Goal: Task Accomplishment & Management: Use online tool/utility

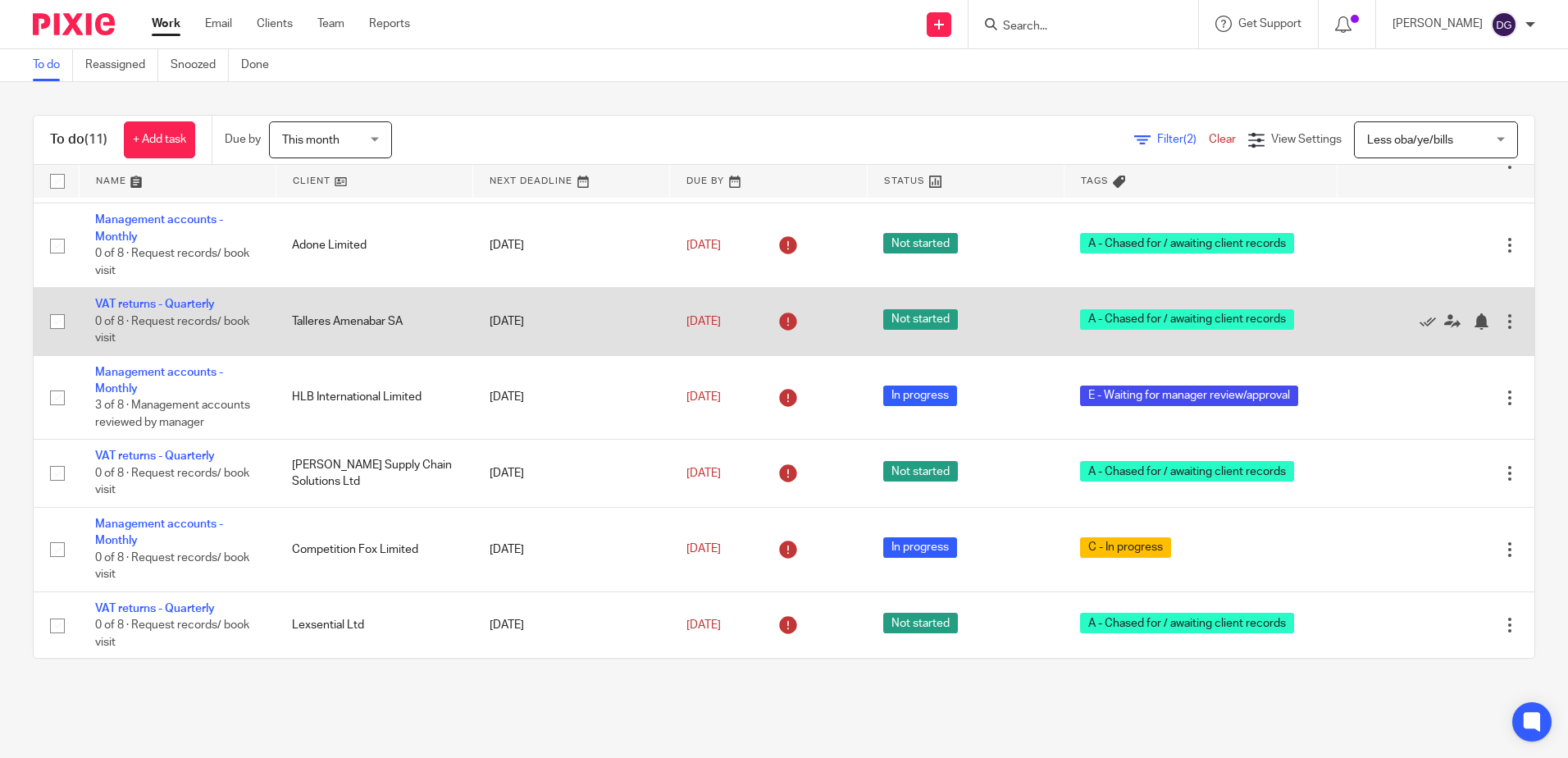
scroll to position [416, 0]
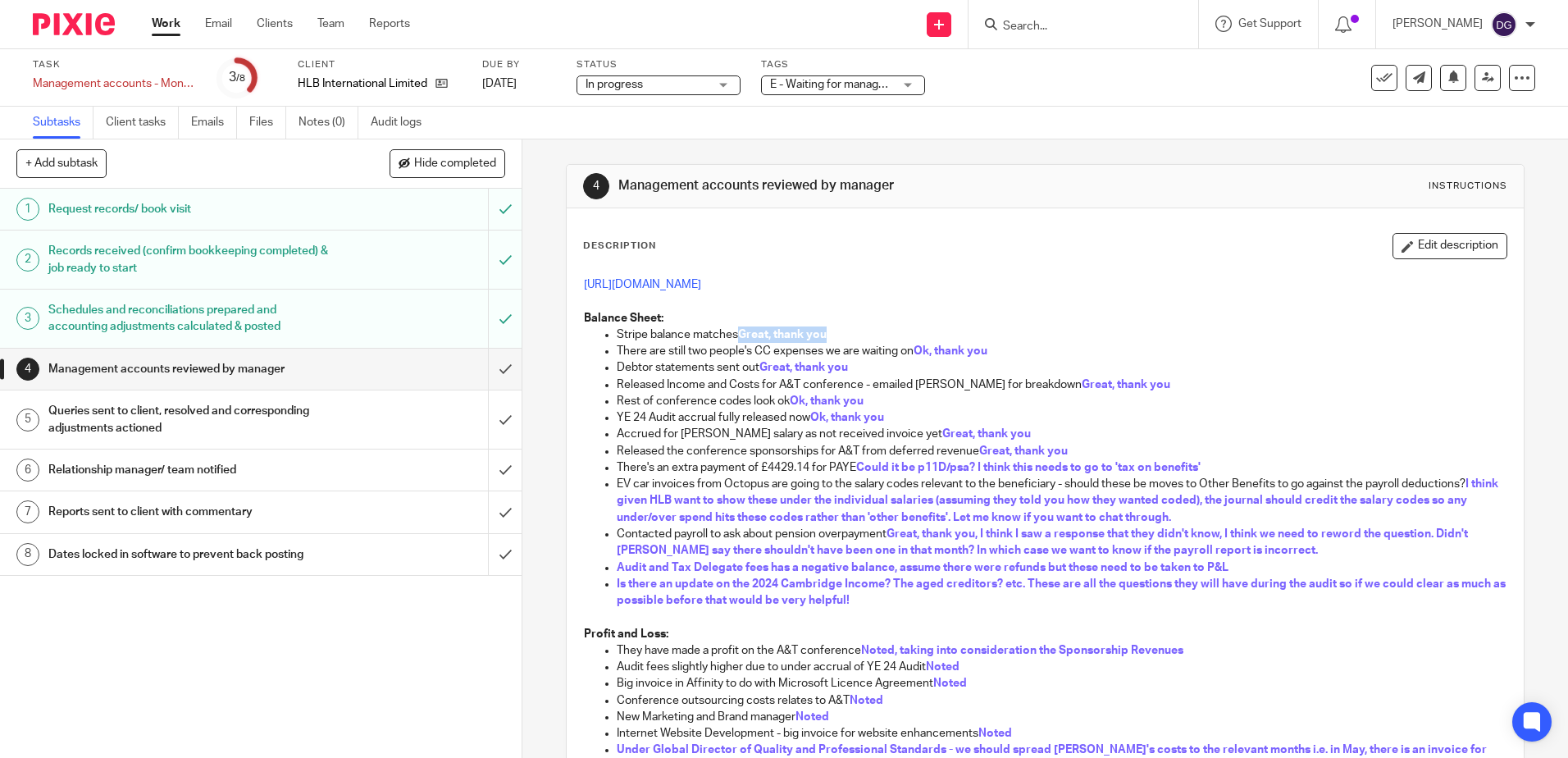
drag, startPoint x: 740, startPoint y: 330, endPoint x: 854, endPoint y: 336, distance: 114.2
click at [854, 336] on p "Stripe balance matches Great, thank you" at bounding box center [1061, 335] width 889 height 16
drag, startPoint x: 936, startPoint y: 332, endPoint x: 915, endPoint y: 332, distance: 21.0
click at [936, 332] on p "Stripe balance matches Great, thank you" at bounding box center [1061, 335] width 889 height 16
drag, startPoint x: 836, startPoint y: 331, endPoint x: 718, endPoint y: 329, distance: 118.0
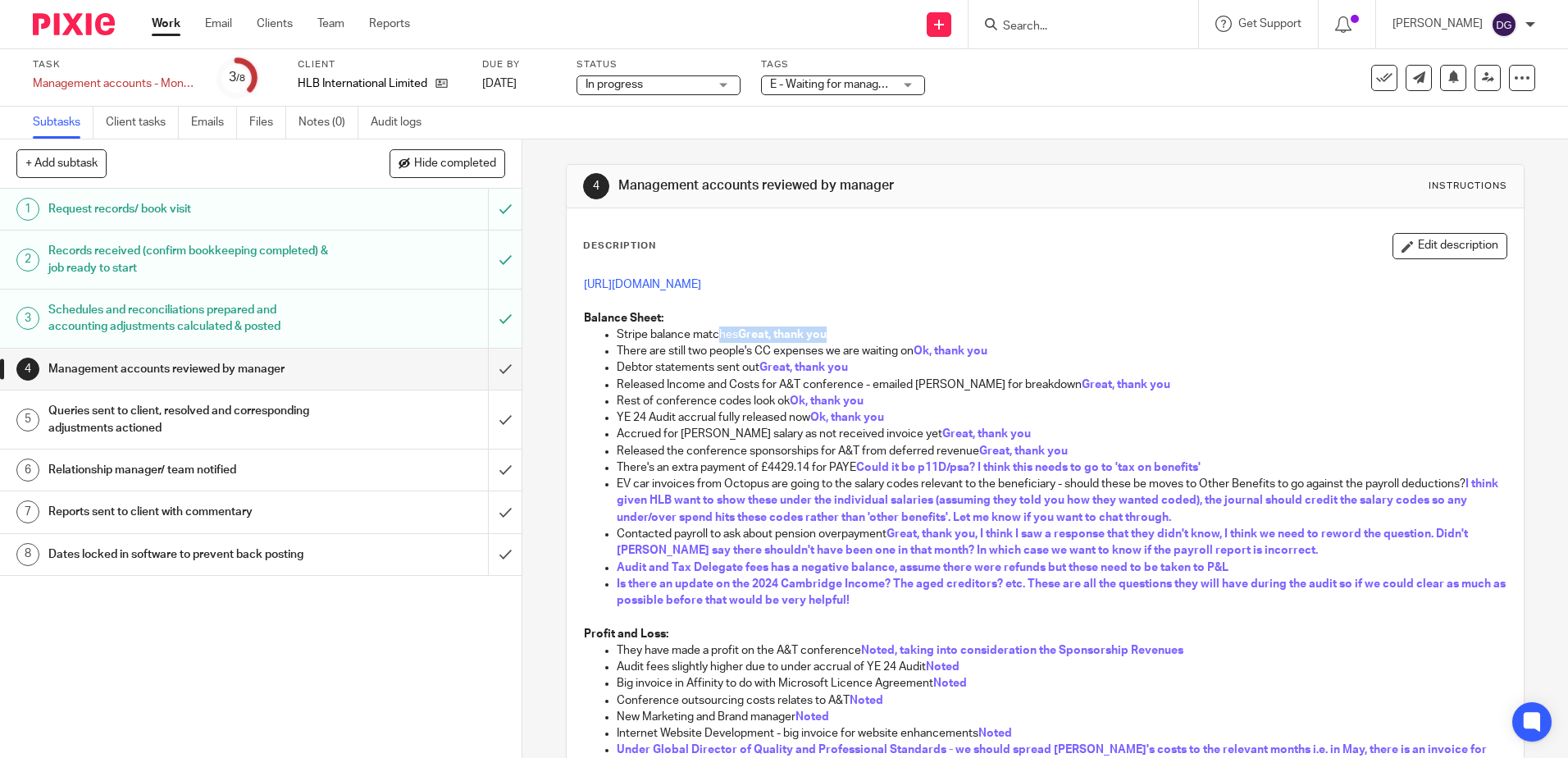
click at [718, 329] on p "Stripe balance matches Great, thank you" at bounding box center [1061, 335] width 889 height 16
click at [1004, 358] on p "There are still two people's CC expenses we are waiting on Ok, thank you" at bounding box center [1061, 351] width 889 height 16
drag, startPoint x: 1005, startPoint y: 345, endPoint x: 873, endPoint y: 345, distance: 132.0
click at [873, 345] on p "There are still two people's CC expenses we are waiting on Ok, thank you" at bounding box center [1061, 351] width 889 height 16
drag, startPoint x: 873, startPoint y: 345, endPoint x: 831, endPoint y: 366, distance: 47.0
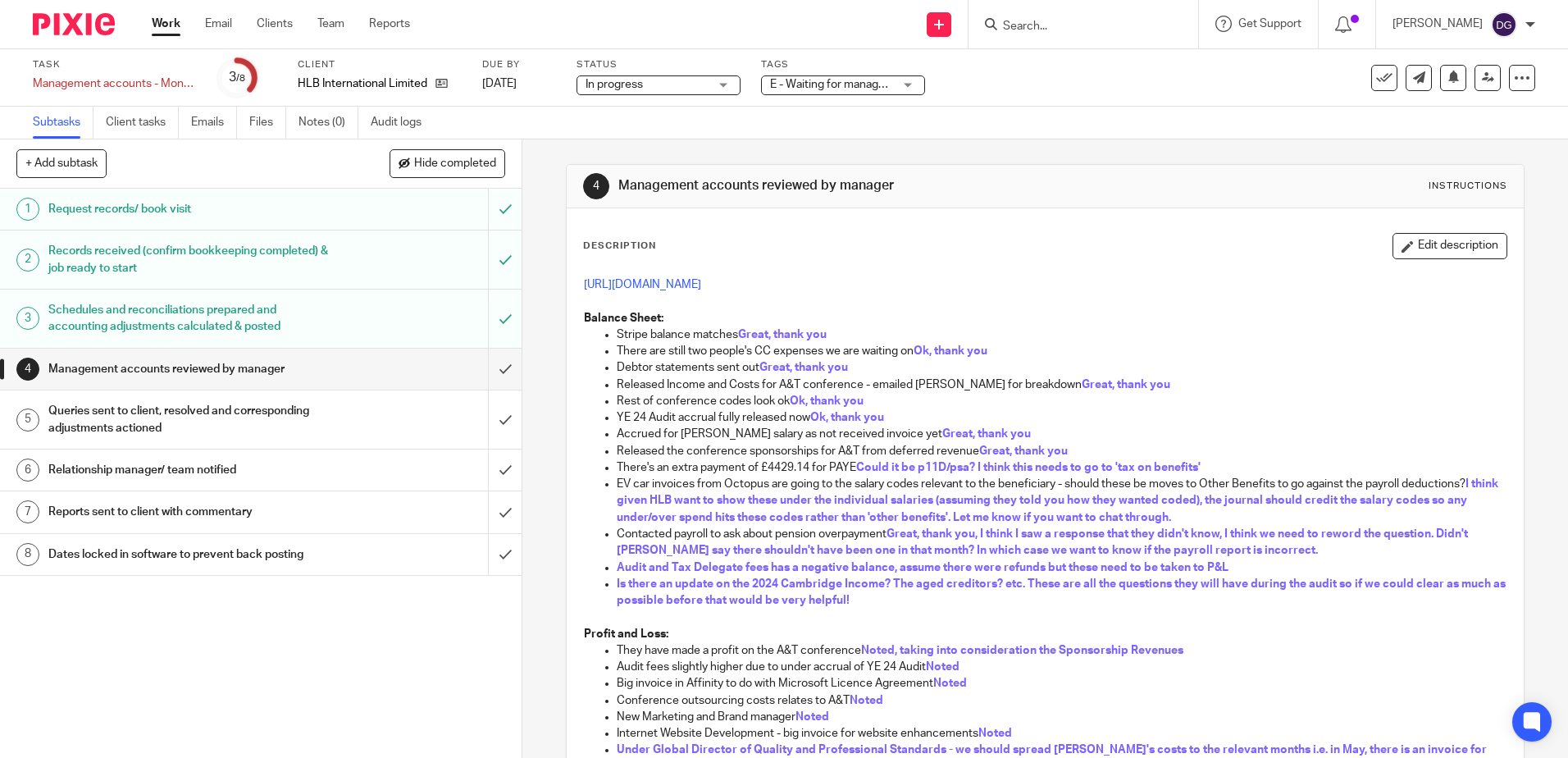
click at [829, 364] on span "Great, thank you" at bounding box center [803, 367] width 89 height 12
drag, startPoint x: 865, startPoint y: 368, endPoint x: 700, endPoint y: 367, distance: 165.0
click at [700, 367] on p "Debtor statements sent out Great, thank you" at bounding box center [1061, 368] width 889 height 16
drag, startPoint x: 700, startPoint y: 367, endPoint x: 1108, endPoint y: 370, distance: 408.0
click at [1107, 370] on p "Debtor statements sent out Great, thank you" at bounding box center [1061, 368] width 889 height 16
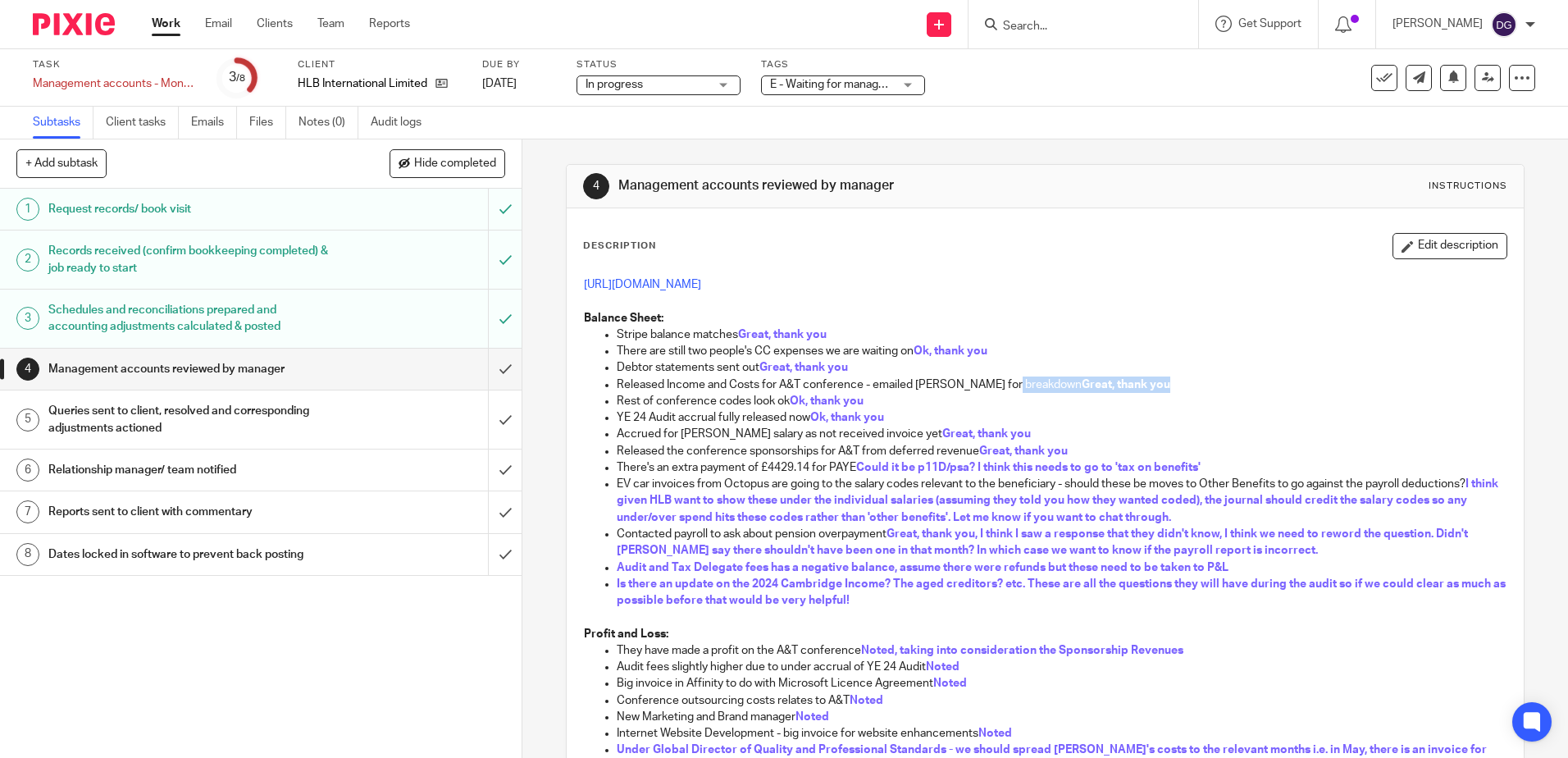
drag, startPoint x: 1133, startPoint y: 384, endPoint x: 1004, endPoint y: 385, distance: 129.0
click at [1004, 385] on p "Released Income and Costs for A&T conference - emailed [PERSON_NAME] for breakd…" at bounding box center [1061, 385] width 889 height 16
drag, startPoint x: 1004, startPoint y: 385, endPoint x: 858, endPoint y: 400, distance: 146.8
click at [858, 400] on span "Ok, thank you" at bounding box center [826, 400] width 74 height 12
drag, startPoint x: 873, startPoint y: 403, endPoint x: 754, endPoint y: 400, distance: 119.0
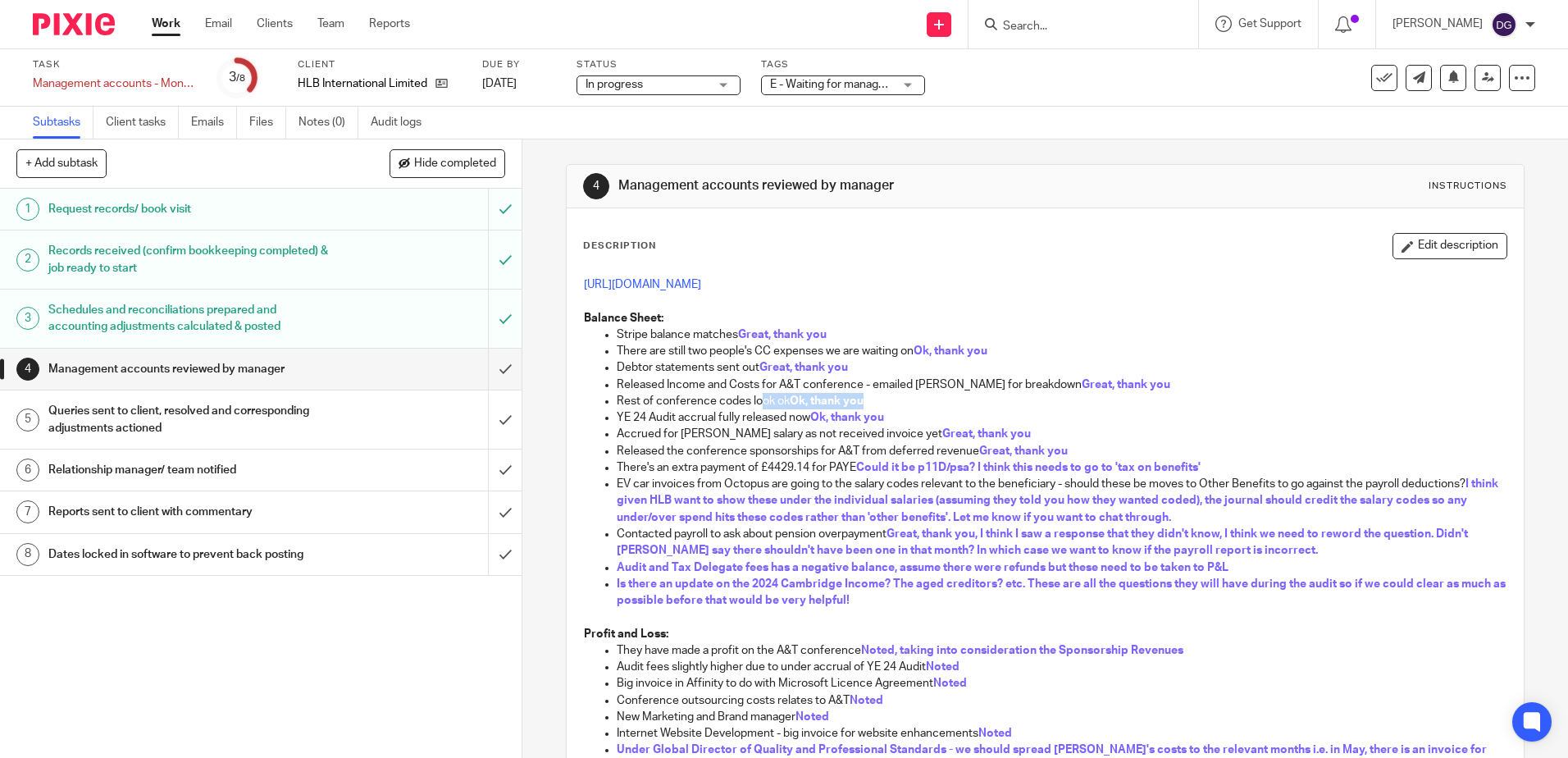
click at [754, 400] on p "Rest of conference codes look ok Ok, thank you" at bounding box center [1061, 400] width 889 height 16
drag, startPoint x: 754, startPoint y: 400, endPoint x: 897, endPoint y: 416, distance: 143.9
click at [890, 416] on p "YE 24 Audit accrual fully released now Ok, thank you" at bounding box center [1061, 417] width 889 height 16
drag, startPoint x: 846, startPoint y: 418, endPoint x: 799, endPoint y: 418, distance: 47.0
click at [799, 418] on p "YE 24 Audit accrual fully released now Ok, thank you" at bounding box center [1061, 417] width 889 height 16
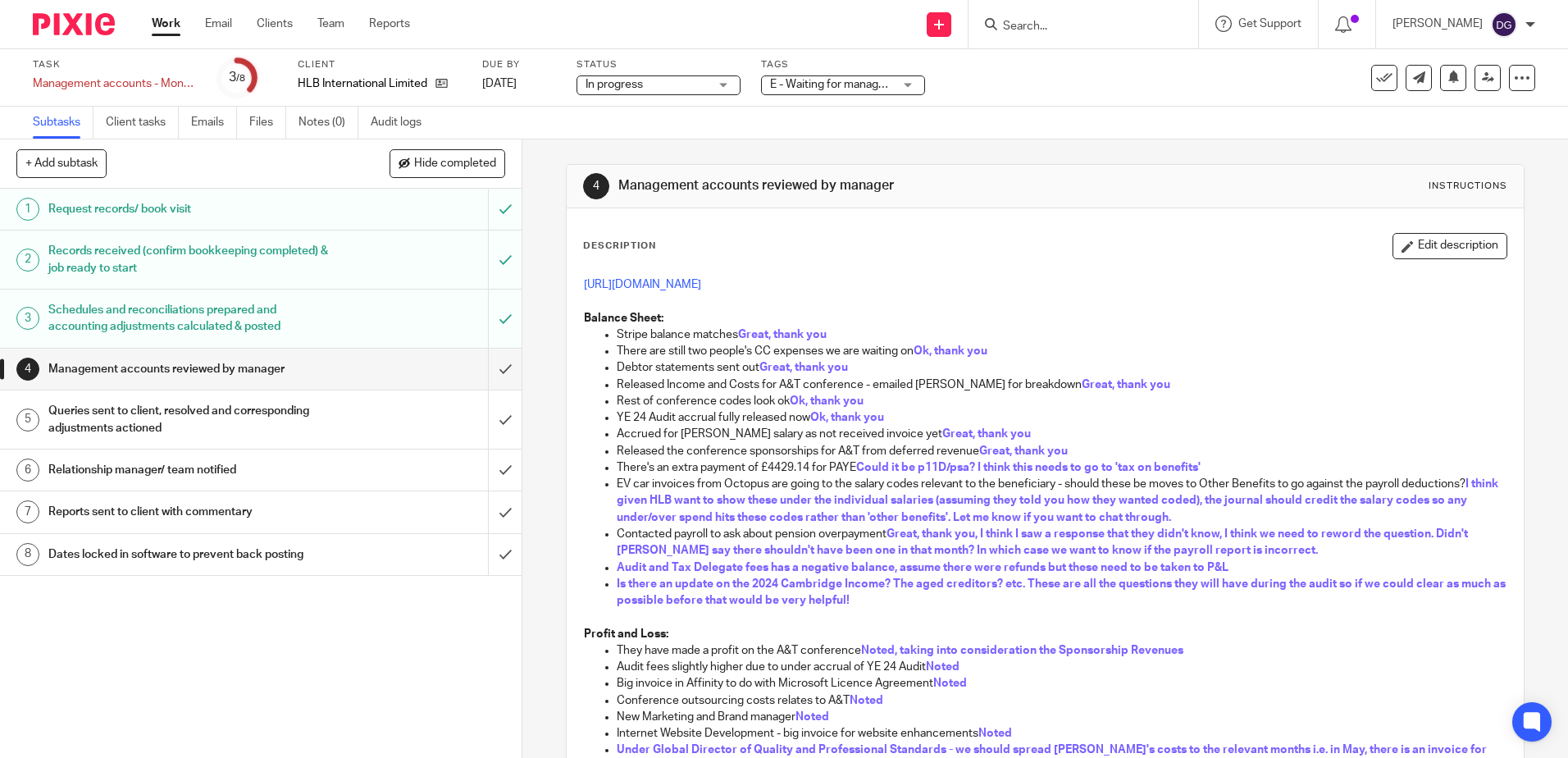
drag, startPoint x: 799, startPoint y: 418, endPoint x: 922, endPoint y: 443, distance: 125.5
click at [922, 443] on p "Released the conference sponsorships for A&T from deferred revenue Great, thank…" at bounding box center [1061, 451] width 889 height 16
drag, startPoint x: 1022, startPoint y: 436, endPoint x: 868, endPoint y: 433, distance: 154.0
click at [868, 433] on p "Accrued for [PERSON_NAME] salary as not received invoice yet Great, thank you" at bounding box center [1061, 433] width 889 height 16
drag, startPoint x: 868, startPoint y: 433, endPoint x: 1033, endPoint y: 457, distance: 166.7
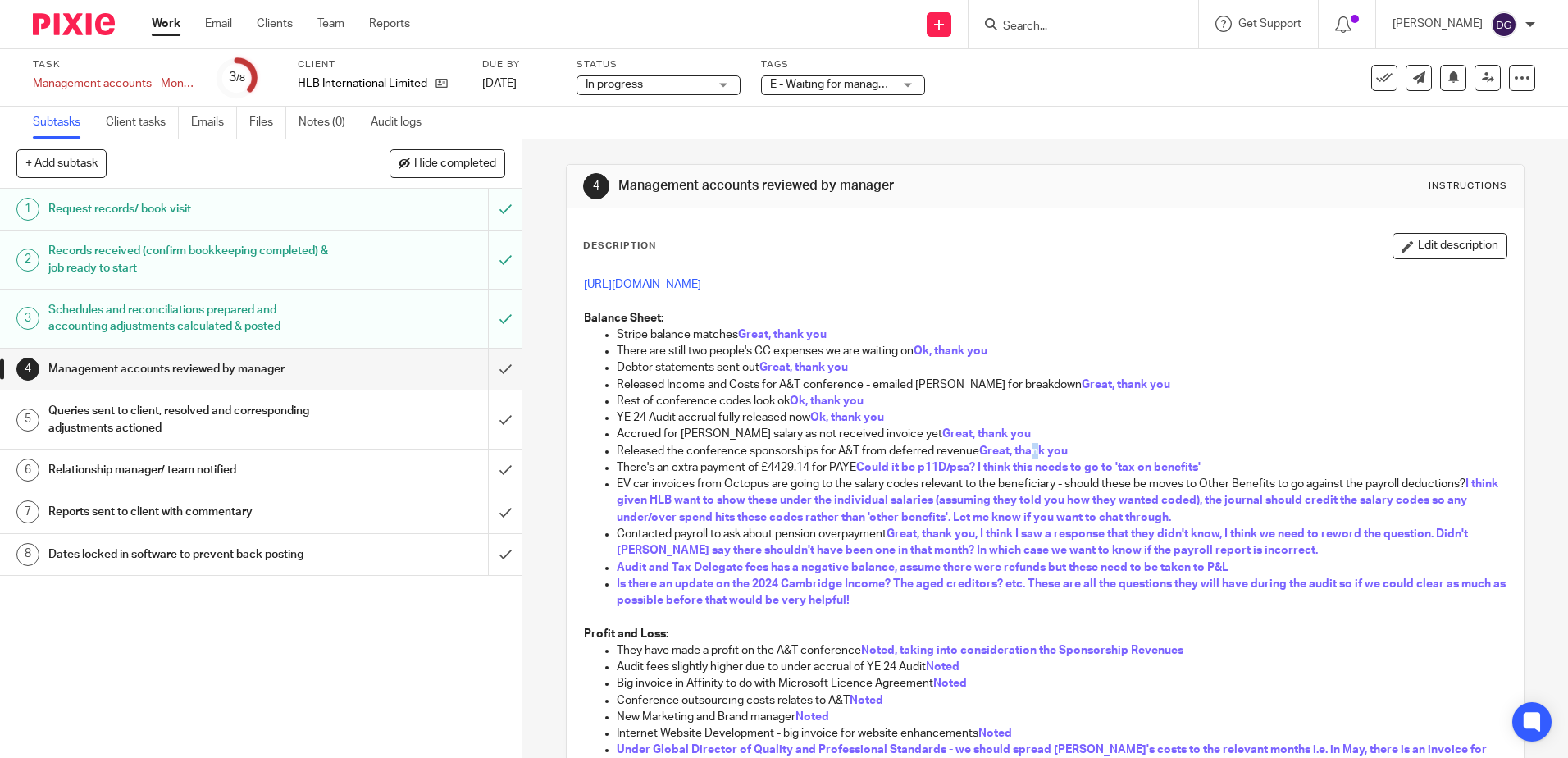
click at [1033, 457] on p "Released the conference sponsorships for A&T from deferred revenue Great, thank…" at bounding box center [1061, 451] width 889 height 16
drag, startPoint x: 1033, startPoint y: 457, endPoint x: 1105, endPoint y: 452, distance: 72.2
click at [1104, 452] on p "Released the conference sponsorships for A&T from deferred revenue Great, thank…" at bounding box center [1061, 451] width 889 height 16
drag, startPoint x: 1097, startPoint y: 451, endPoint x: 964, endPoint y: 451, distance: 133.0
click at [964, 451] on p "Released the conference sponsorships for A&T from deferred revenue Great, thank…" at bounding box center [1061, 451] width 889 height 16
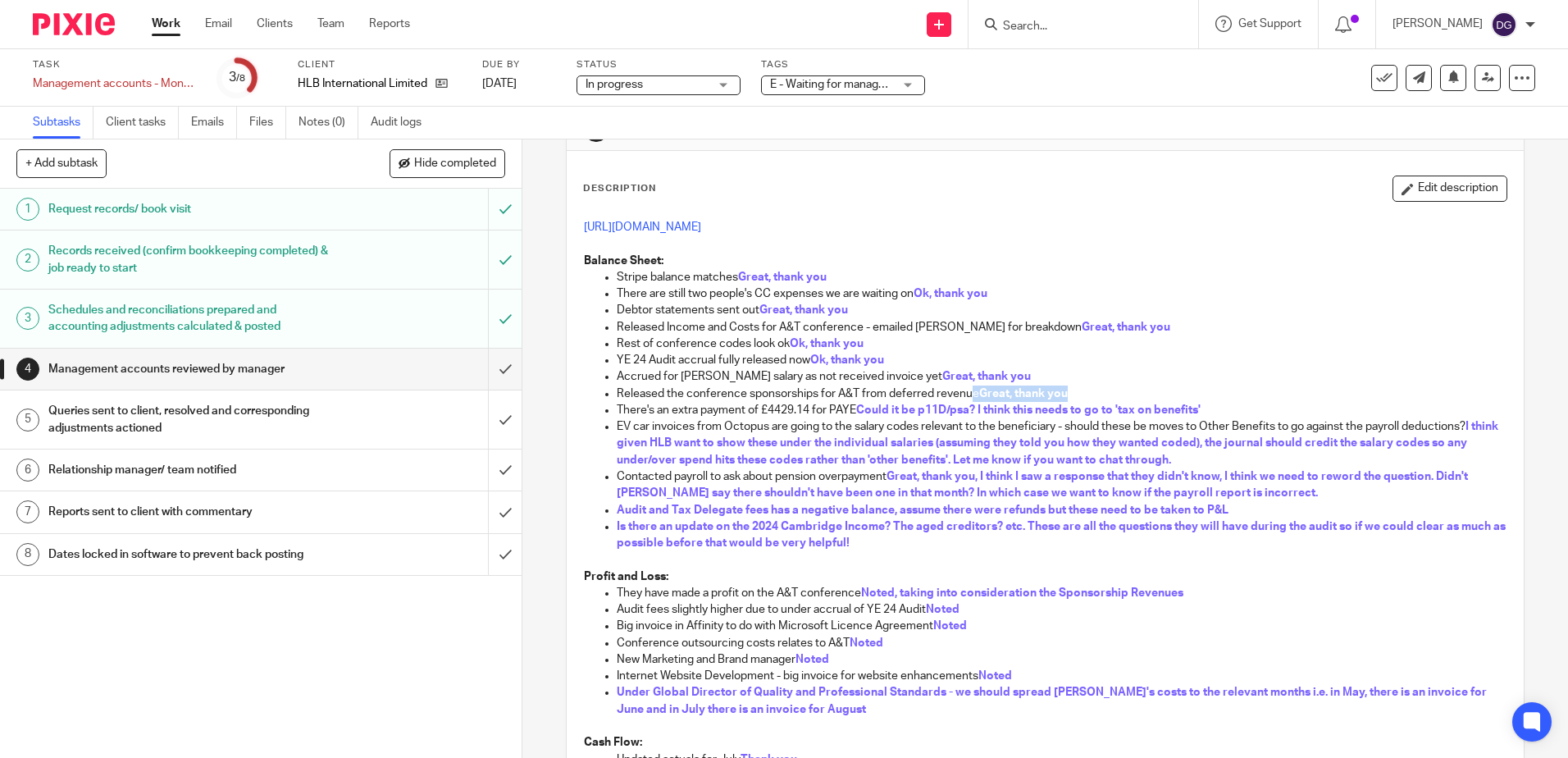
scroll to position [82, 0]
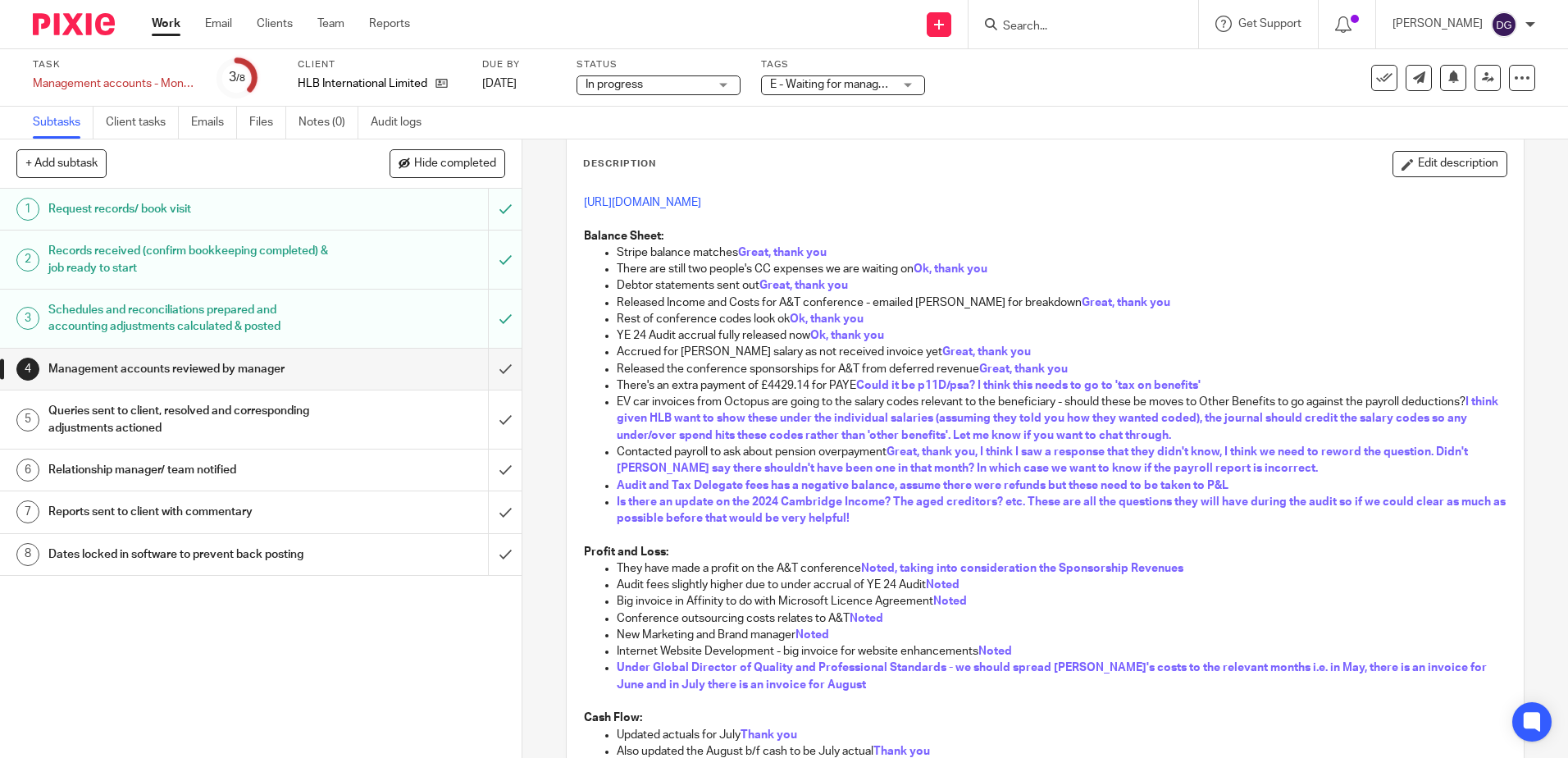
click at [894, 392] on p "There's an extra payment of £4429.14 for PAYE Could it be p11D/psa? I think thi…" at bounding box center [1061, 385] width 889 height 16
drag, startPoint x: 874, startPoint y: 250, endPoint x: 725, endPoint y: 243, distance: 149.2
click at [725, 244] on p "Stripe balance matches Great, thank you" at bounding box center [1061, 252] width 889 height 16
click at [1278, 348] on p "Accrued for [PERSON_NAME] salary as not received invoice yet Great, thank you" at bounding box center [1061, 352] width 889 height 16
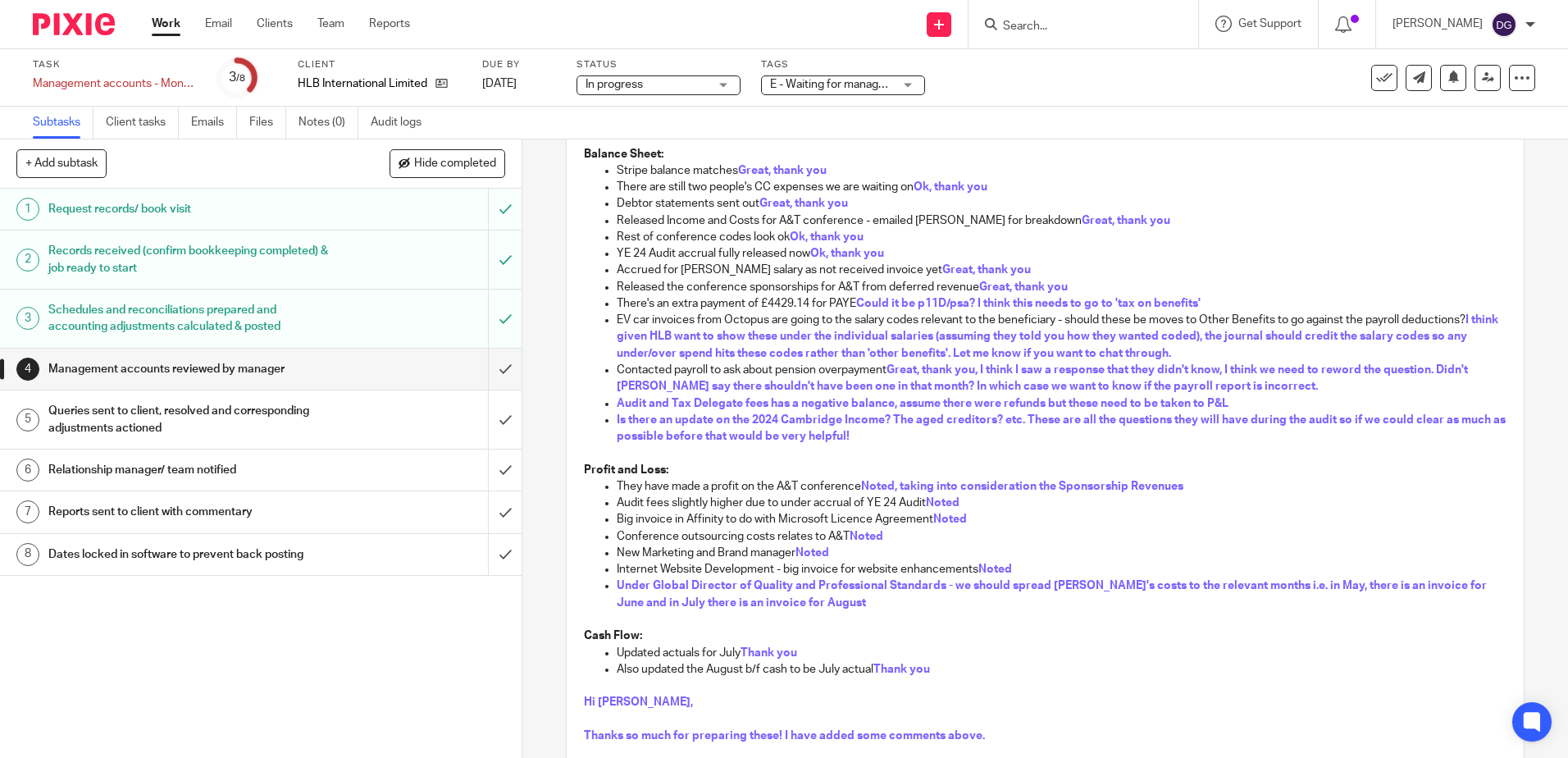
scroll to position [0, 0]
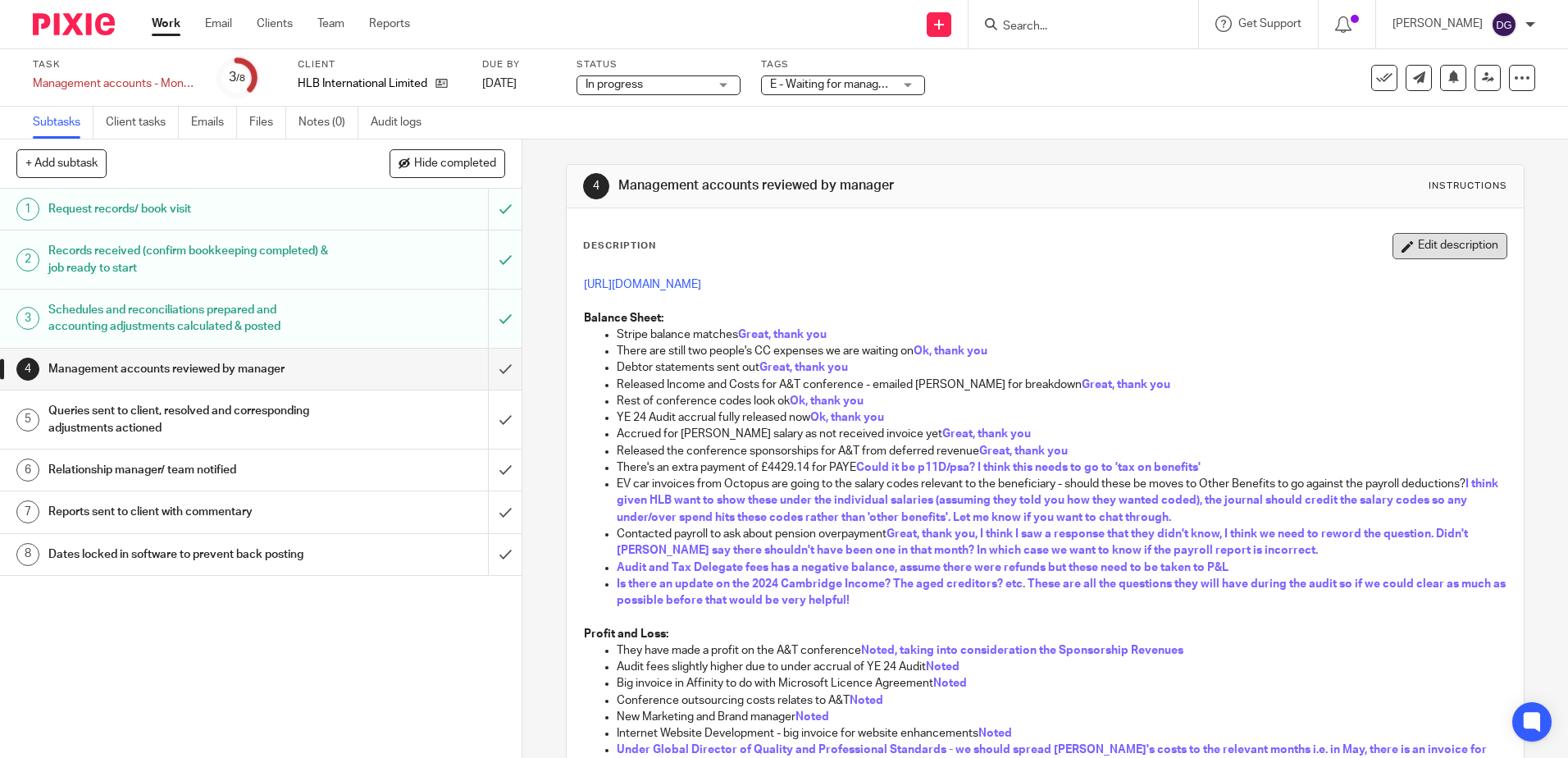
click at [1478, 249] on button "Edit description" at bounding box center [1451, 246] width 115 height 27
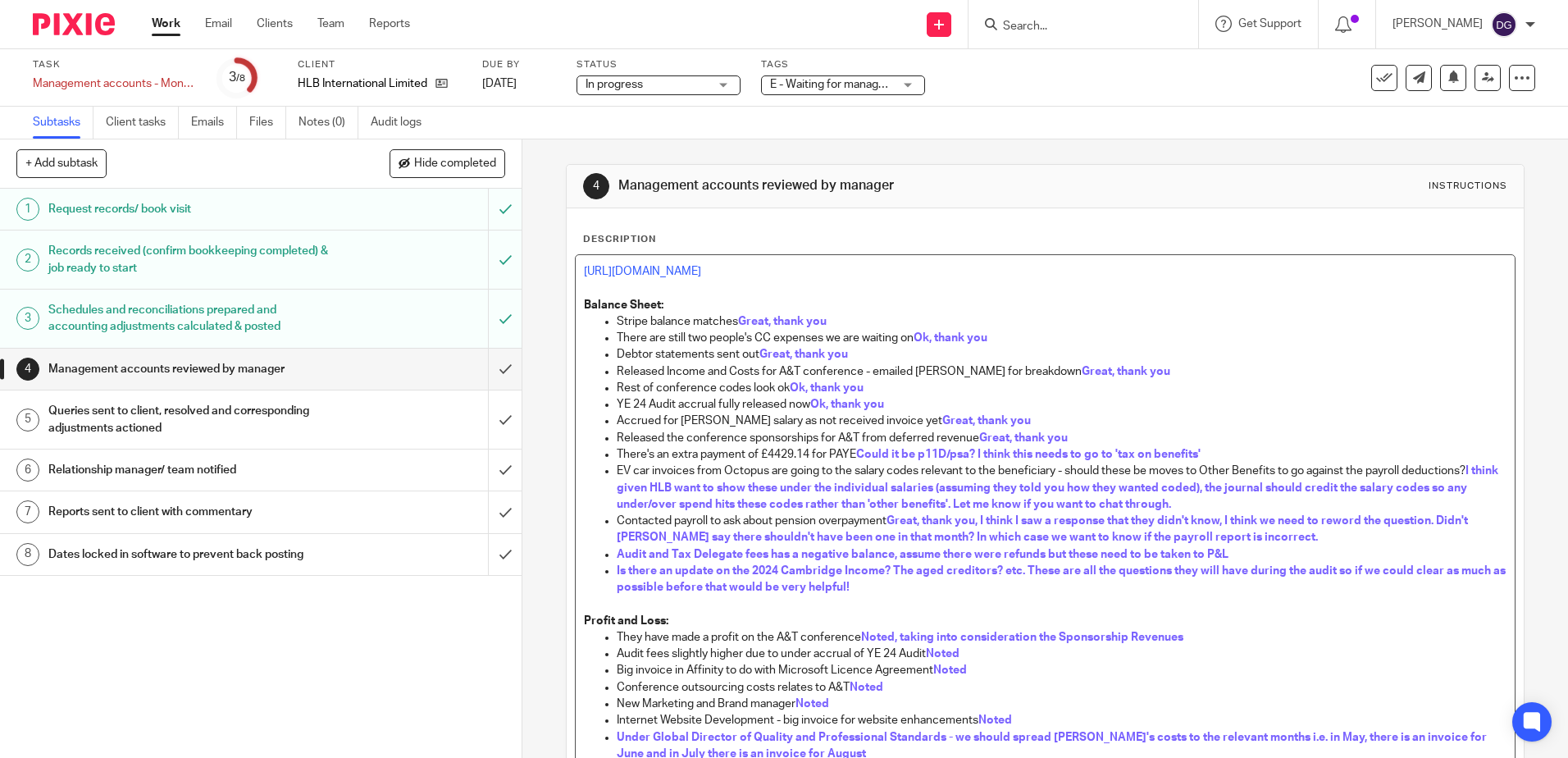
click at [1250, 448] on p "There's an extra payment of £4429.14 for PAYE Could it be p11D/psa? I think thi…" at bounding box center [1061, 454] width 889 height 16
drag, startPoint x: 1271, startPoint y: 456, endPoint x: 1203, endPoint y: 448, distance: 68.5
click at [1203, 448] on p "There's an extra payment of £4429.14 for PAYE Could it be p11D/psa? I think thi…" at bounding box center [1061, 454] width 889 height 16
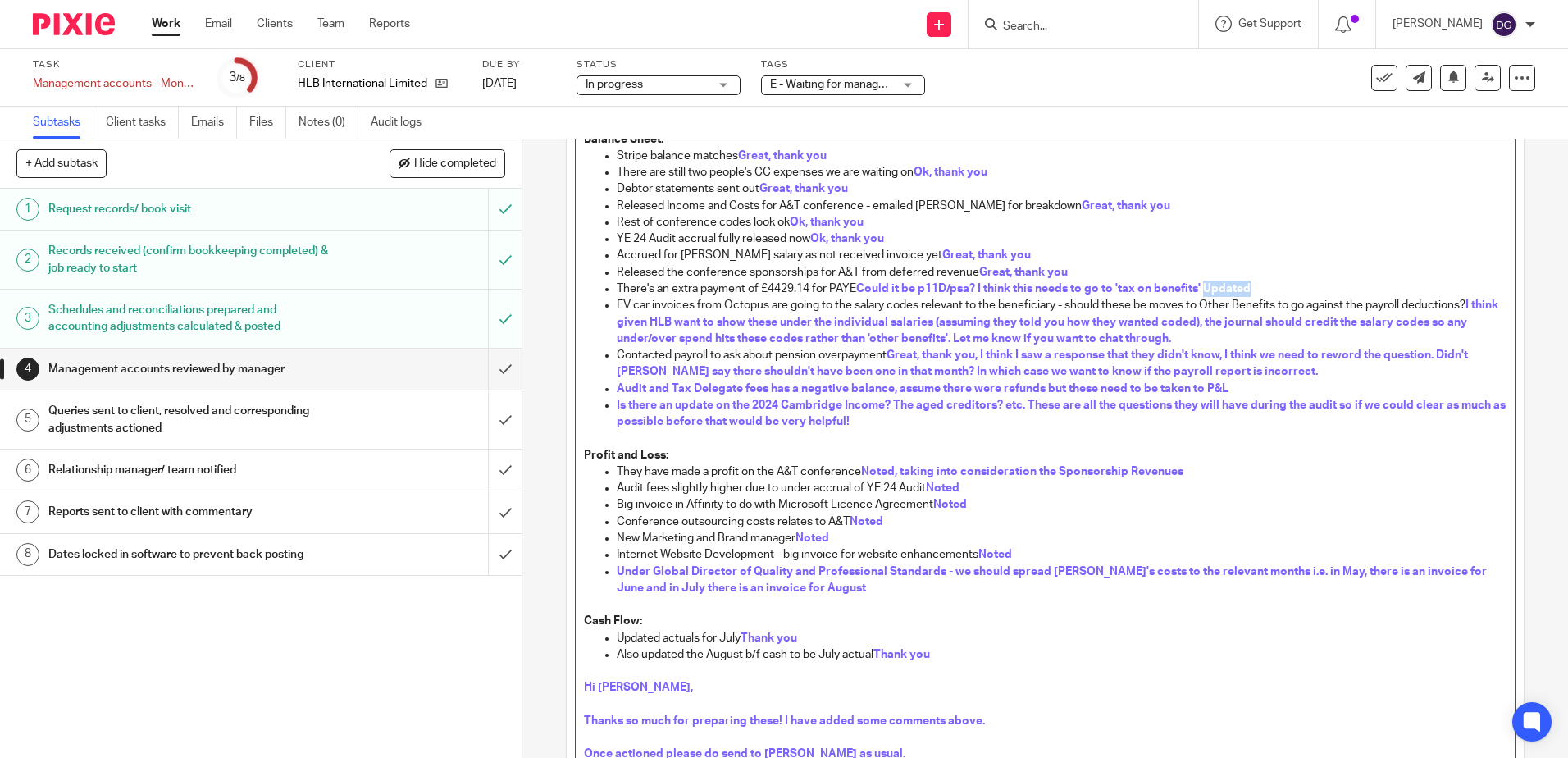
scroll to position [387, 0]
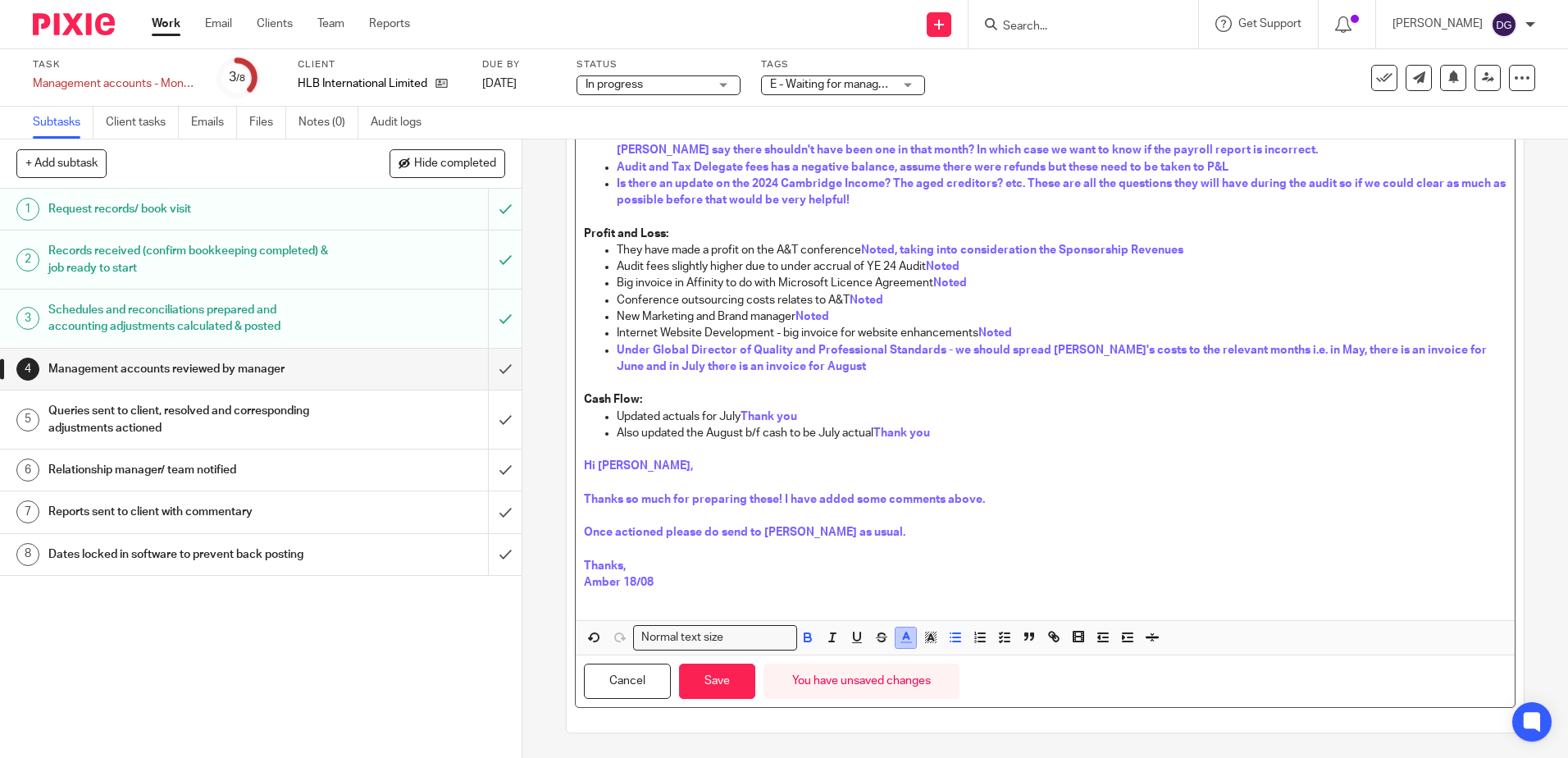
click at [902, 639] on icon "button" at bounding box center [907, 637] width 15 height 15
click at [1004, 692] on li "color:#0062B1" at bounding box center [1009, 691] width 12 height 12
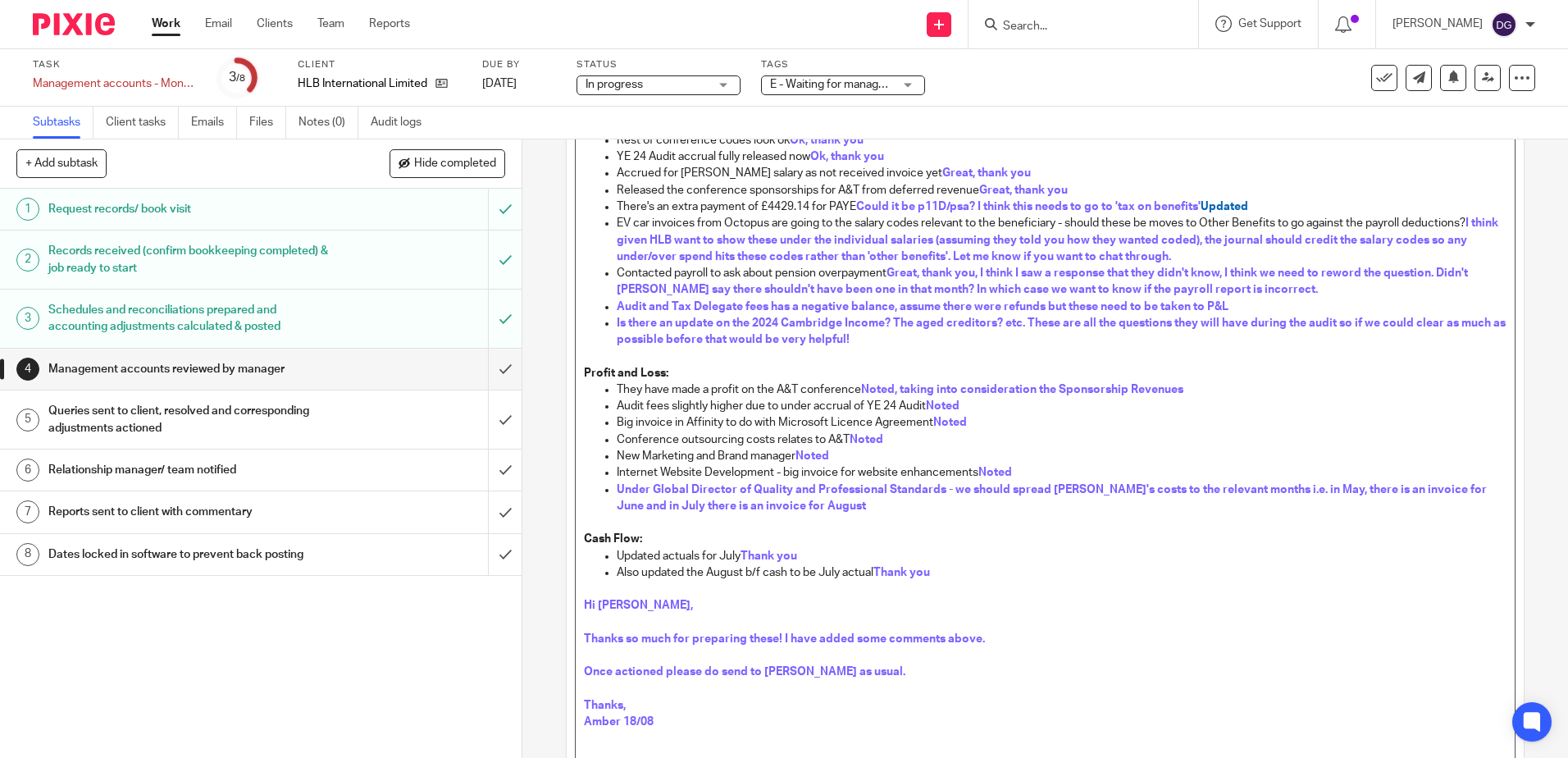
scroll to position [59, 0]
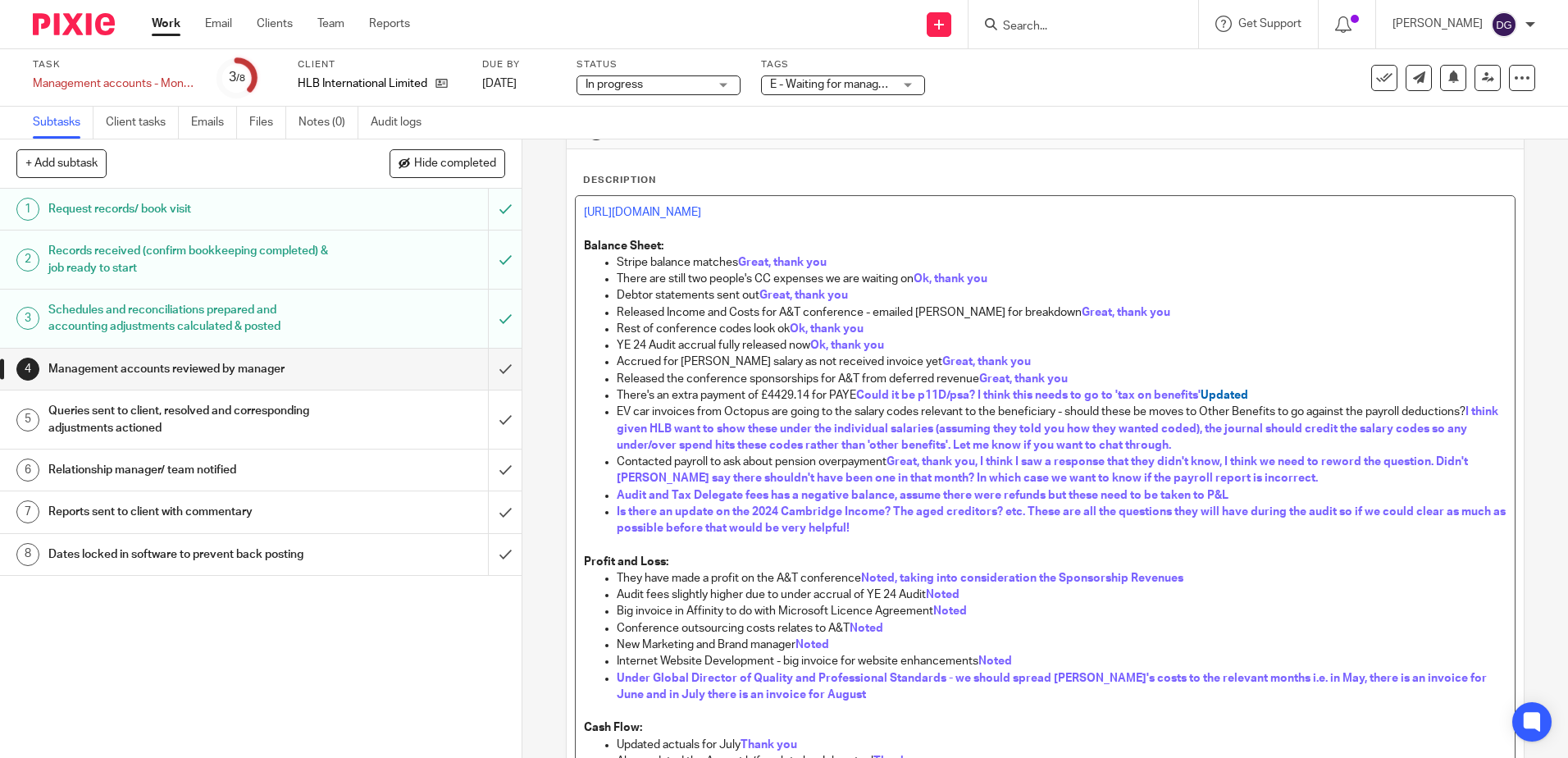
click at [1232, 612] on p "Big invoice in Affinity to do with Microsoft Licence Agreement Noted" at bounding box center [1061, 611] width 889 height 16
drag, startPoint x: 1247, startPoint y: 393, endPoint x: 1202, endPoint y: 387, distance: 45.4
click at [1202, 387] on p "There's an extra payment of £4429.14 for PAYE Could it be p11D/psa? I think thi…" at bounding box center [1061, 395] width 889 height 16
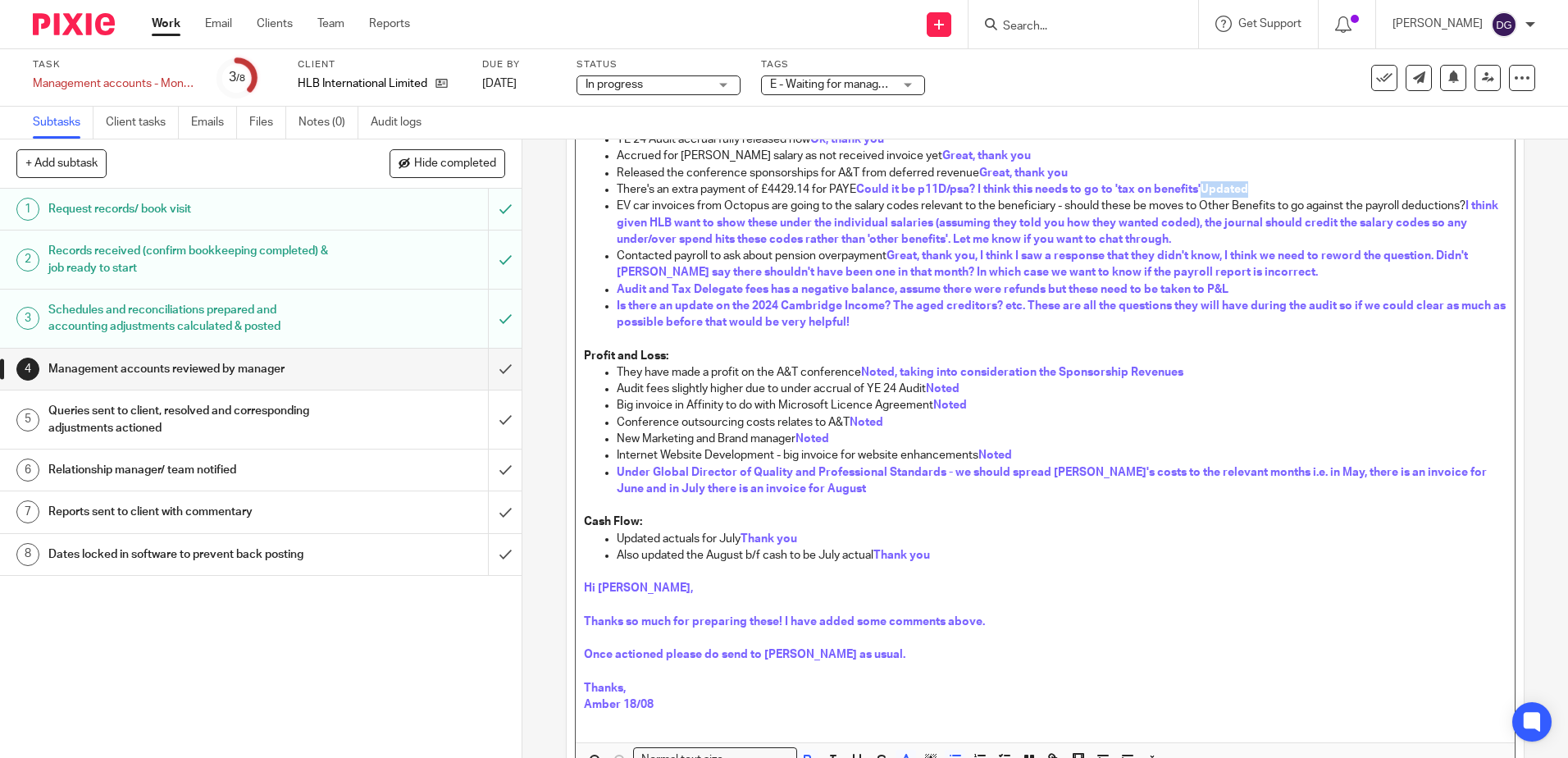
scroll to position [387, 0]
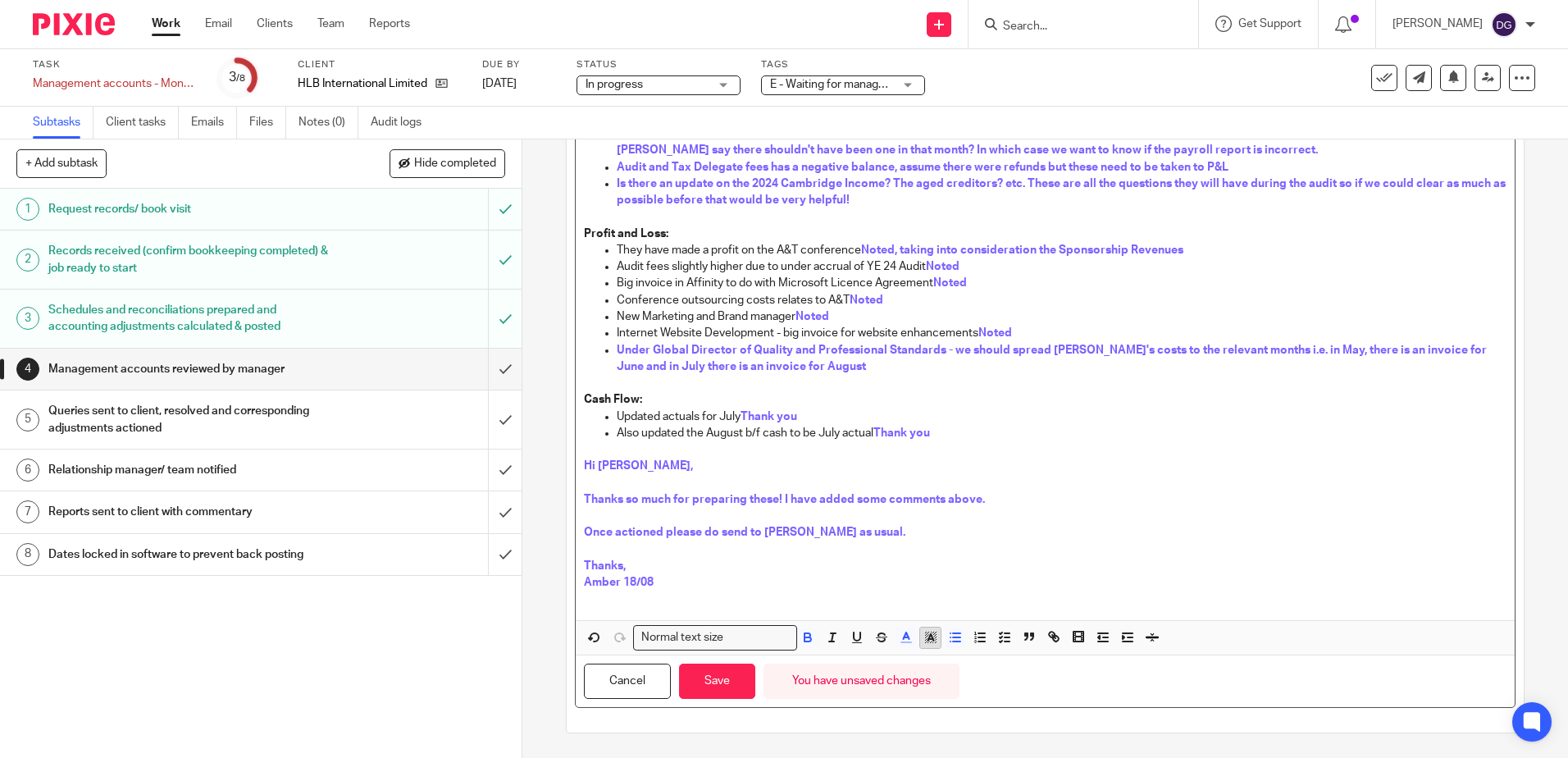
click at [924, 642] on icon "button" at bounding box center [931, 637] width 15 height 15
click at [1038, 686] on li "color:#AB149E" at bounding box center [1041, 691] width 12 height 12
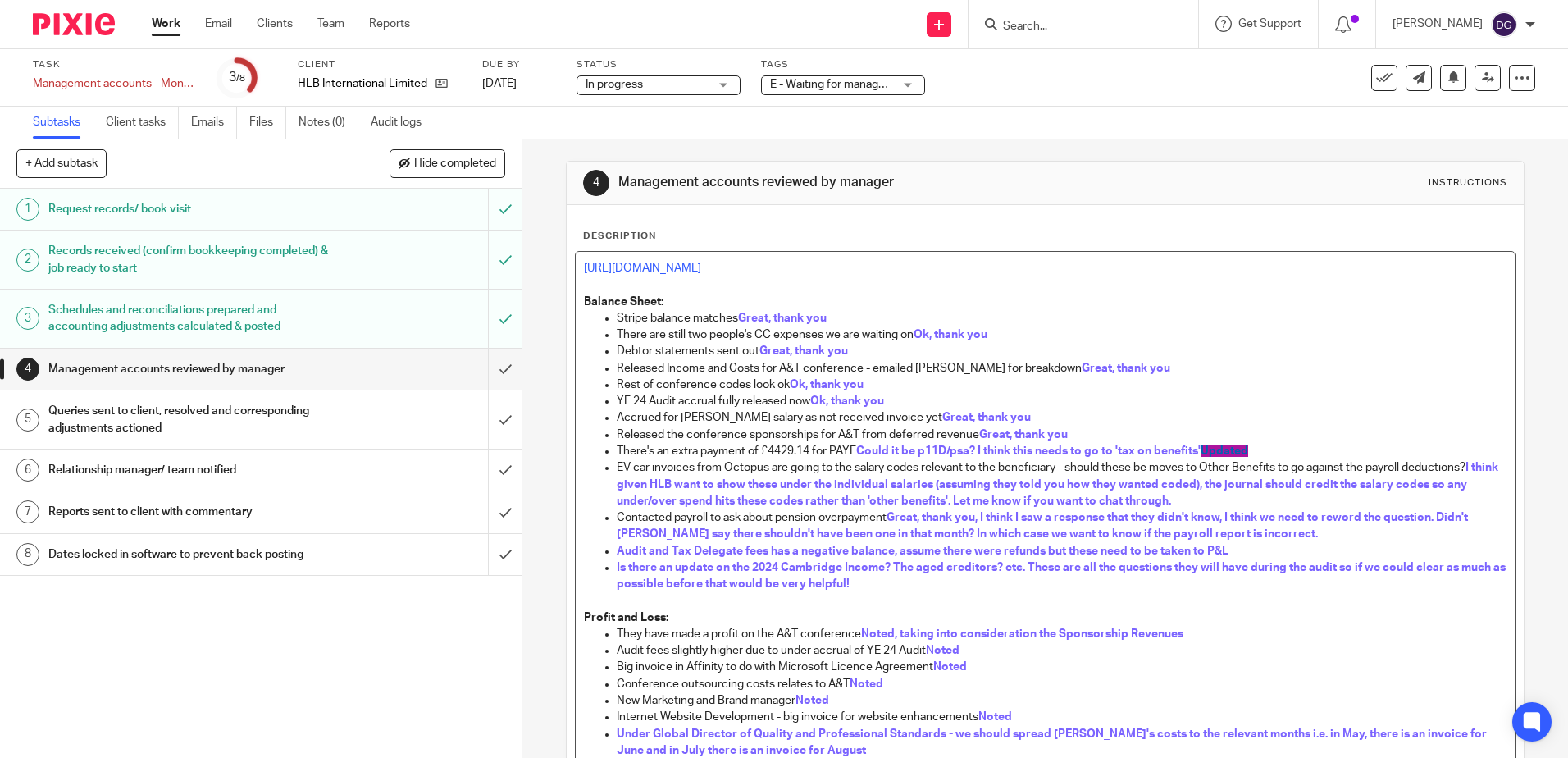
scroll to position [0, 0]
click at [1210, 565] on span "Is there an update on the 2024 Cambridge Income? The aged creditors? etc. These…" at bounding box center [1062, 579] width 892 height 27
drag, startPoint x: 1252, startPoint y: 451, endPoint x: 1204, endPoint y: 448, distance: 48.1
click at [1204, 448] on p "There's an extra payment of £4429.14 for PAYE Could it be p11D/psa? I think thi…" at bounding box center [1061, 454] width 889 height 16
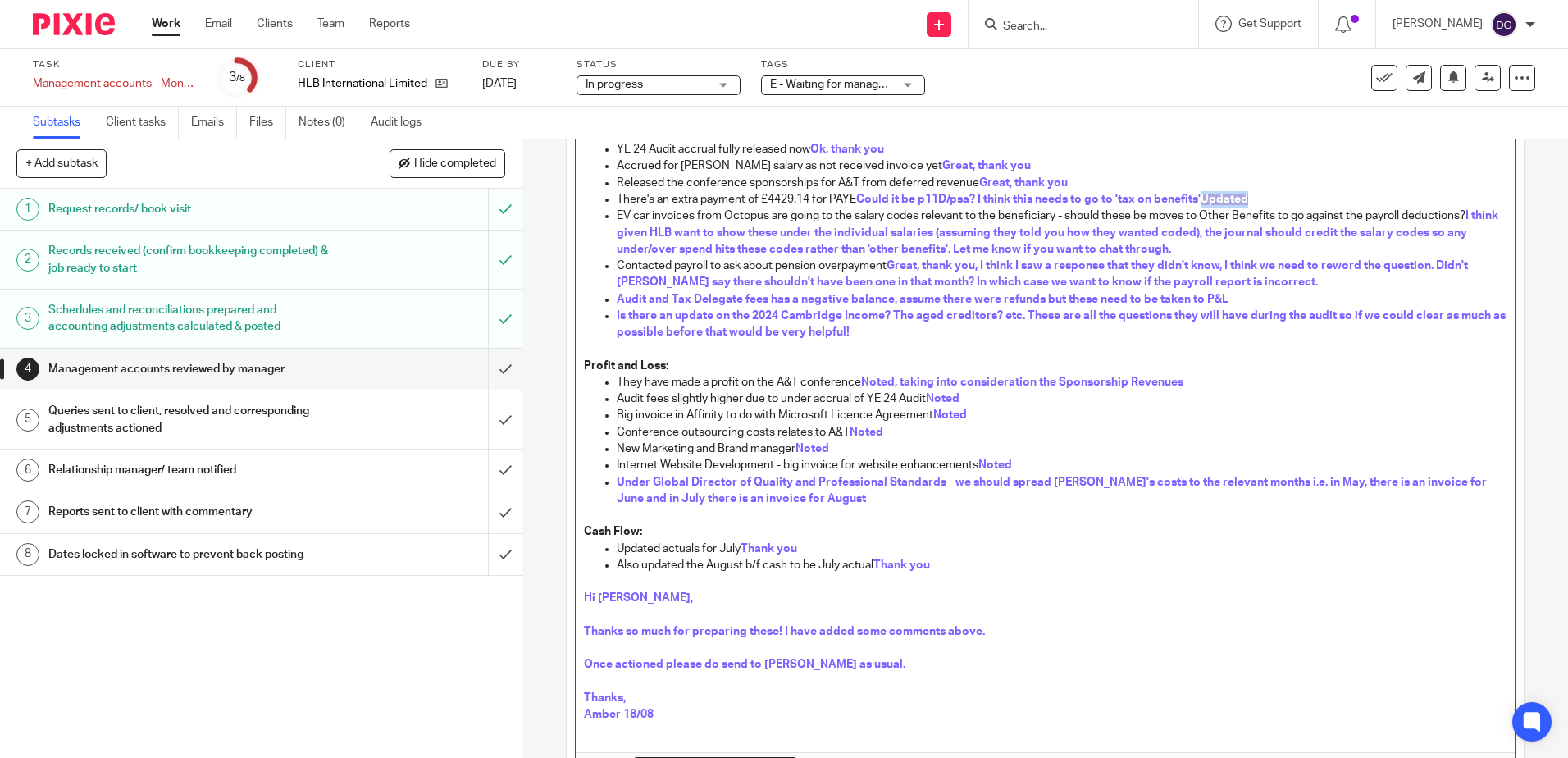
scroll to position [387, 0]
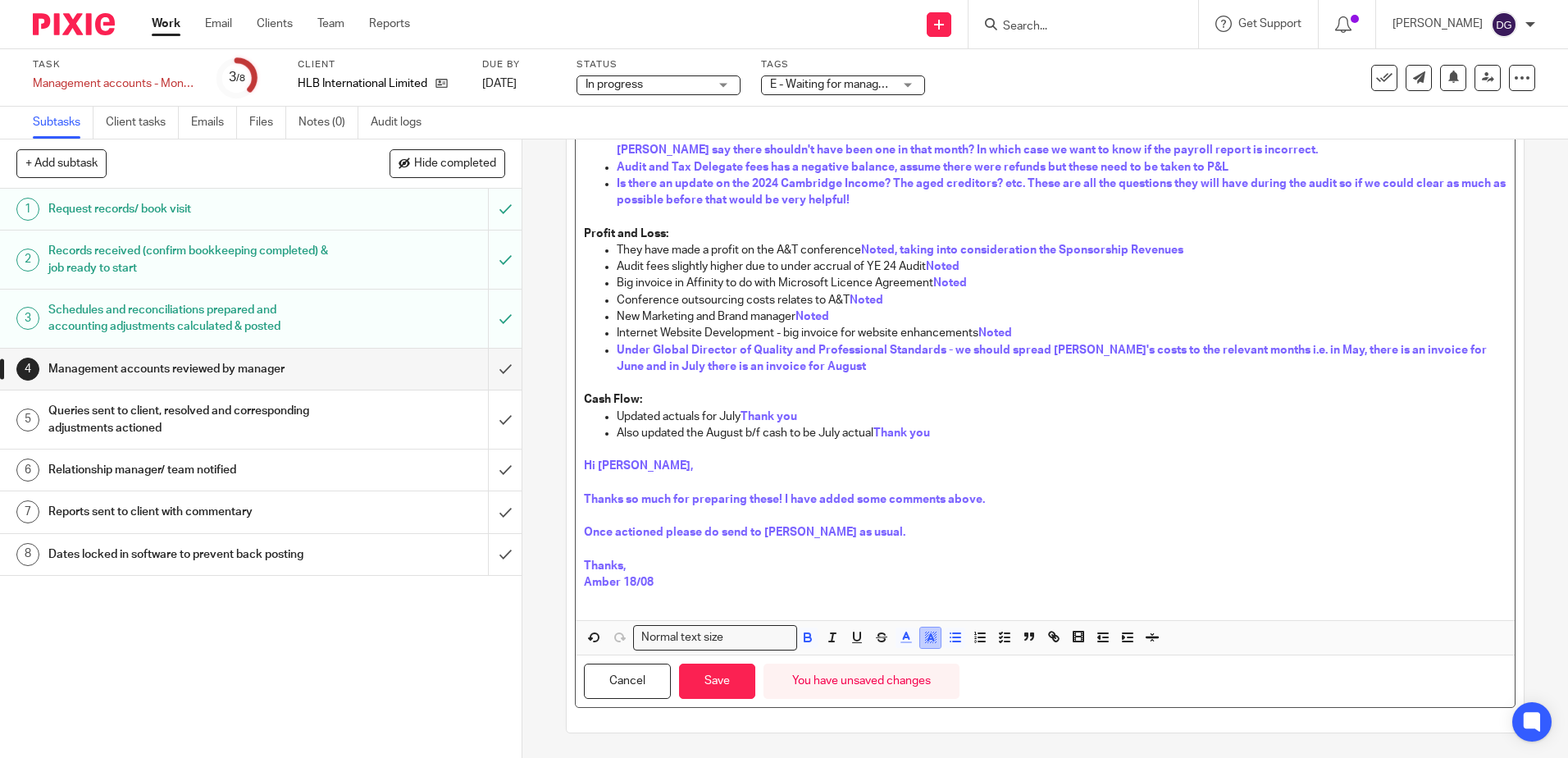
click at [925, 642] on icon "button" at bounding box center [931, 637] width 15 height 15
click at [888, 662] on li "color:#FFFFFF" at bounding box center [894, 658] width 12 height 12
click at [906, 639] on icon "button" at bounding box center [907, 637] width 15 height 15
click at [1041, 693] on li "color:#AB149E" at bounding box center [1041, 691] width 12 height 12
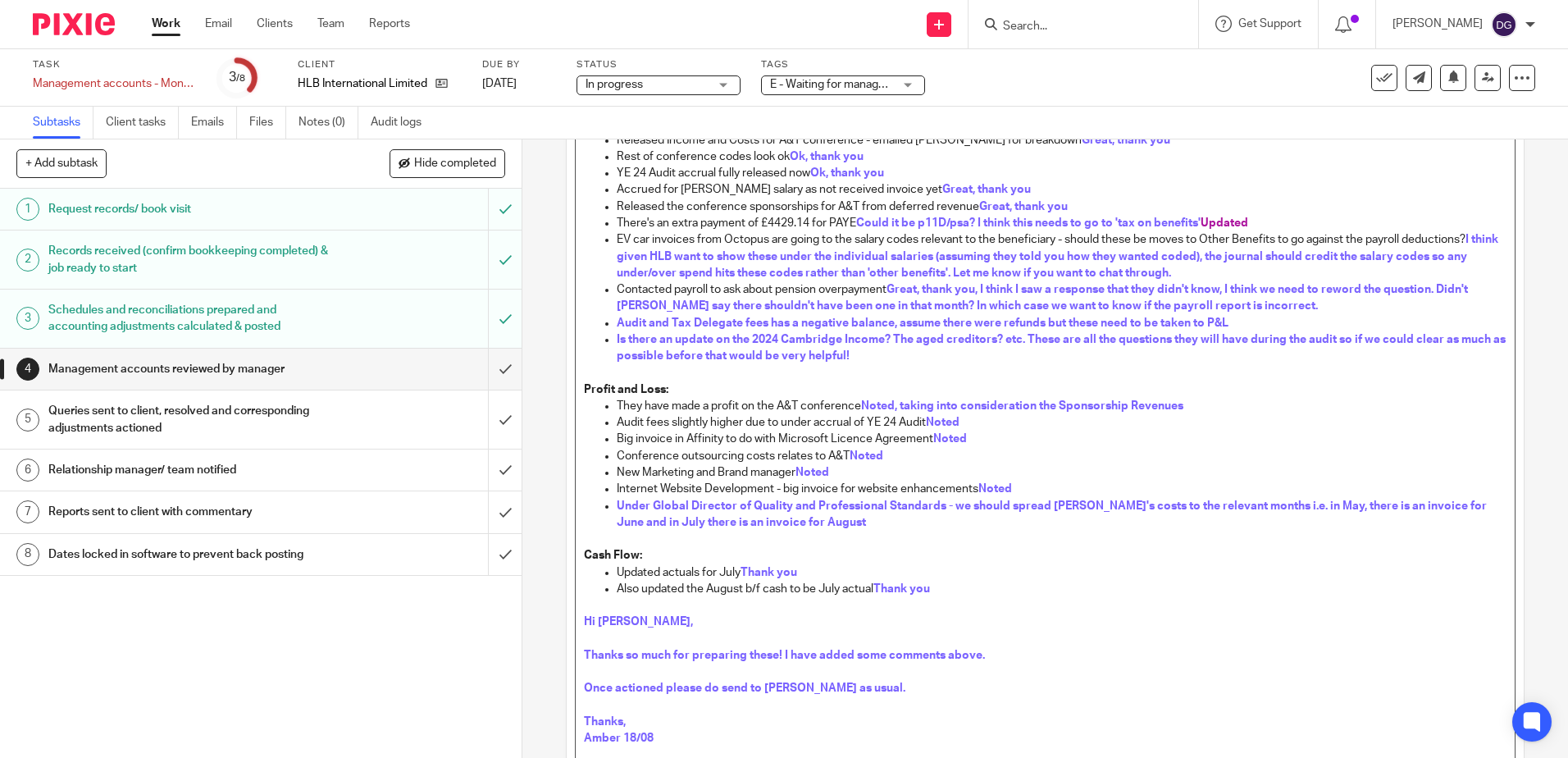
scroll to position [0, 0]
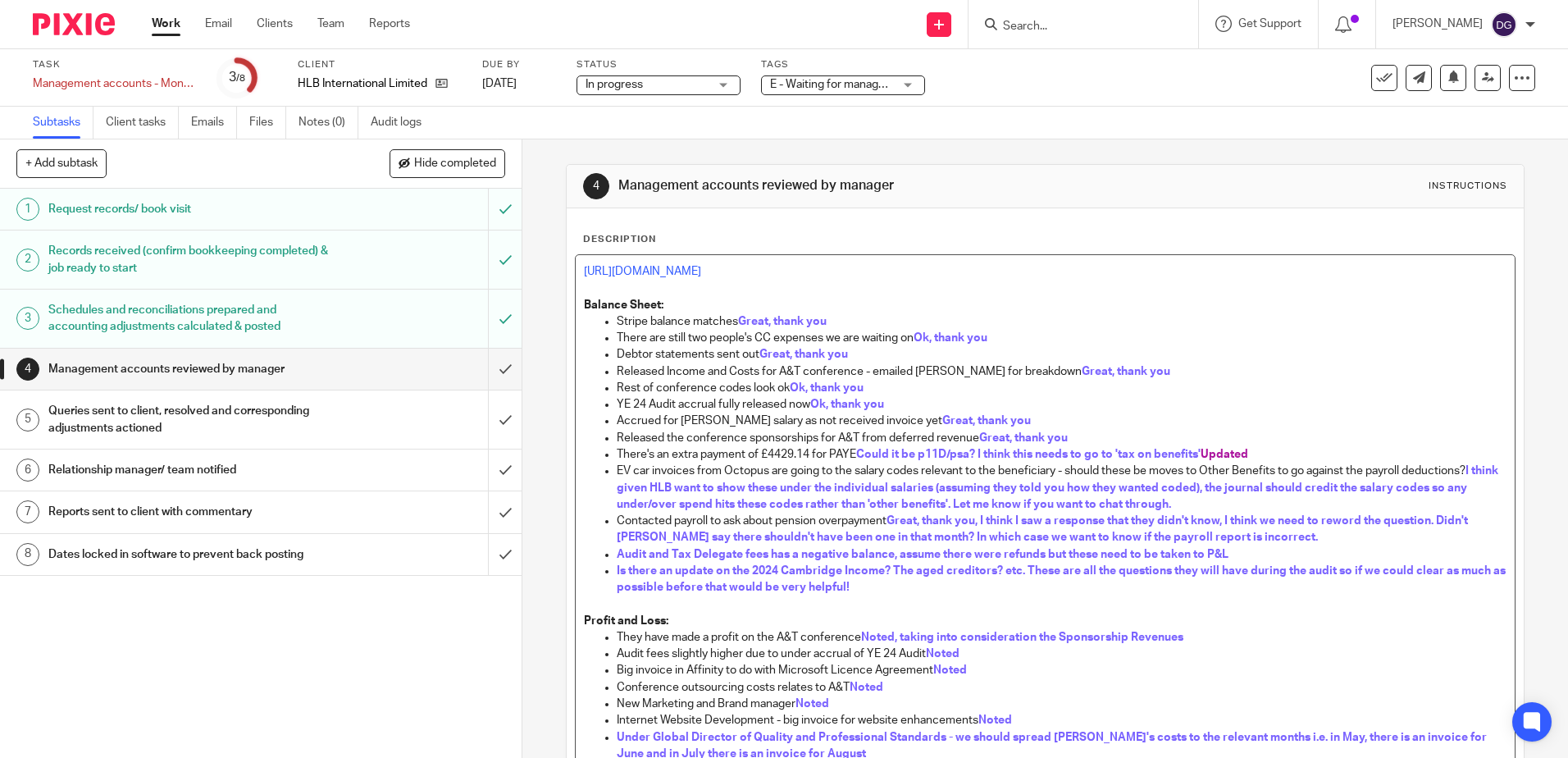
click at [1282, 400] on p "YE 24 Audit accrual fully released now Ok, thank you" at bounding box center [1061, 404] width 889 height 16
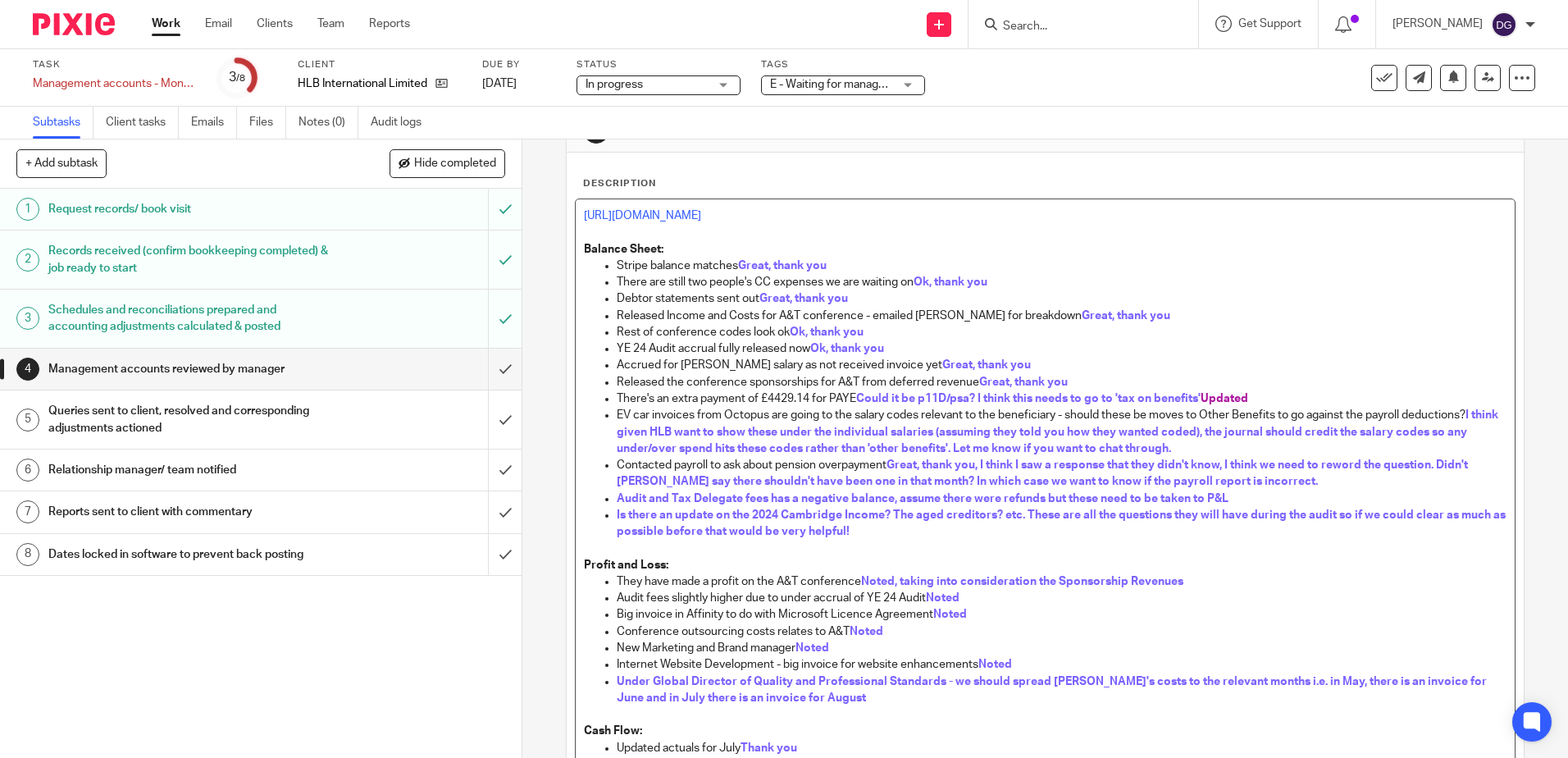
scroll to position [82, 0]
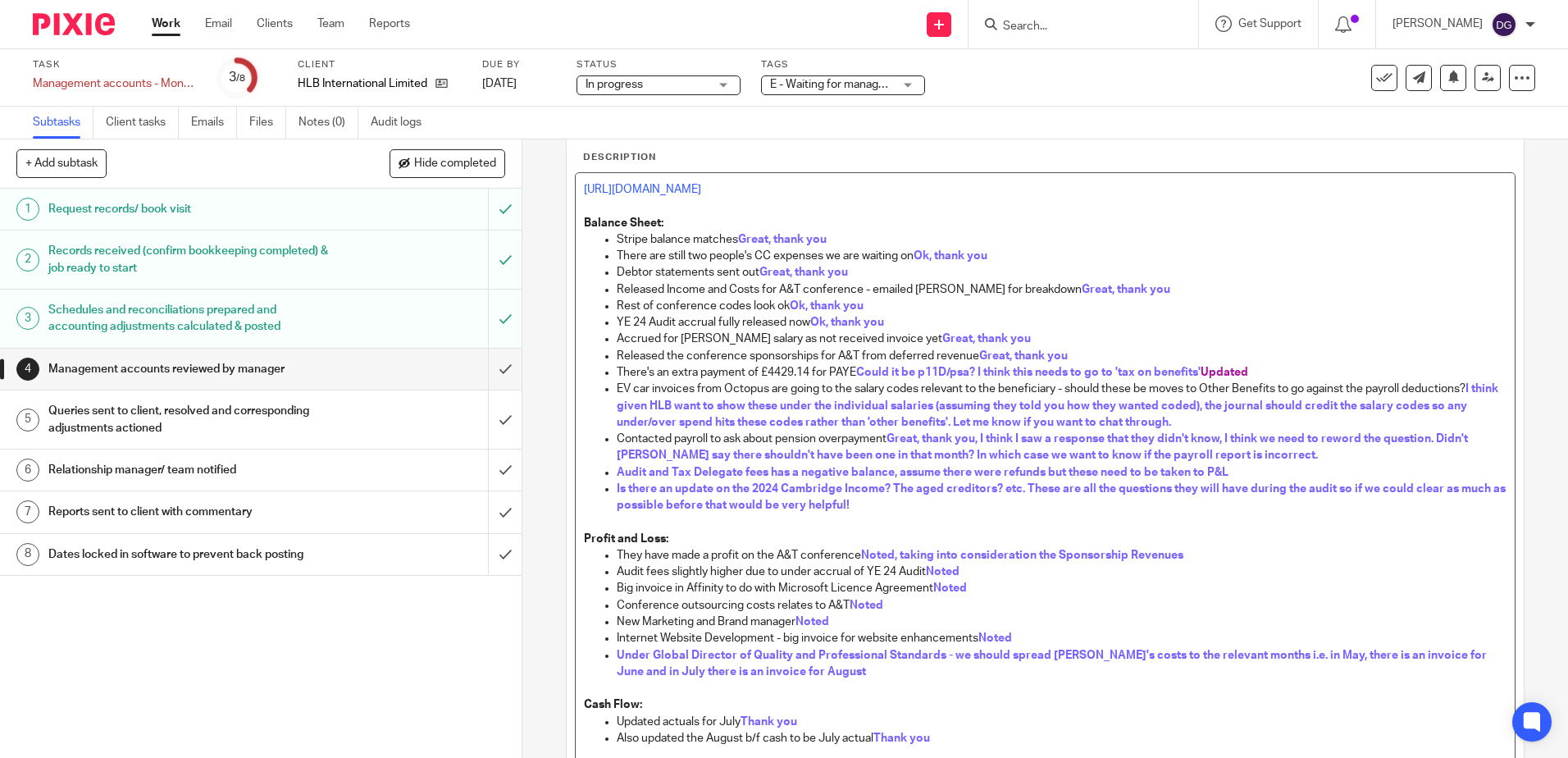
click at [1253, 375] on p "There's an extra payment of £4429.14 for PAYE Could it be p11D/psa? I think thi…" at bounding box center [1061, 372] width 889 height 16
drag, startPoint x: 1234, startPoint y: 377, endPoint x: 1205, endPoint y: 372, distance: 29.4
click at [1205, 372] on p "There's an extra payment of £4429.14 for PAYE Could it be p11D/psa? I think thi…" at bounding box center [1061, 372] width 889 height 16
copy span "Updated"
click at [1253, 420] on p "EV car invoices from Octopus are going to the salary codes relevant to the bene…" at bounding box center [1061, 405] width 889 height 50
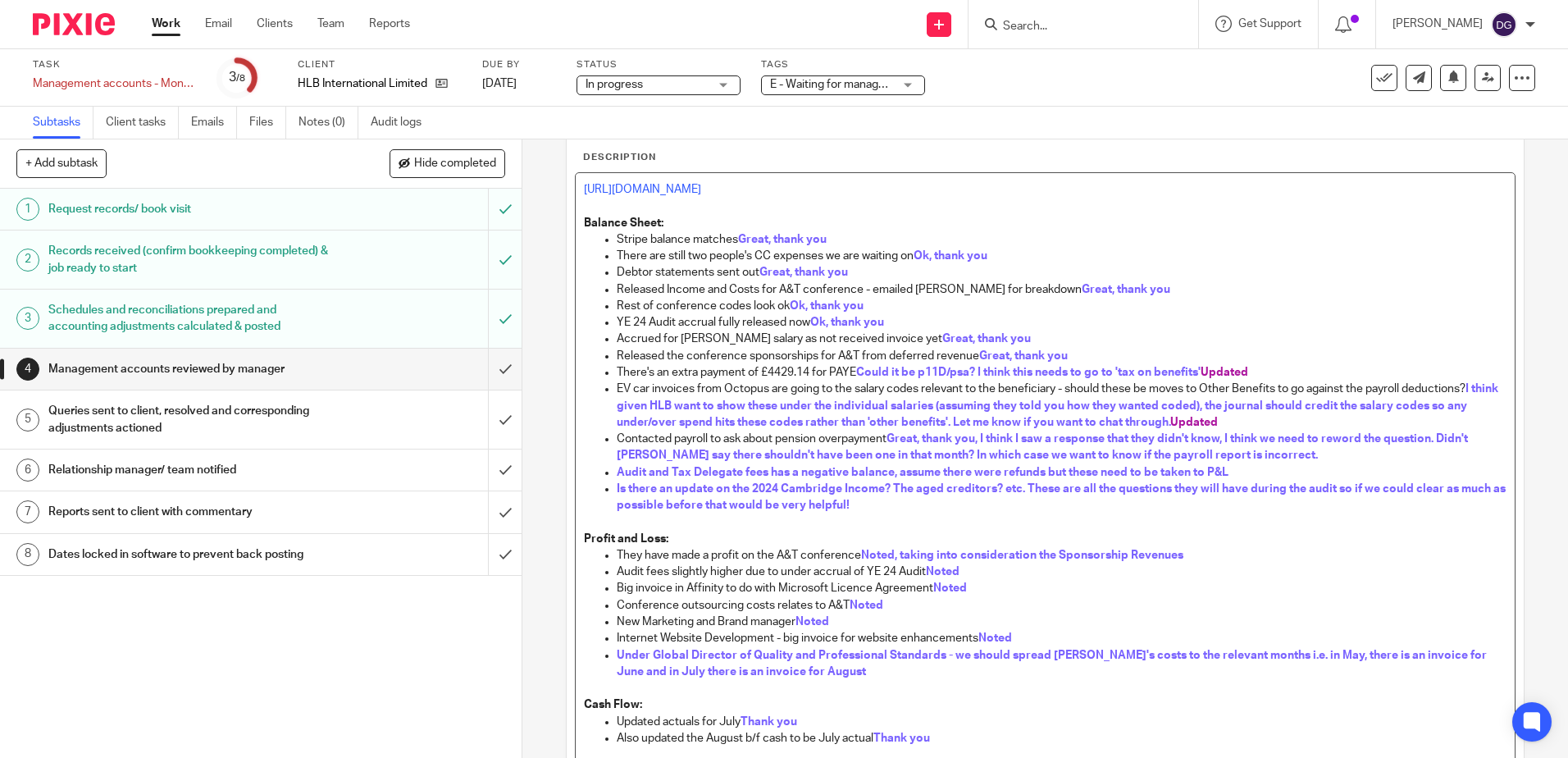
click at [1189, 423] on strong "I think given HLB want to show these under the individual salaries (assuming th…" at bounding box center [1058, 405] width 885 height 45
click at [1329, 454] on p "Contacted payroll to ask about pension overpayment Great, thank you, I think I …" at bounding box center [1061, 447] width 889 height 34
click at [1251, 475] on p "Audit and Tax Delegate fees has a negative balance, assume there were refunds b…" at bounding box center [1061, 473] width 889 height 16
click at [1273, 464] on p "Audit and Tax Delegate fees has a negative balance, assume there were refunds b…" at bounding box center [1061, 473] width 889 height 16
click at [1329, 448] on p "Contacted payroll to ask about pension overpayment Great, thank you, I think I …" at bounding box center [1061, 447] width 889 height 34
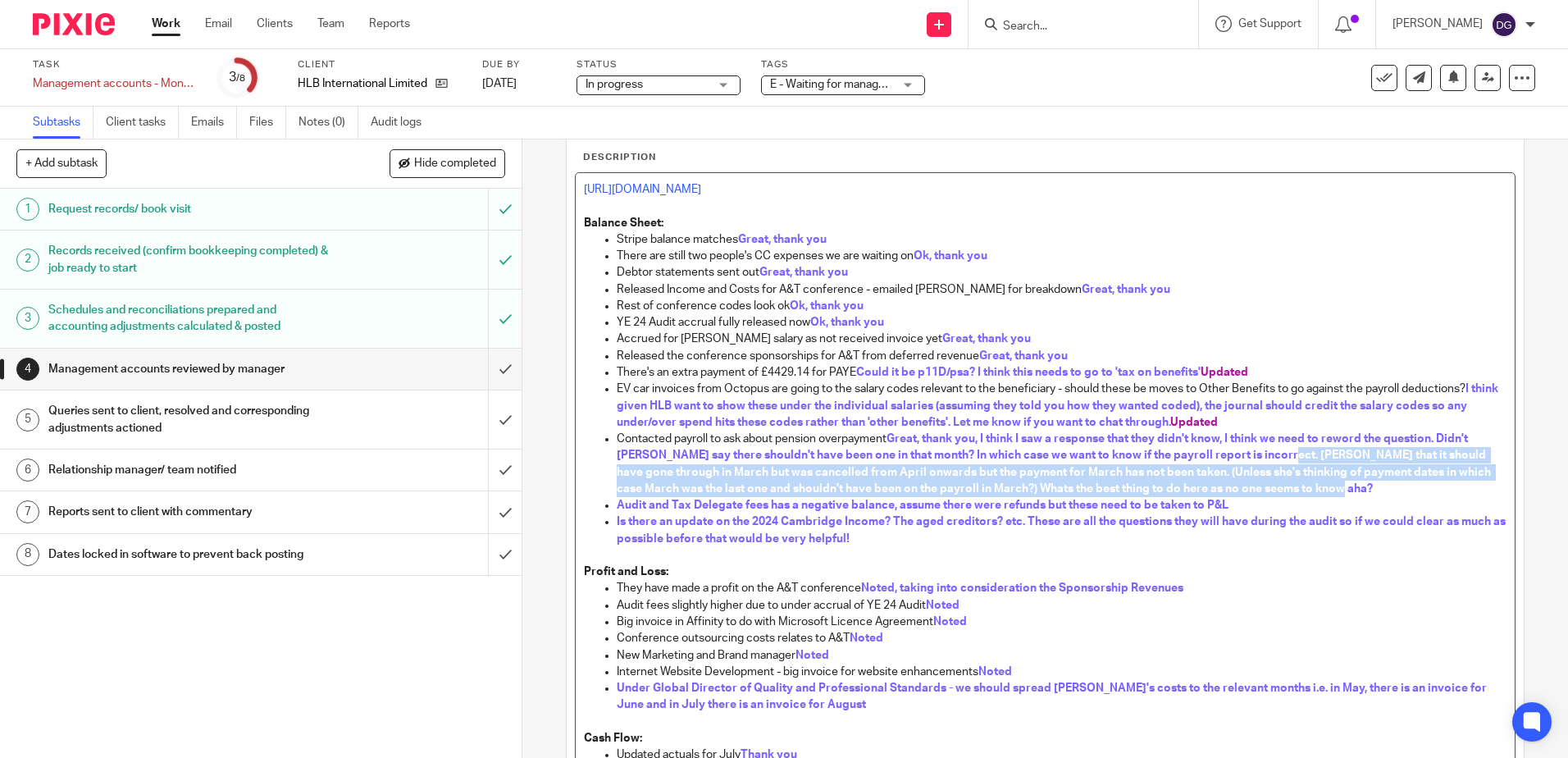
drag, startPoint x: 1347, startPoint y: 489, endPoint x: 1276, endPoint y: 454, distance: 79.2
click at [1276, 454] on p "Contacted payroll to ask about pension overpayment Great, thank you, I think I …" at bounding box center [1061, 464] width 889 height 67
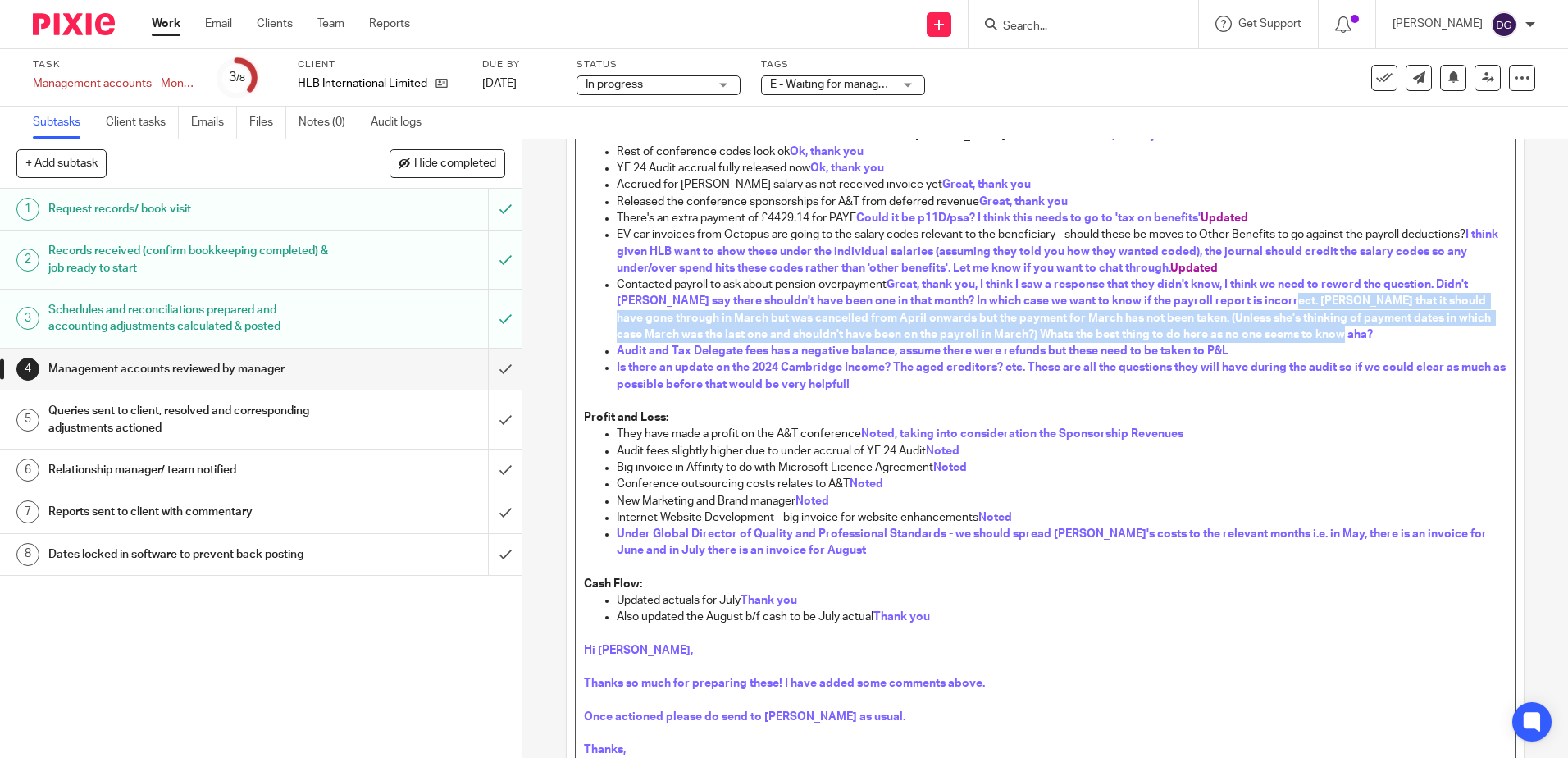
scroll to position [421, 0]
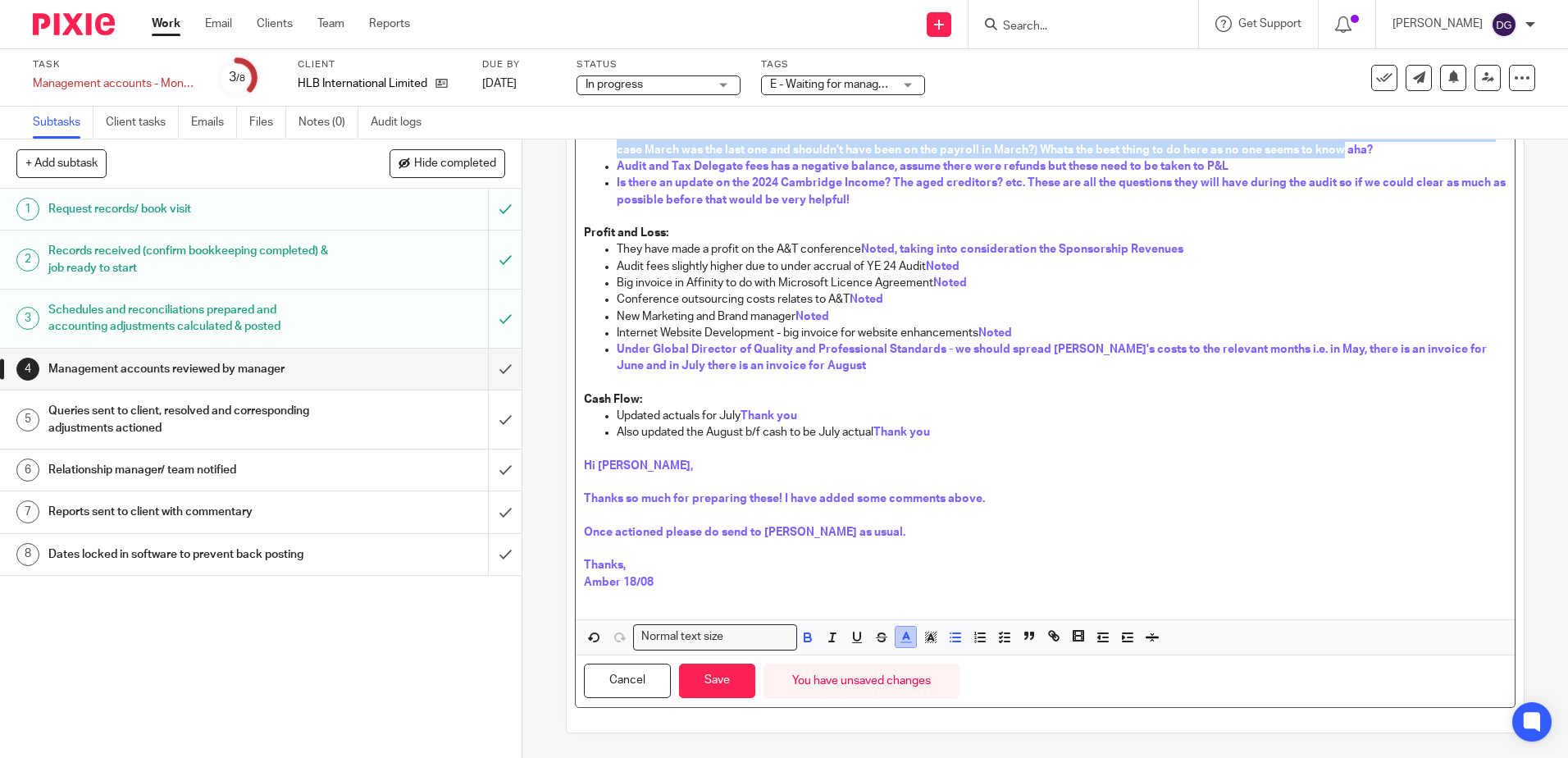
click at [904, 644] on icon "button" at bounding box center [907, 637] width 15 height 15
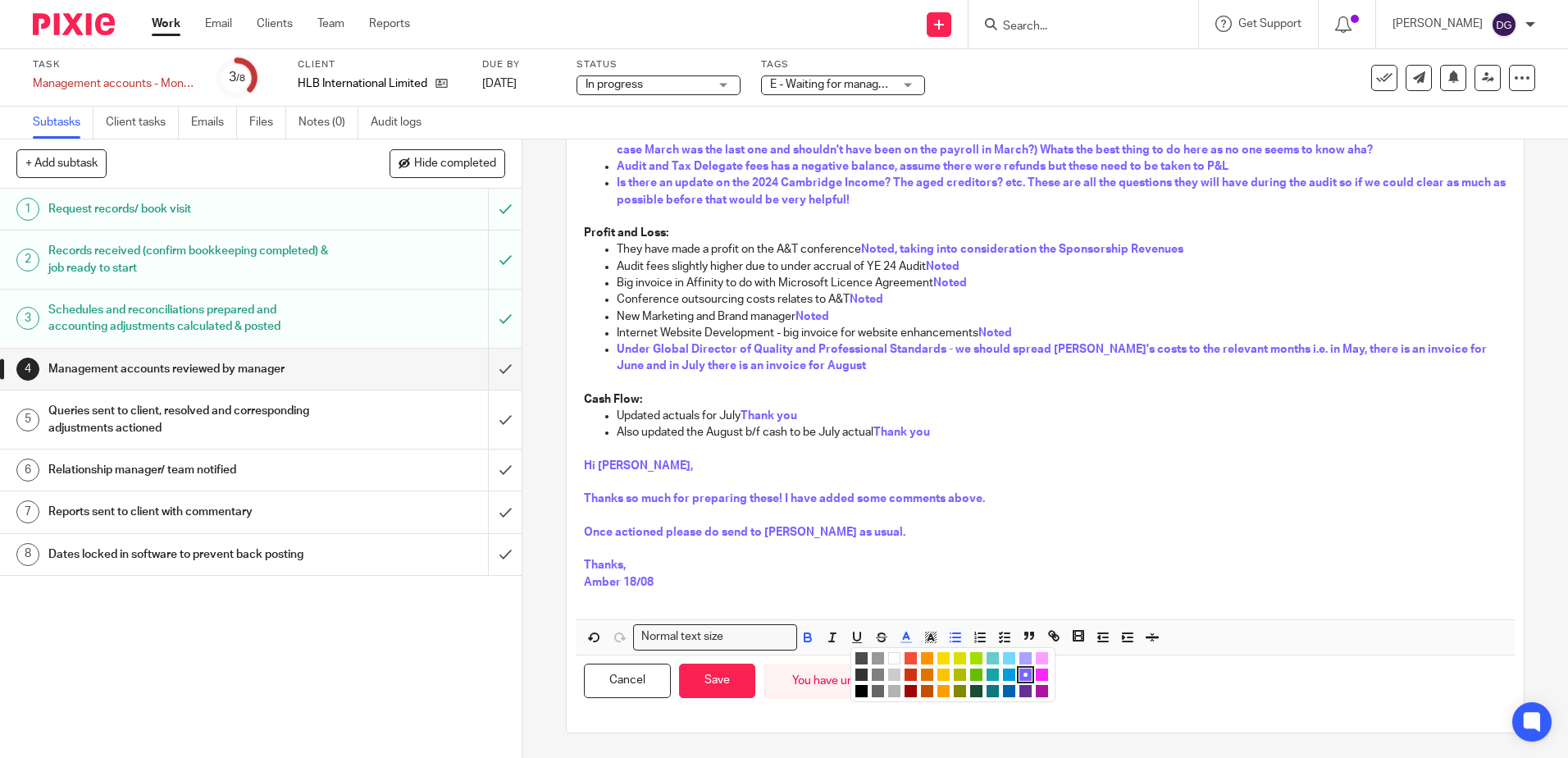
click at [1036, 689] on li "color:#AB149E" at bounding box center [1041, 690] width 12 height 12
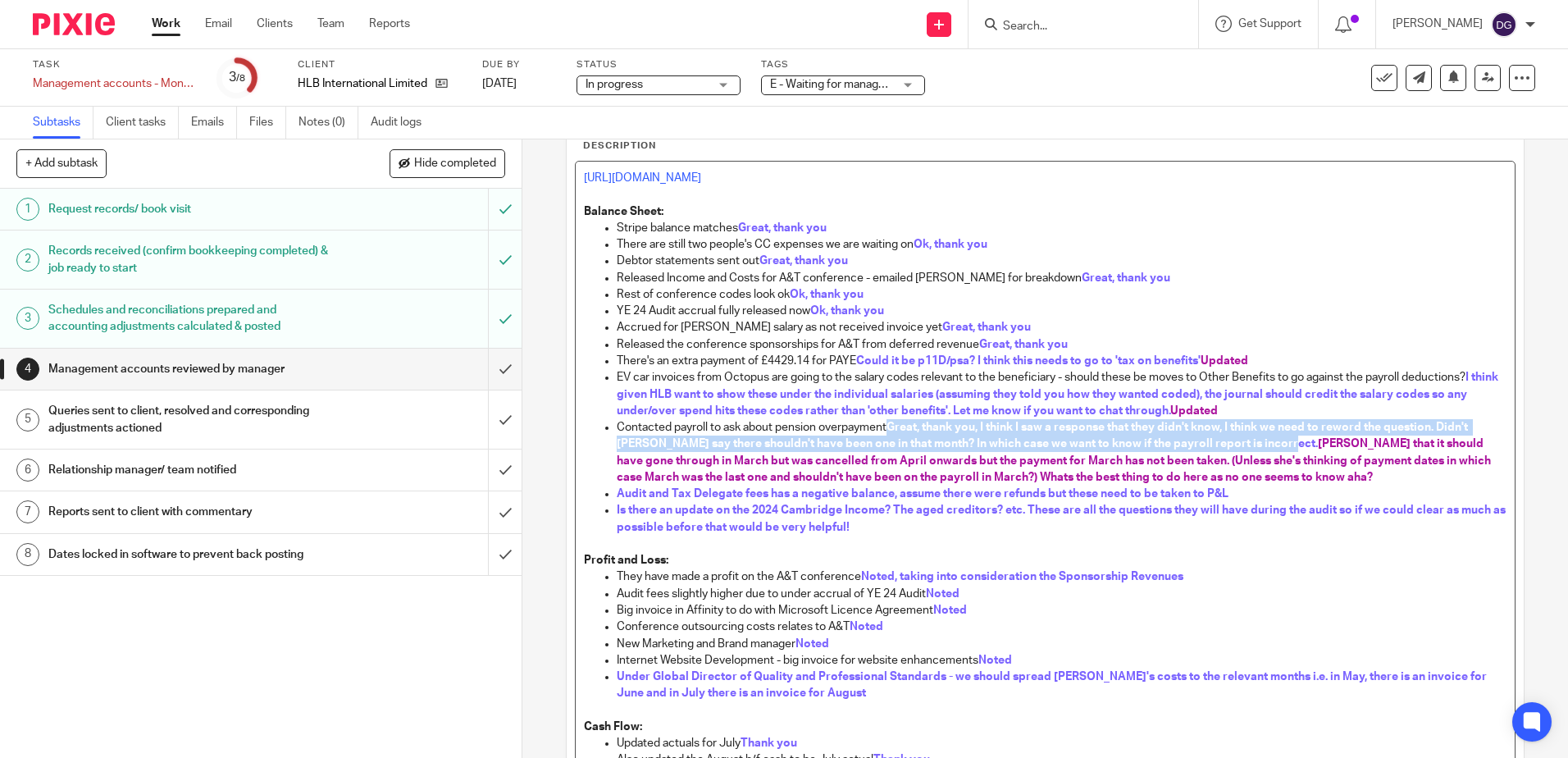
scroll to position [92, 0]
click at [1282, 471] on p "Contacted payroll to ask about pension overpayment Great, thank you, I think I …" at bounding box center [1061, 453] width 889 height 67
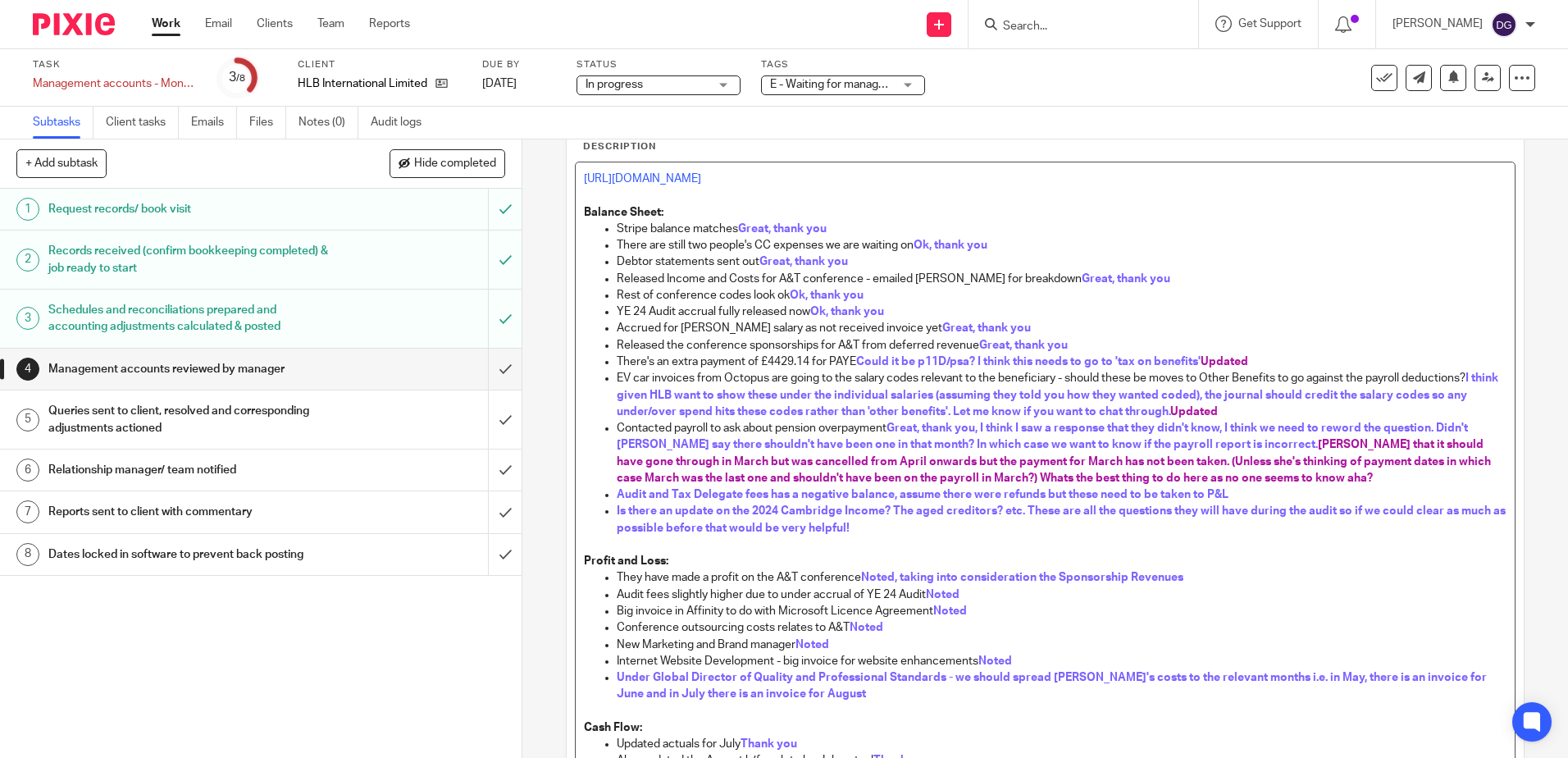
click at [1350, 443] on span "[PERSON_NAME] that it should have gone through in March but was cancelled from …" at bounding box center [1055, 461] width 877 height 45
click at [1051, 479] on span "[PERSON_NAME] said that it should have gone through in March but was cancelled …" at bounding box center [1058, 461] width 882 height 45
click at [1060, 479] on span "[PERSON_NAME] said that it should have gone through in March but was cancelled …" at bounding box center [1058, 461] width 882 height 45
click at [1302, 494] on p "Audit and Tax Delegate fees has a negative balance, assume there were refunds b…" at bounding box center [1061, 495] width 889 height 16
click at [1367, 477] on span "[PERSON_NAME] said that it should have gone through in March but was cancelled …" at bounding box center [1058, 461] width 882 height 45
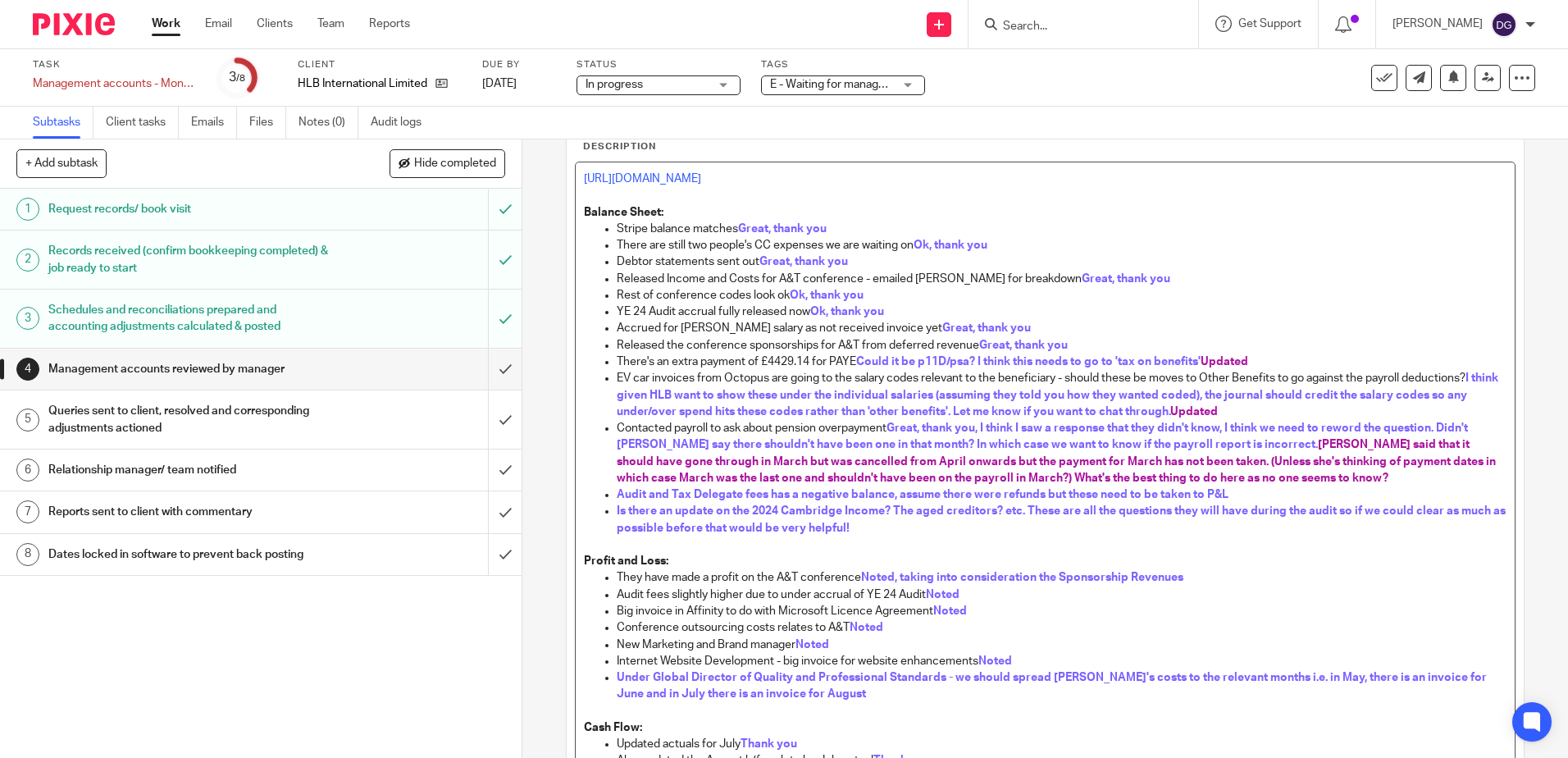
click at [1303, 586] on p "Audit fees slightly higher due to under accrual of YE 24 Audit Noted" at bounding box center [1061, 594] width 889 height 16
drag, startPoint x: 1348, startPoint y: 482, endPoint x: 1036, endPoint y: 477, distance: 312.0
click at [1036, 477] on p "Contacted payroll to ask about pension overpayment Great, thank you, I think I …" at bounding box center [1061, 453] width 889 height 67
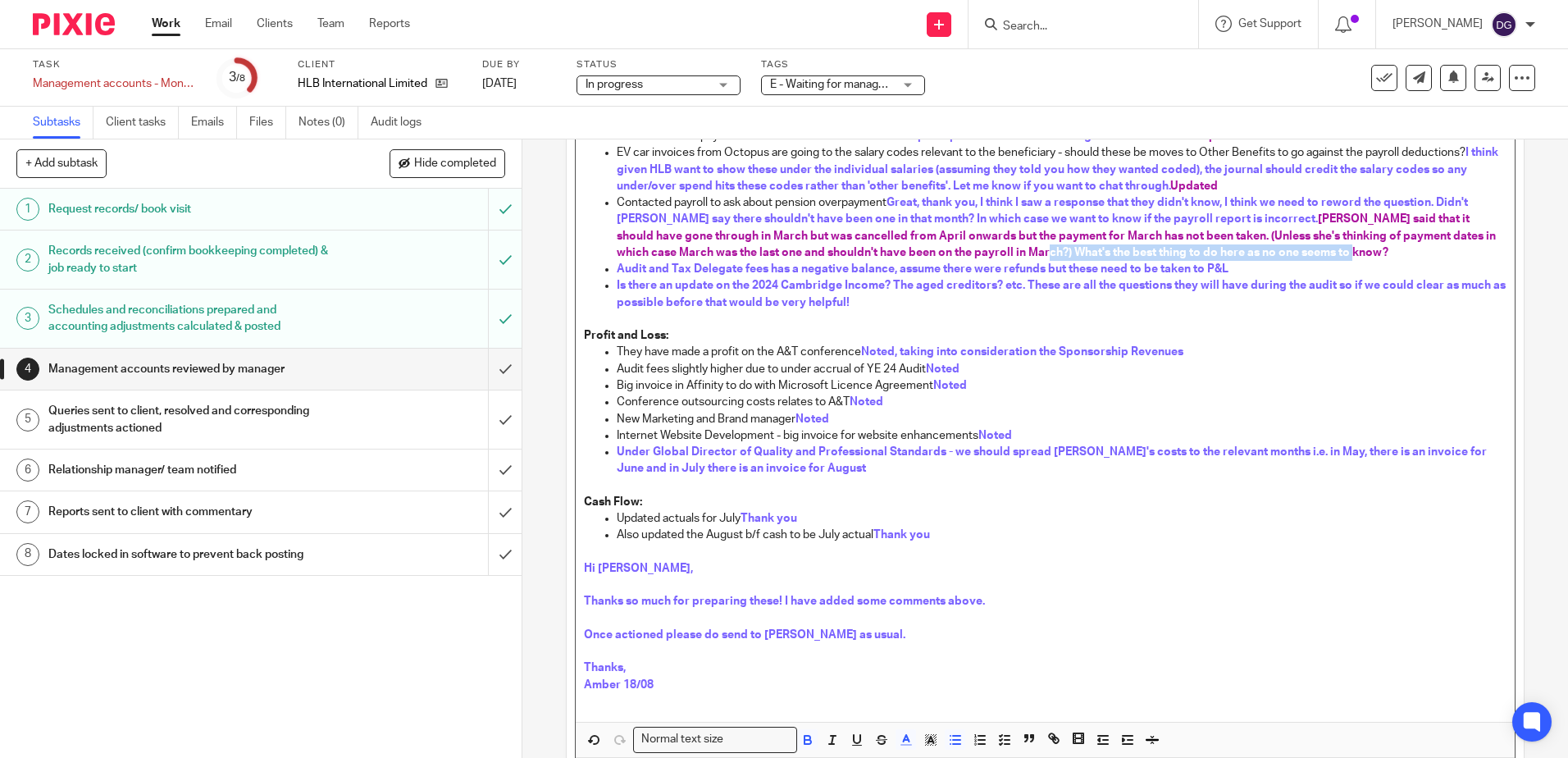
scroll to position [421, 0]
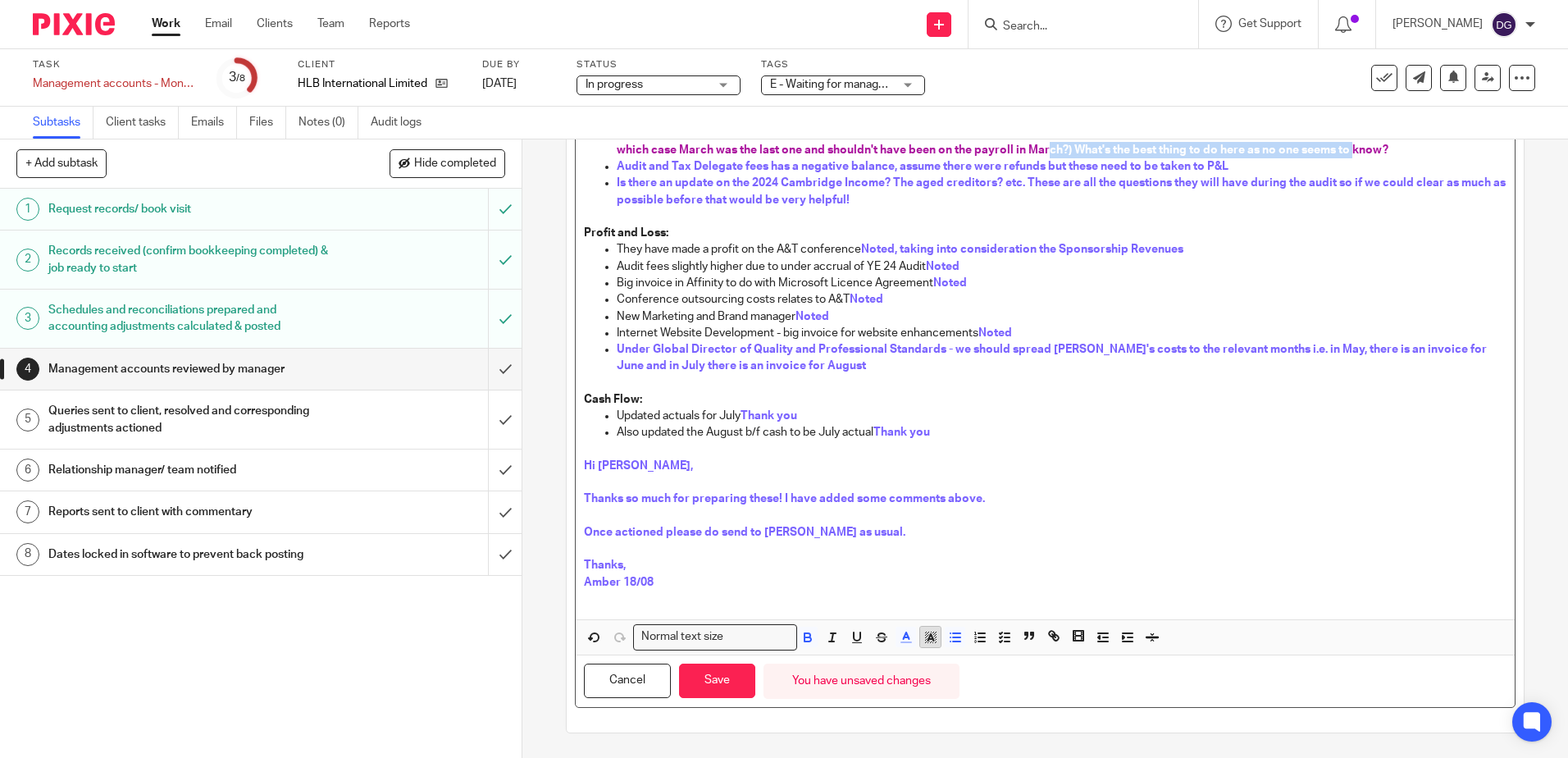
click at [933, 641] on icon "button" at bounding box center [931, 637] width 15 height 15
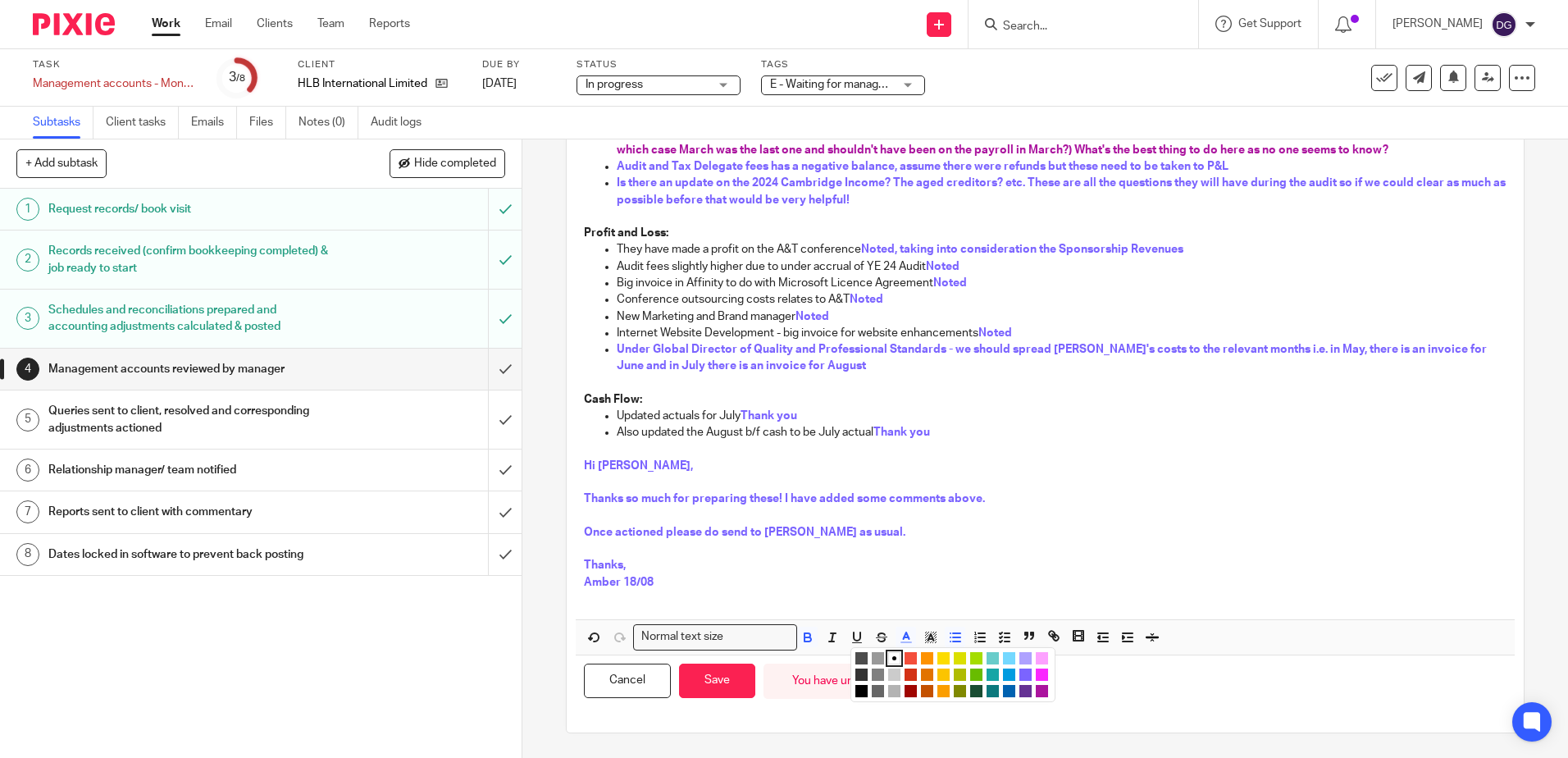
click at [940, 654] on li "color:#FCDC00" at bounding box center [943, 657] width 12 height 12
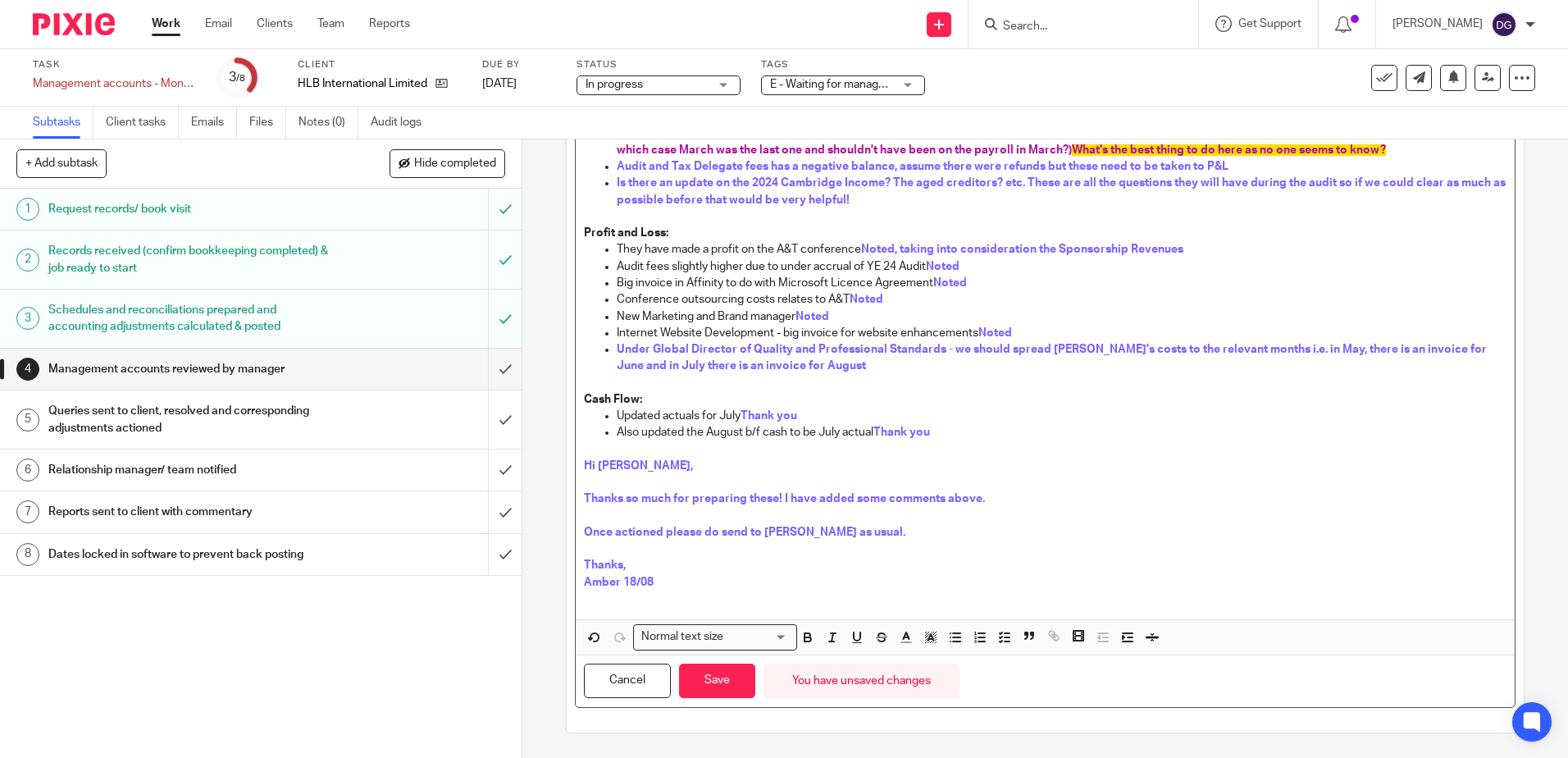
click at [1144, 508] on p at bounding box center [1045, 516] width 922 height 16
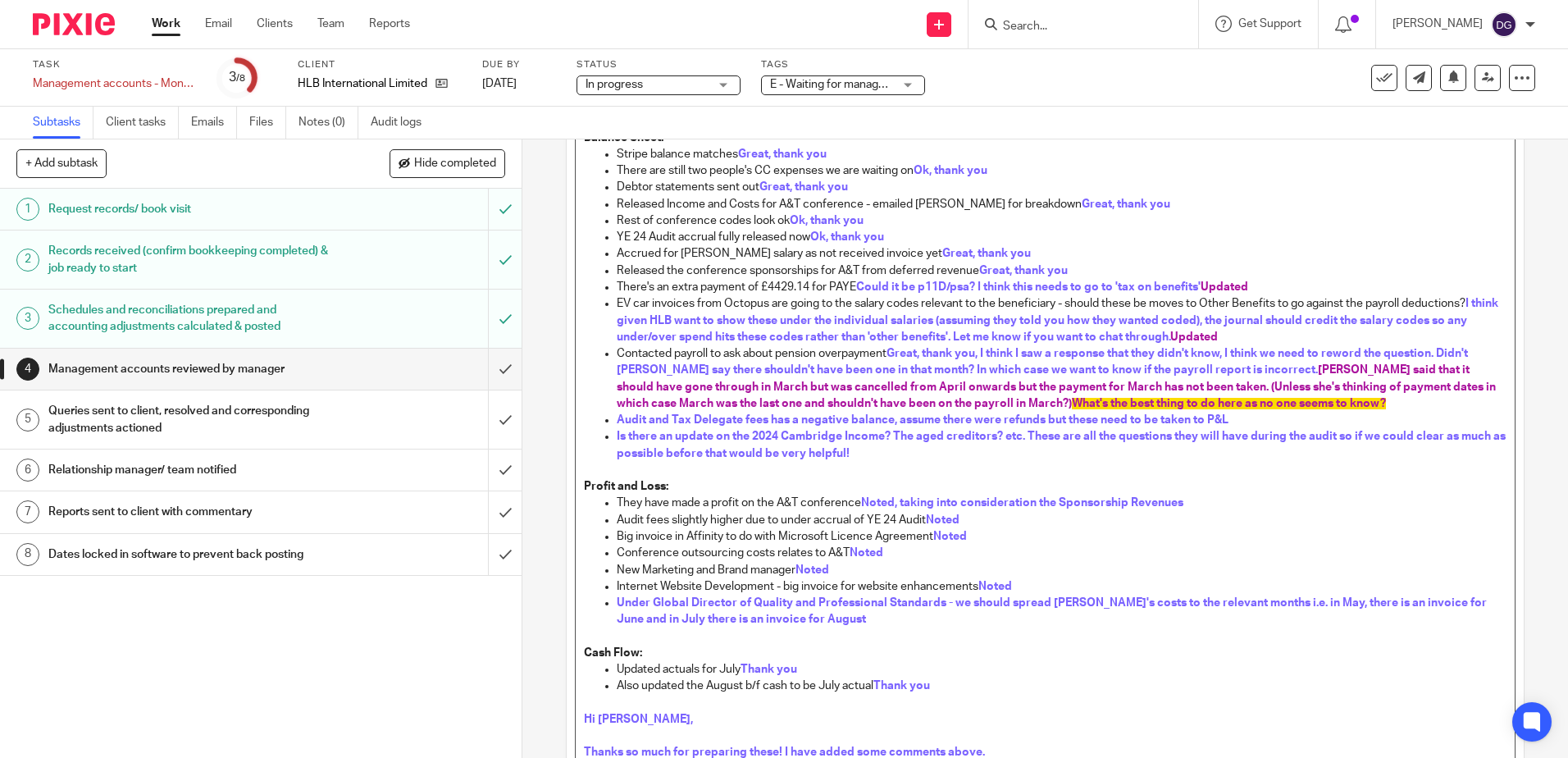
scroll to position [175, 0]
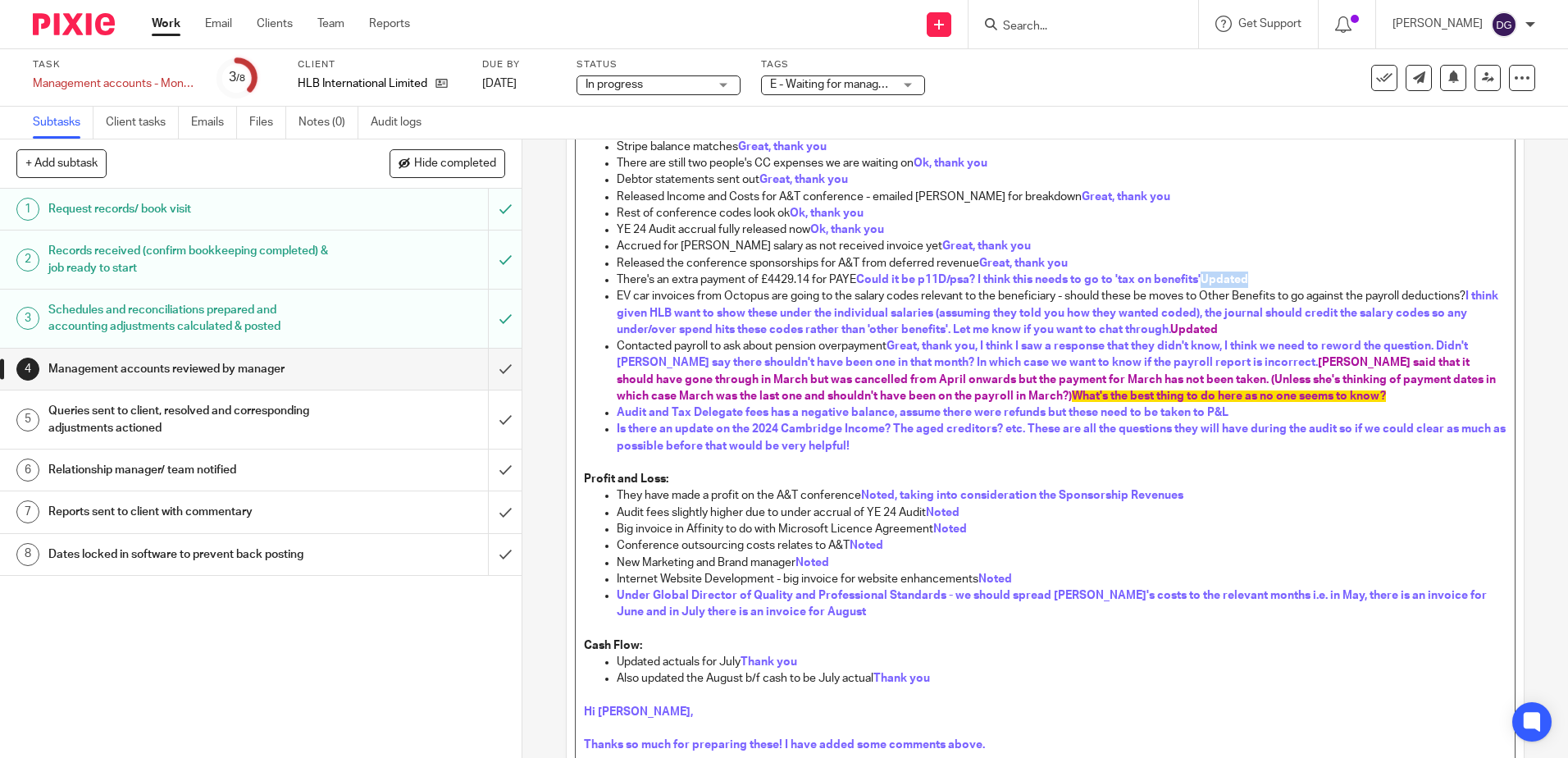
drag, startPoint x: 1257, startPoint y: 273, endPoint x: 1205, endPoint y: 272, distance: 52.0
click at [1205, 272] on p "There's an extra payment of £4429.14 for PAYE Could it be p11D/psa? I think thi…" at bounding box center [1061, 280] width 889 height 16
copy span "Updated"
click at [1252, 418] on p "Audit and Tax Delegate fees has a negative balance, assume there were refunds b…" at bounding box center [1061, 412] width 889 height 16
click at [906, 443] on p "Is there an update on the 2024 Cambridge Income? The aged creditors? etc. These…" at bounding box center [1061, 437] width 889 height 34
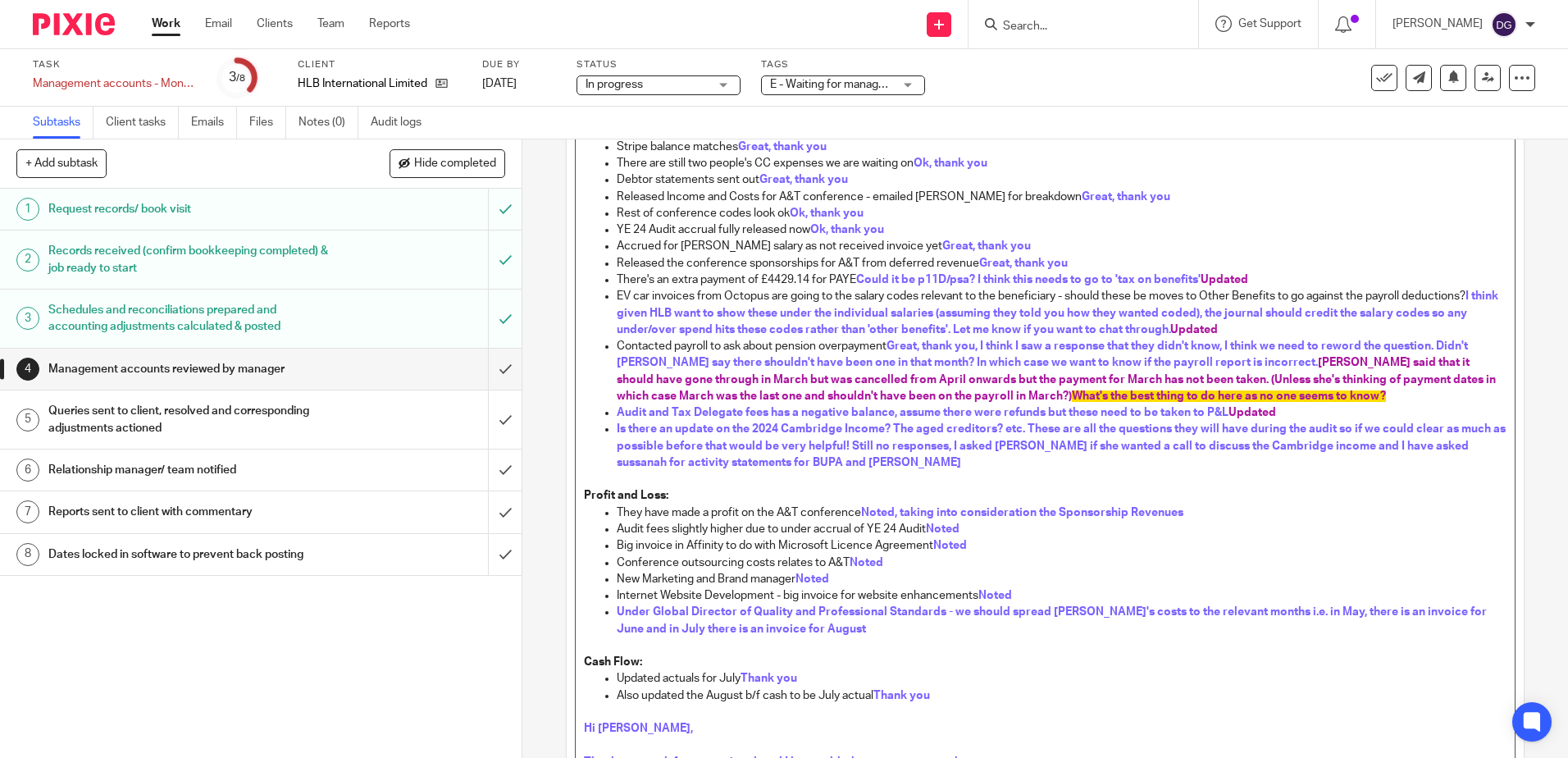
click at [1348, 446] on span "Is there an update on the 2024 Cambridge Income? The aged creditors? etc. These…" at bounding box center [1062, 445] width 892 height 45
drag, startPoint x: 961, startPoint y: 443, endPoint x: 866, endPoint y: 444, distance: 95.0
click at [866, 444] on span "Is there an update on the 2024 Cambridge Income? The aged creditors? etc. These…" at bounding box center [1062, 445] width 892 height 45
click at [1347, 448] on span "Is there an update on the 2024 Cambridge Income? The aged creditors? etc. These…" at bounding box center [1062, 445] width 892 height 45
click at [717, 463] on span "Is there an update on the 2024 Cambridge Income? The aged creditors? etc. These…" at bounding box center [1062, 445] width 892 height 45
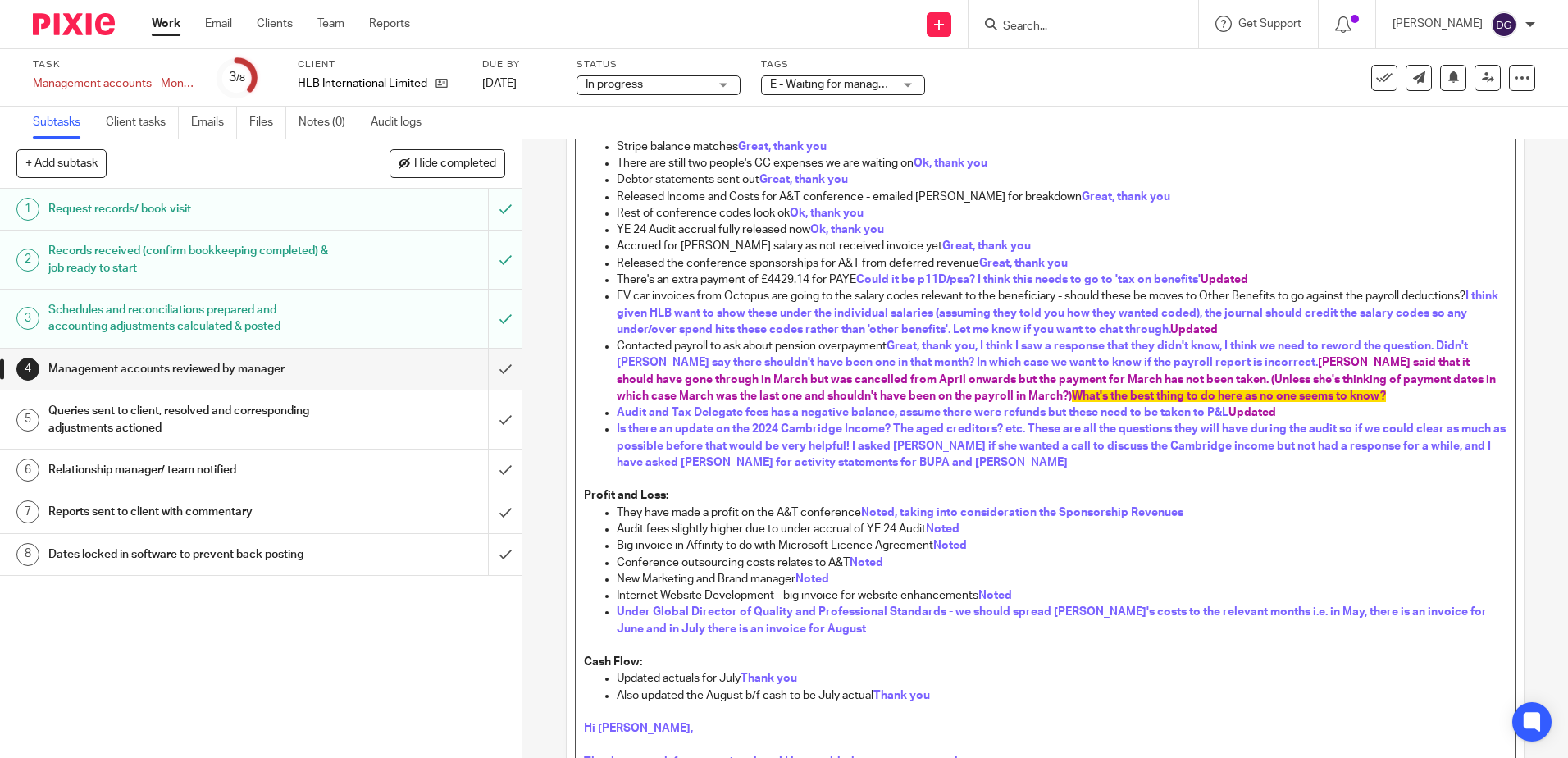
click at [635, 462] on span "Is there an update on the 2024 Cambridge Income? The aged creditors? etc. These…" at bounding box center [1062, 445] width 892 height 45
click at [680, 463] on span "Is there an update on the 2024 Cambridge Income? The aged creditors? etc. These…" at bounding box center [1062, 445] width 892 height 45
click at [977, 460] on p "Is there an update on the 2024 Cambridge Income? The aged creditors? etc. These…" at bounding box center [1061, 445] width 889 height 50
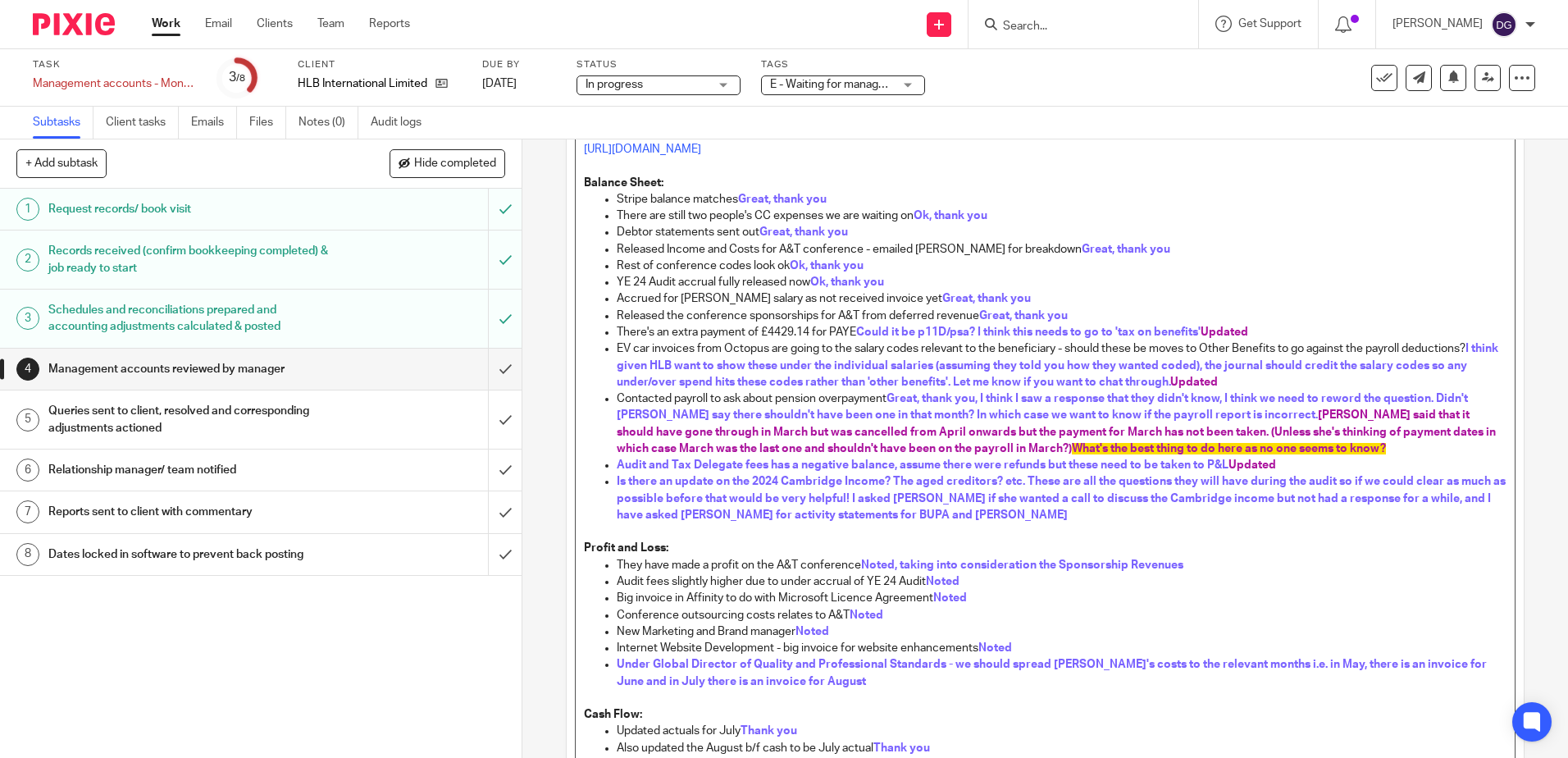
scroll to position [92, 0]
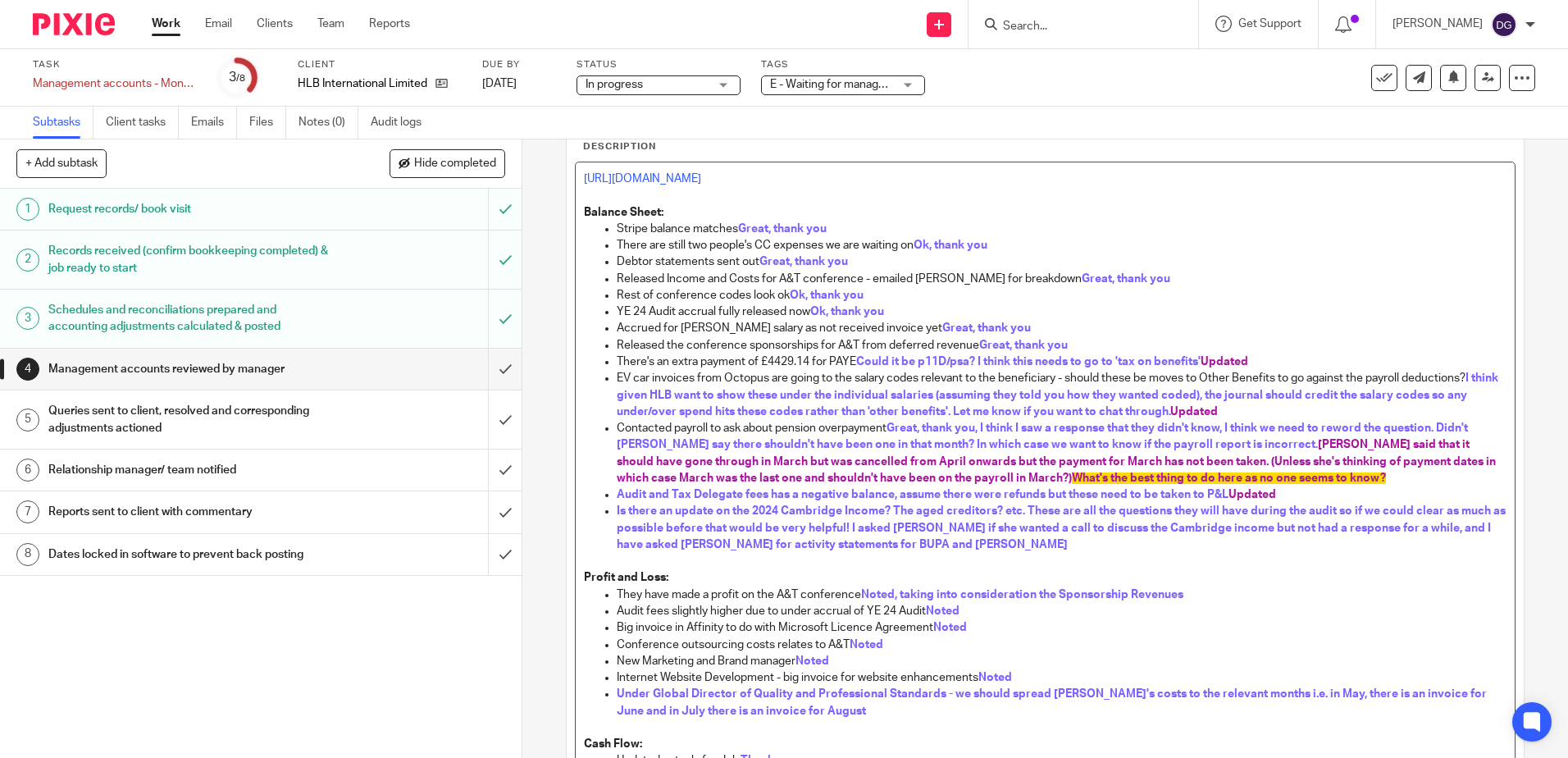
click at [708, 545] on span "Is there an update on the 2024 Cambridge Income? The aged creditors? etc. These…" at bounding box center [1062, 527] width 892 height 45
click at [996, 539] on p "Is there an update on the 2024 Cambridge Income? The aged creditors? etc. These…" at bounding box center [1061, 528] width 889 height 50
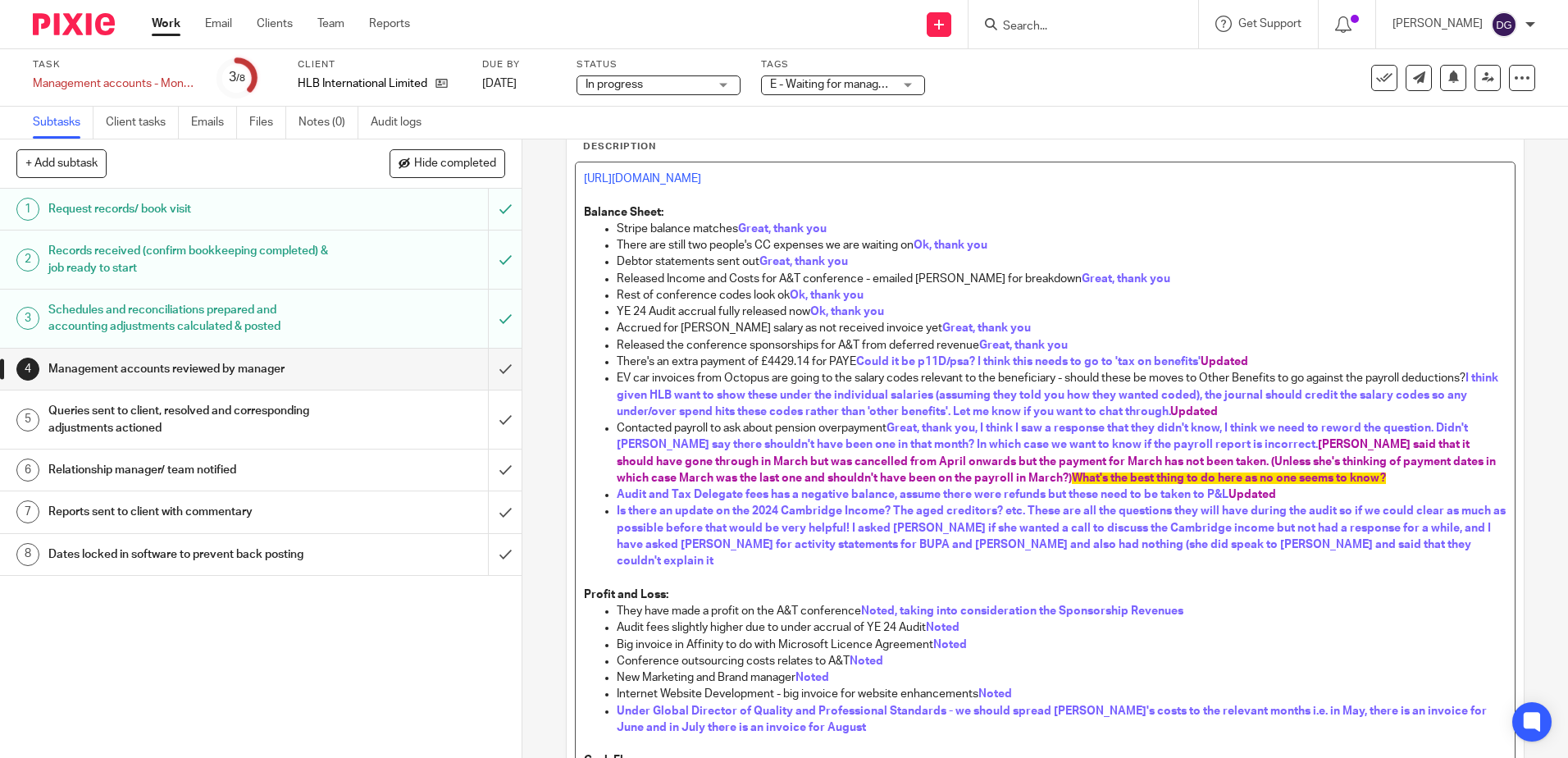
click at [1419, 543] on p "Is there an update on the 2024 Cambridge Income? The aged creditors? etc. These…" at bounding box center [1061, 536] width 889 height 67
click at [893, 557] on span "Is there an update on the 2024 Cambridge Income? The aged creditors? etc. These…" at bounding box center [1062, 535] width 892 height 61
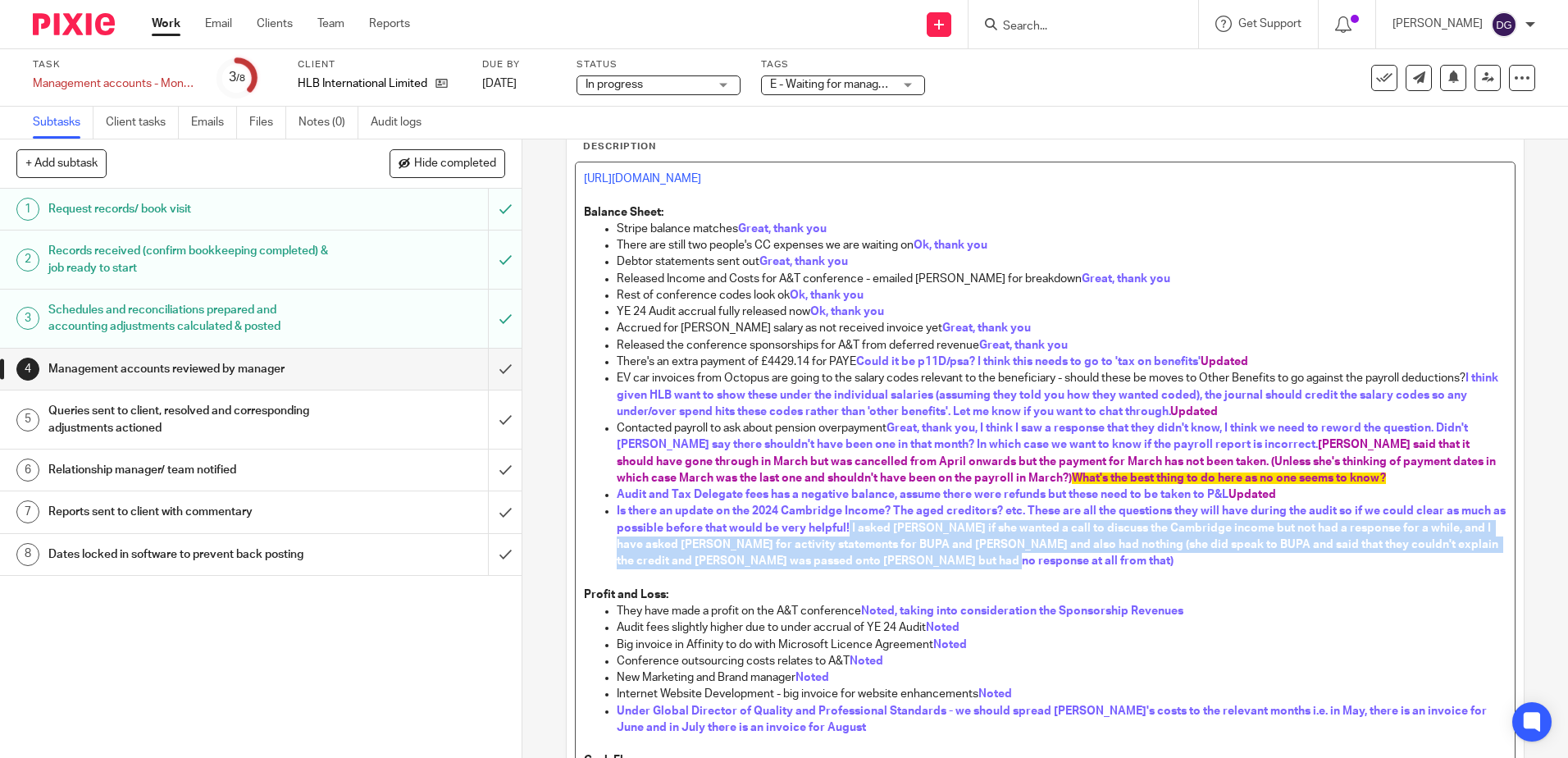
drag, startPoint x: 999, startPoint y: 568, endPoint x: 859, endPoint y: 528, distance: 145.6
click at [859, 528] on p "Is there an update on the 2024 Cambridge Income? The aged creditors? etc. These…" at bounding box center [1061, 536] width 889 height 67
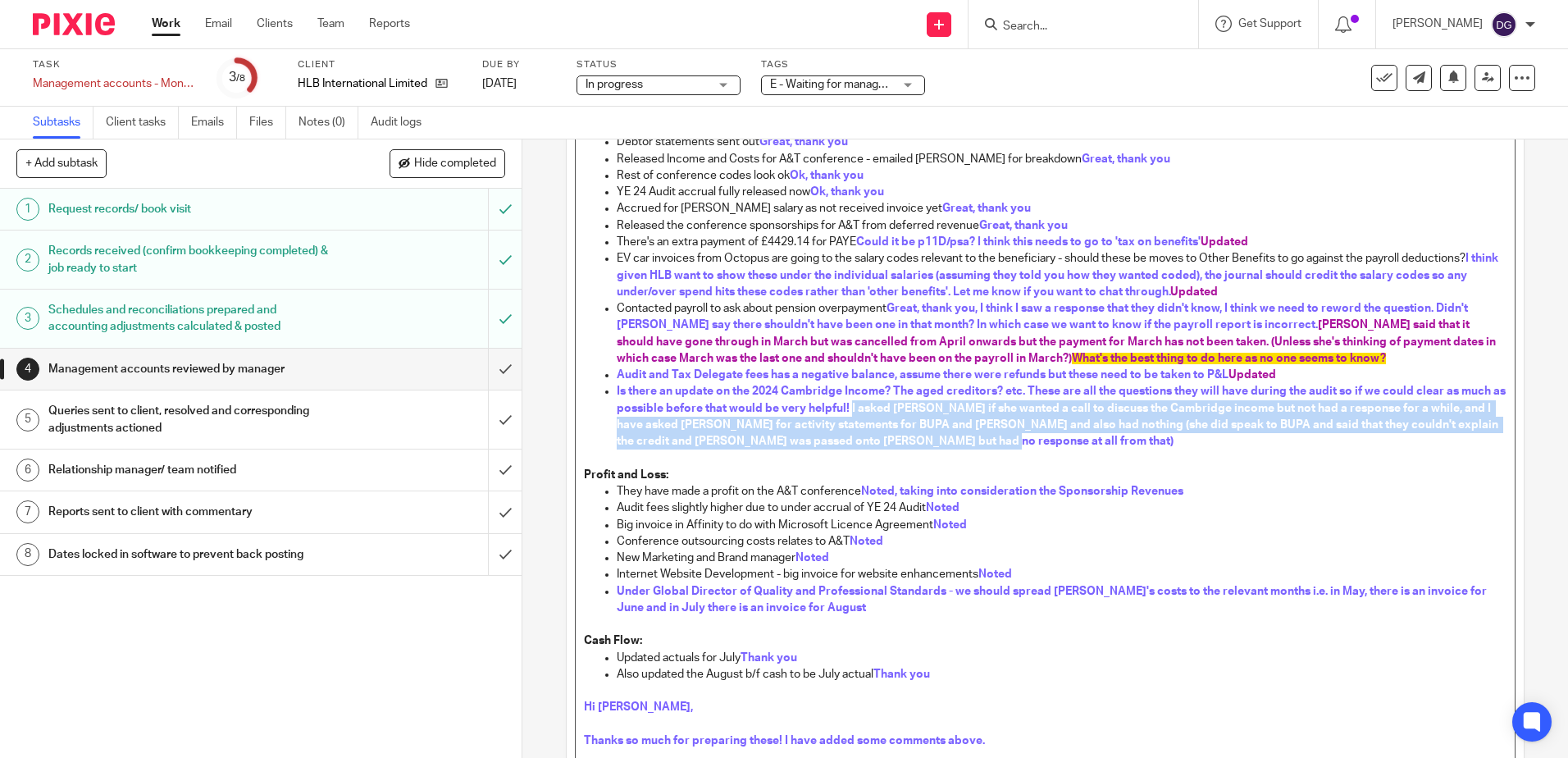
scroll to position [454, 0]
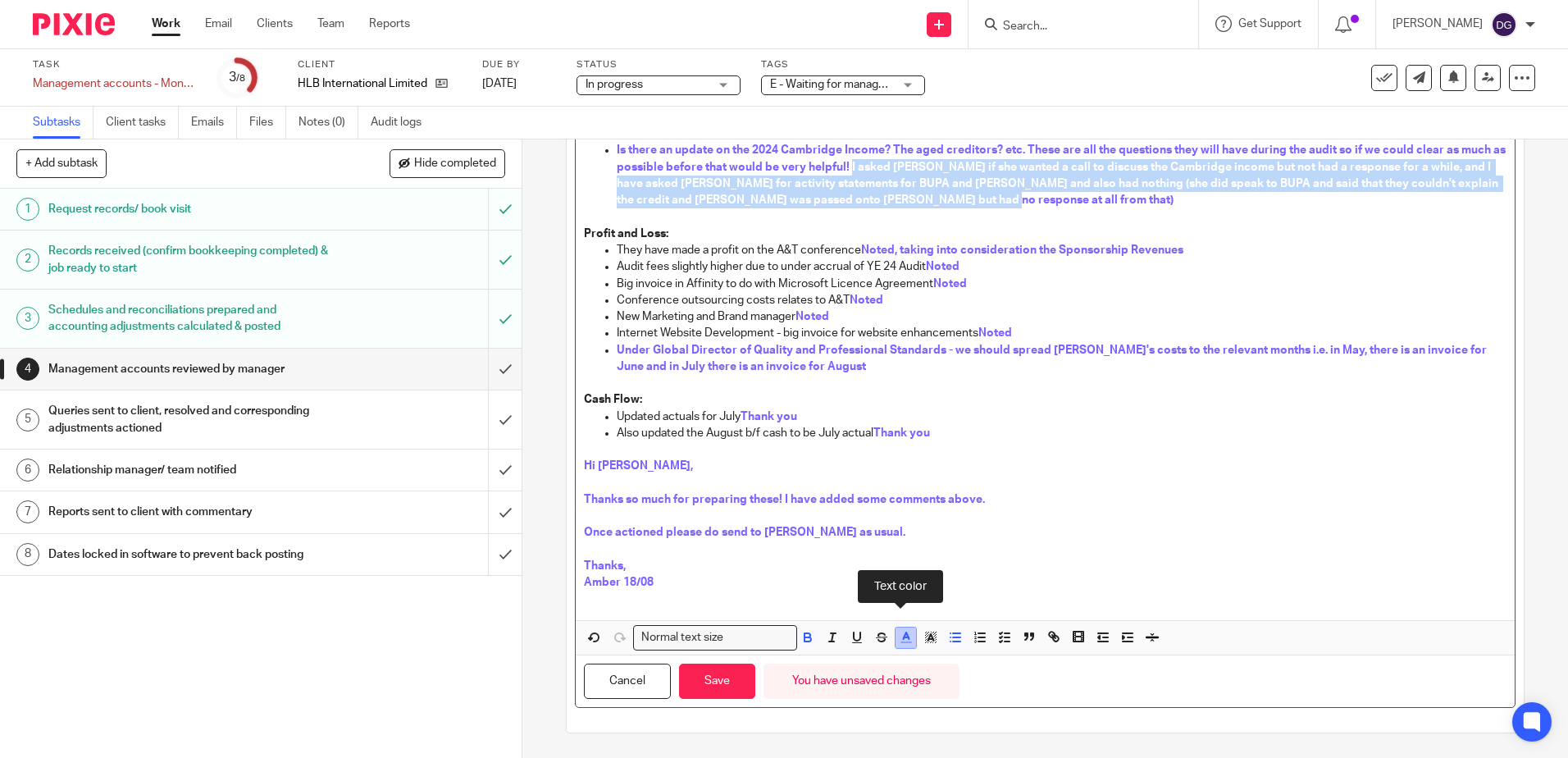
click at [903, 638] on polyline "button" at bounding box center [906, 635] width 5 height 6
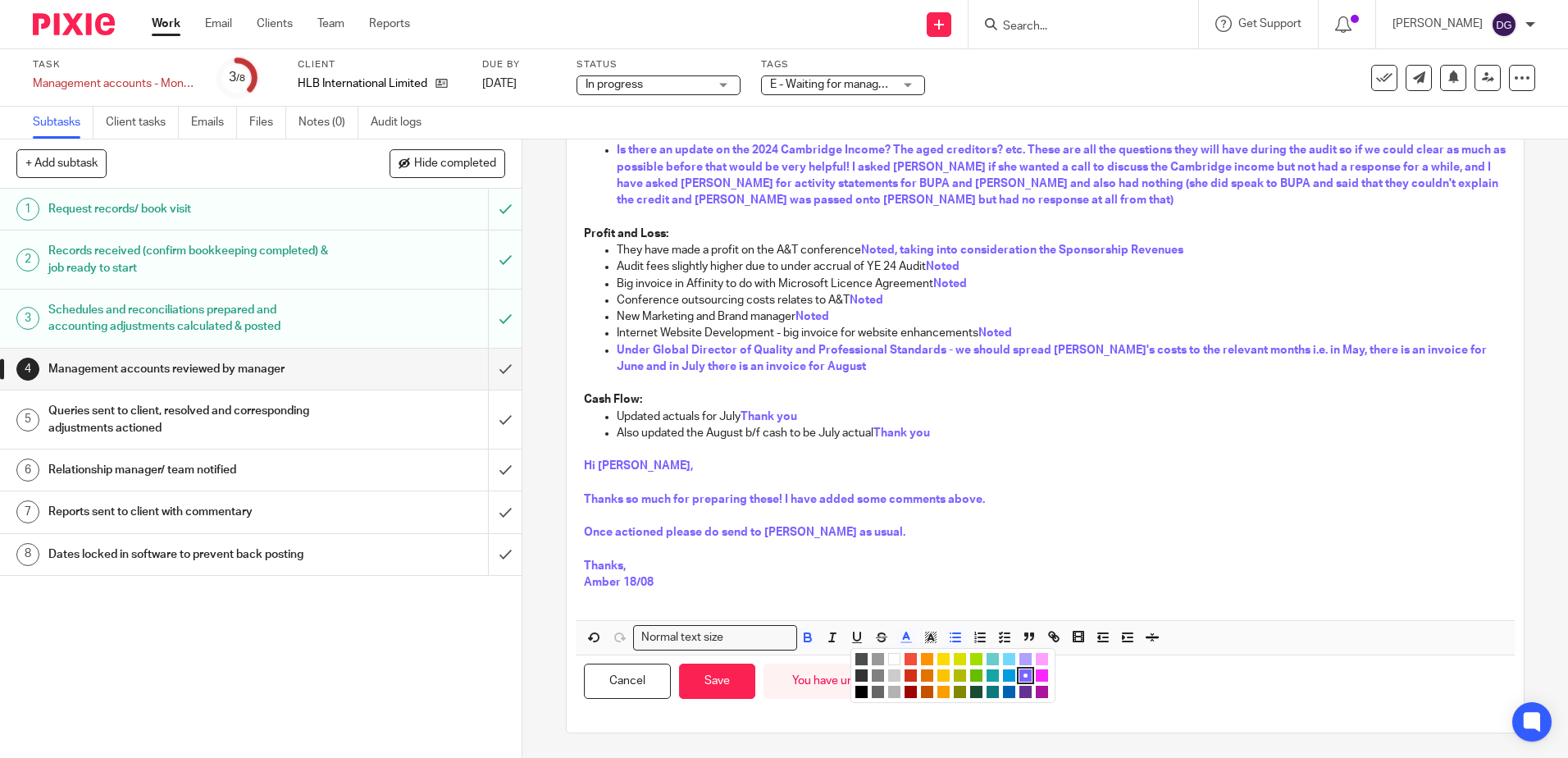
click at [1036, 690] on li "color:#AB149E" at bounding box center [1041, 691] width 12 height 12
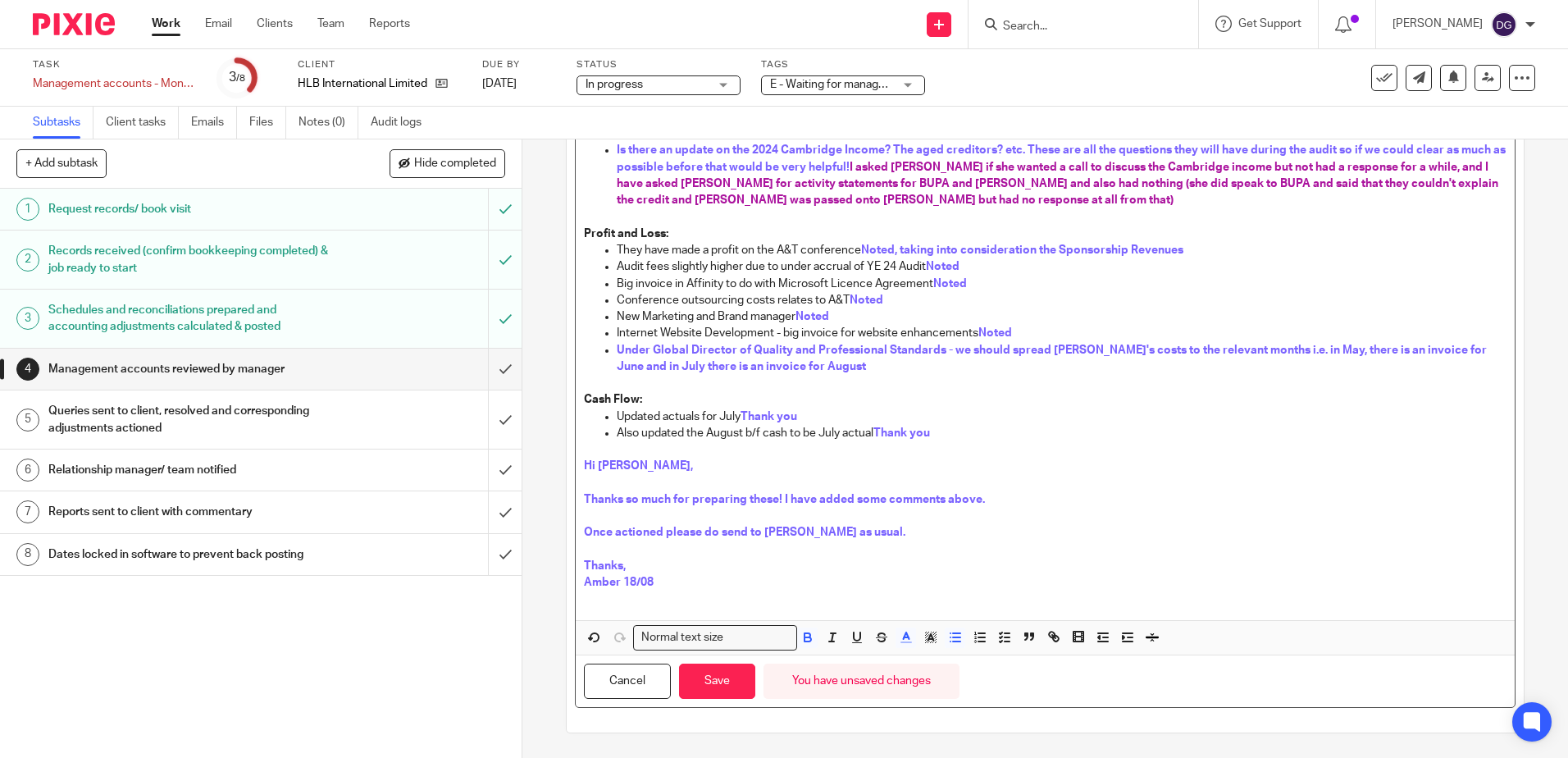
click at [1047, 355] on span "Under Global Director of Quality and Professional Standards - we should spread …" at bounding box center [1053, 358] width 873 height 27
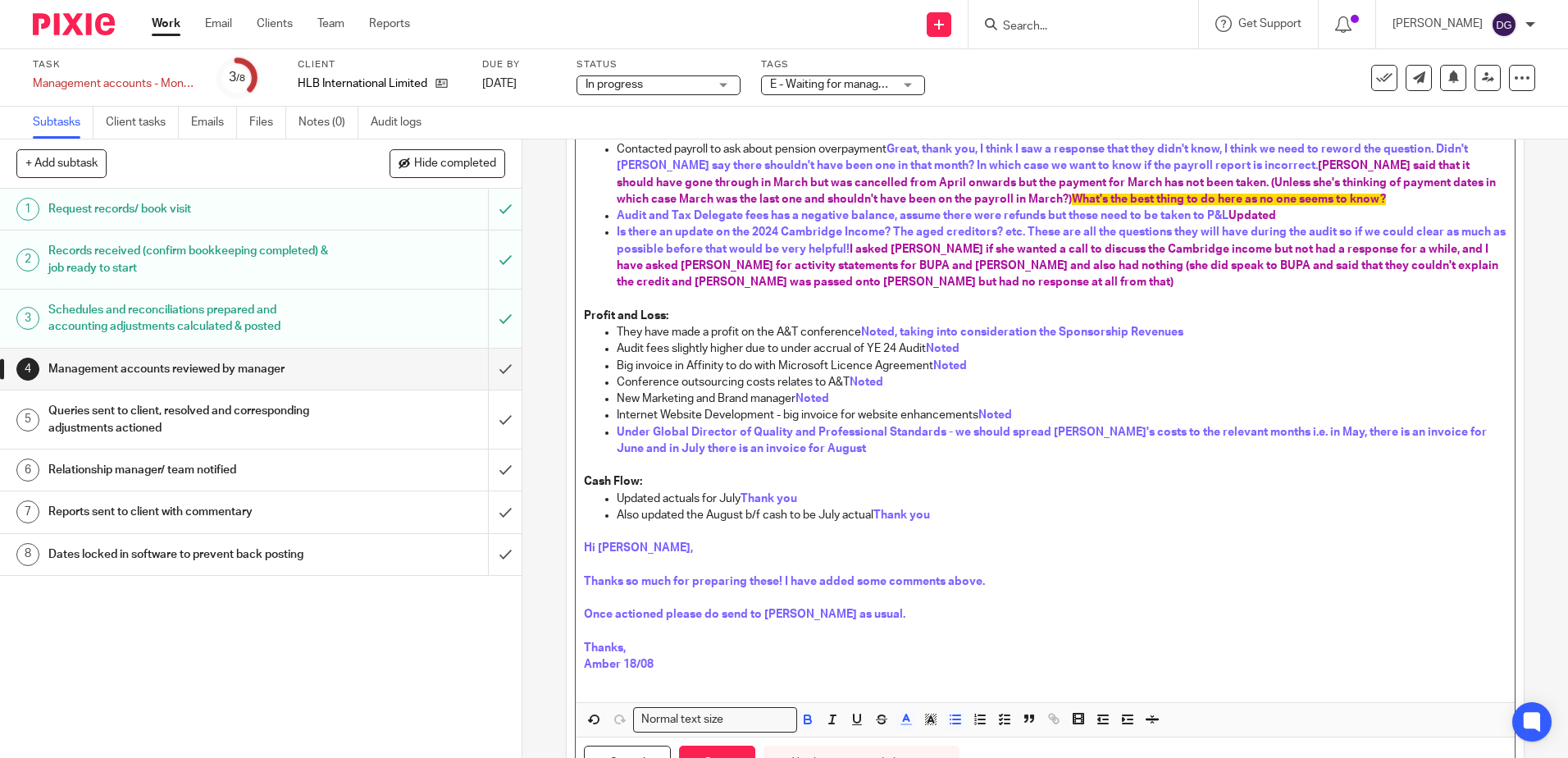
click at [1012, 289] on p "Is there an update on the 2024 Cambridge Income? The aged creditors? etc. These…" at bounding box center [1061, 257] width 889 height 67
drag, startPoint x: 1175, startPoint y: 288, endPoint x: 997, endPoint y: 274, distance: 178.5
click at [997, 274] on p "Is there an update on the 2024 Cambridge Income? The aged creditors? etc. These…" at bounding box center [1061, 257] width 889 height 67
click at [931, 721] on icon "button" at bounding box center [931, 719] width 15 height 15
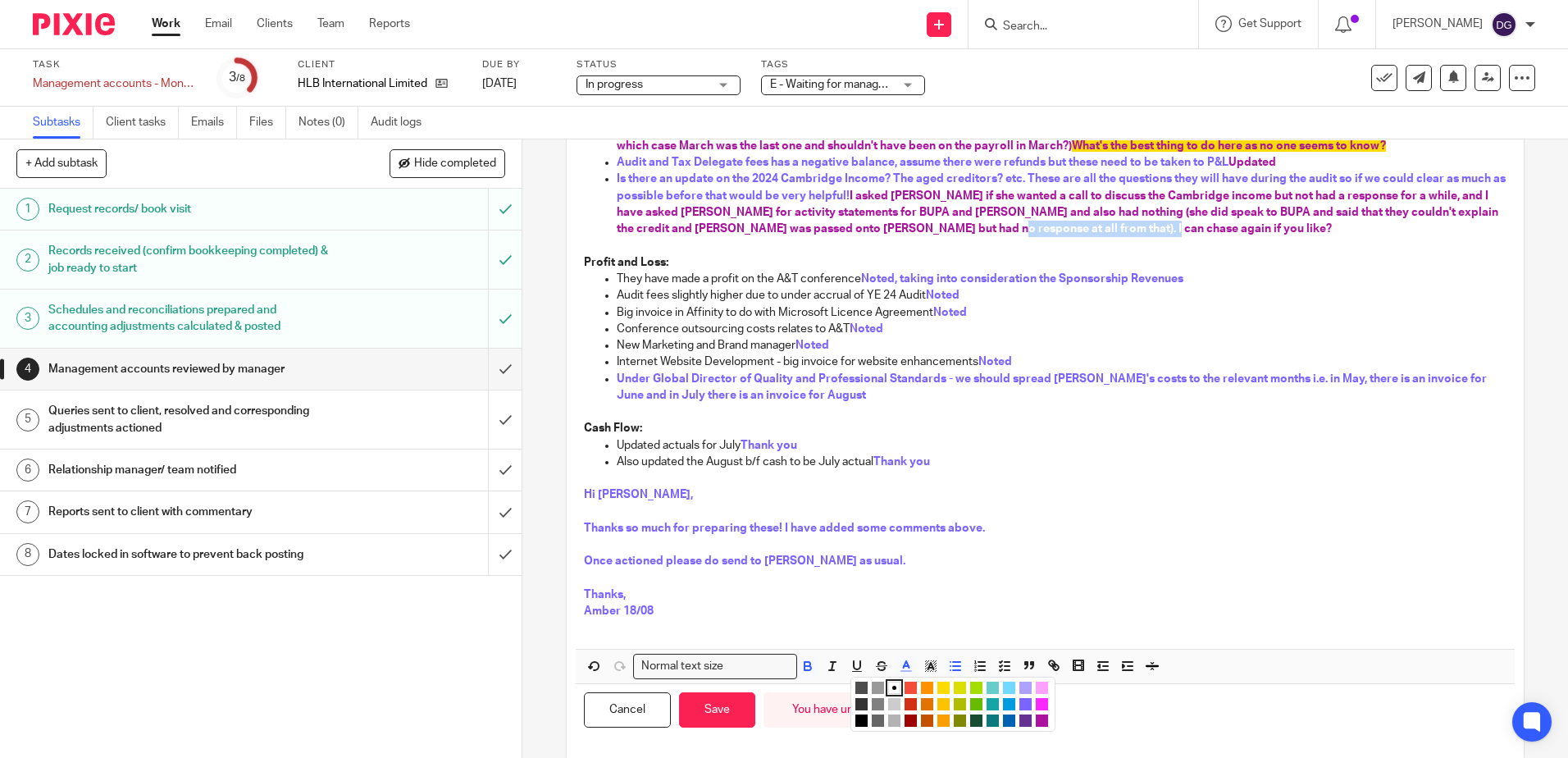
scroll to position [454, 0]
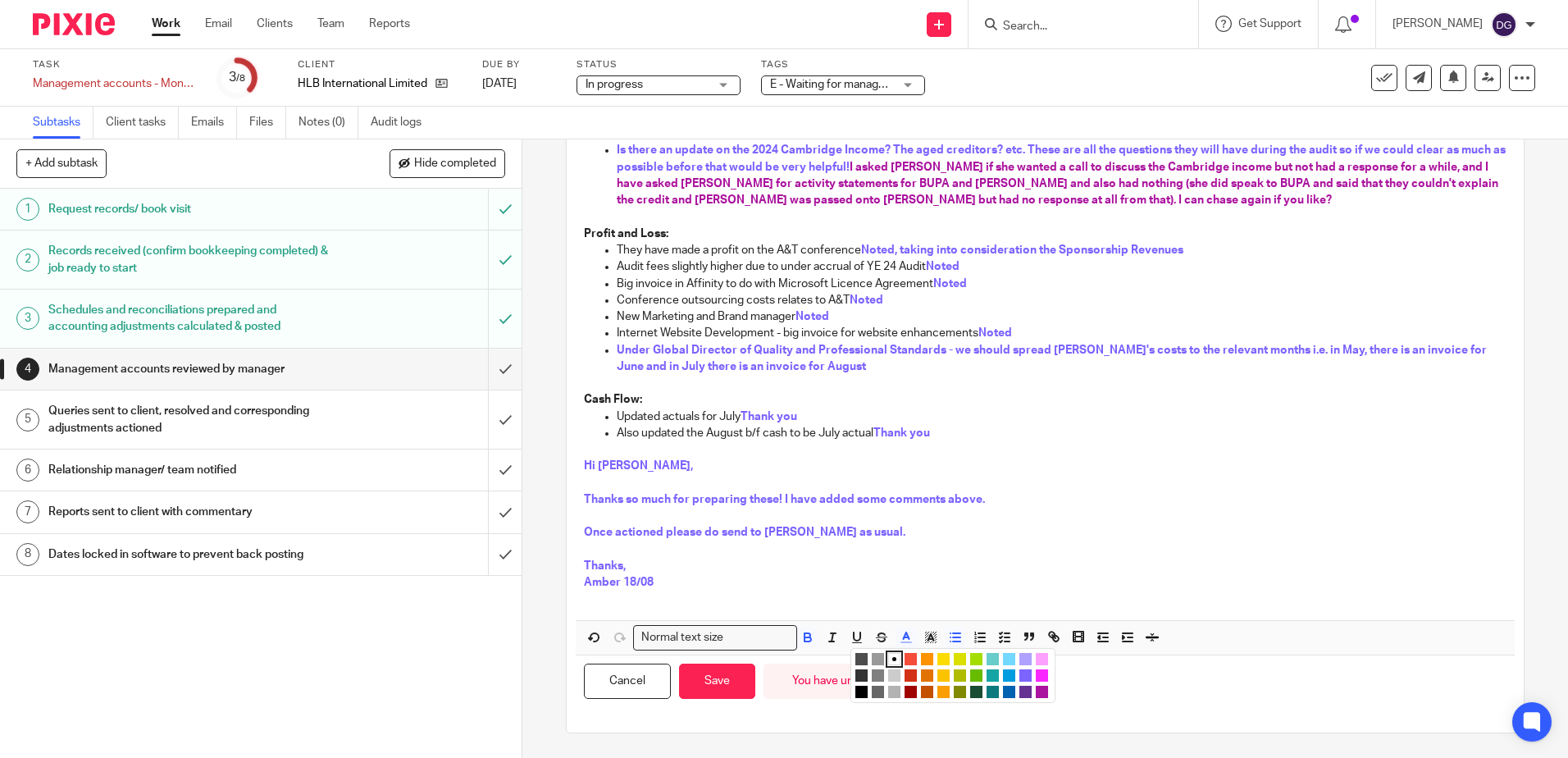
click at [938, 695] on li "color:#FB9E00" at bounding box center [943, 691] width 12 height 12
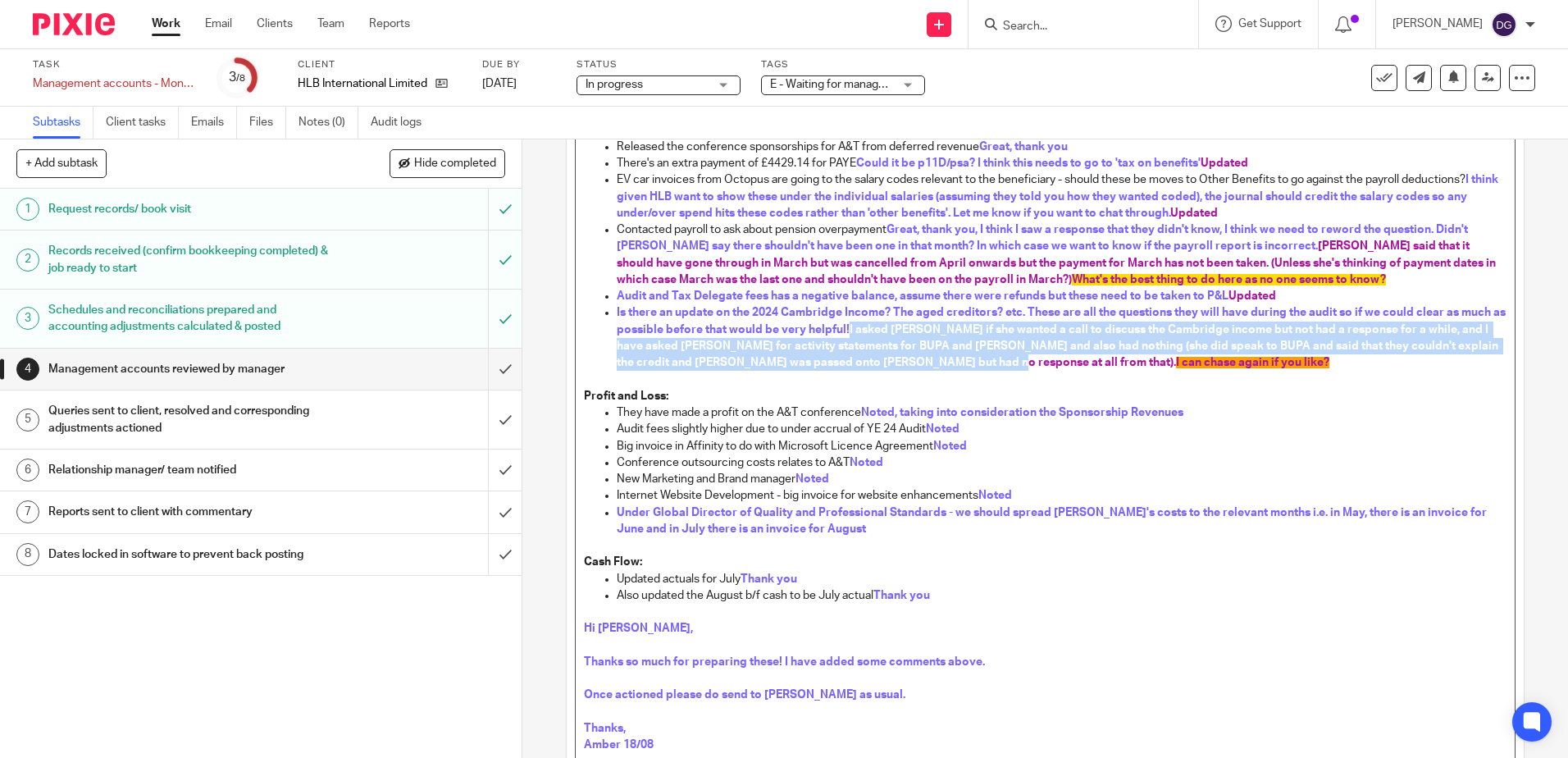
scroll to position [125, 0]
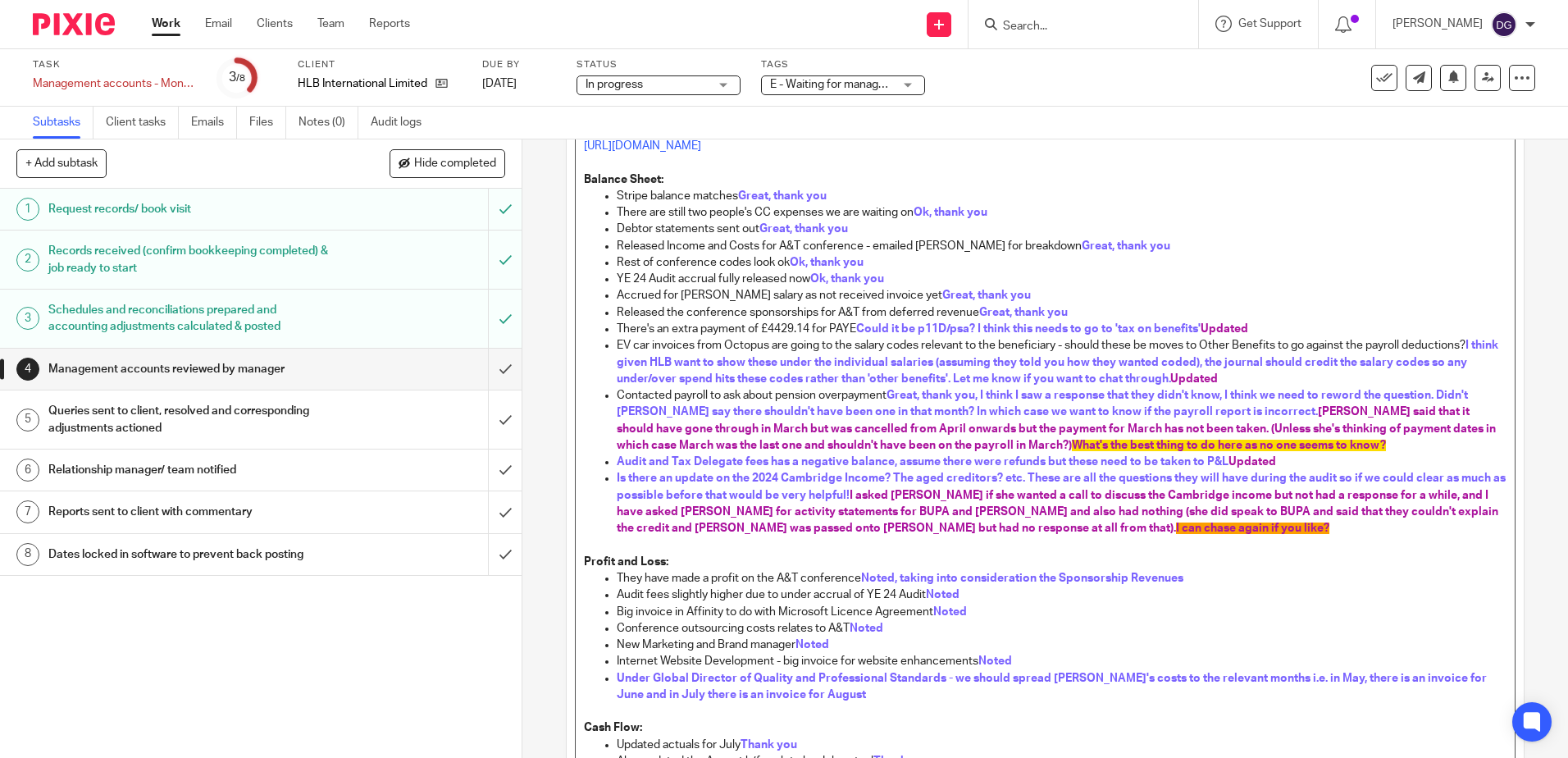
click at [1225, 584] on p "They have made a profit on the A&T conference Noted, taking into consideration …" at bounding box center [1061, 578] width 889 height 16
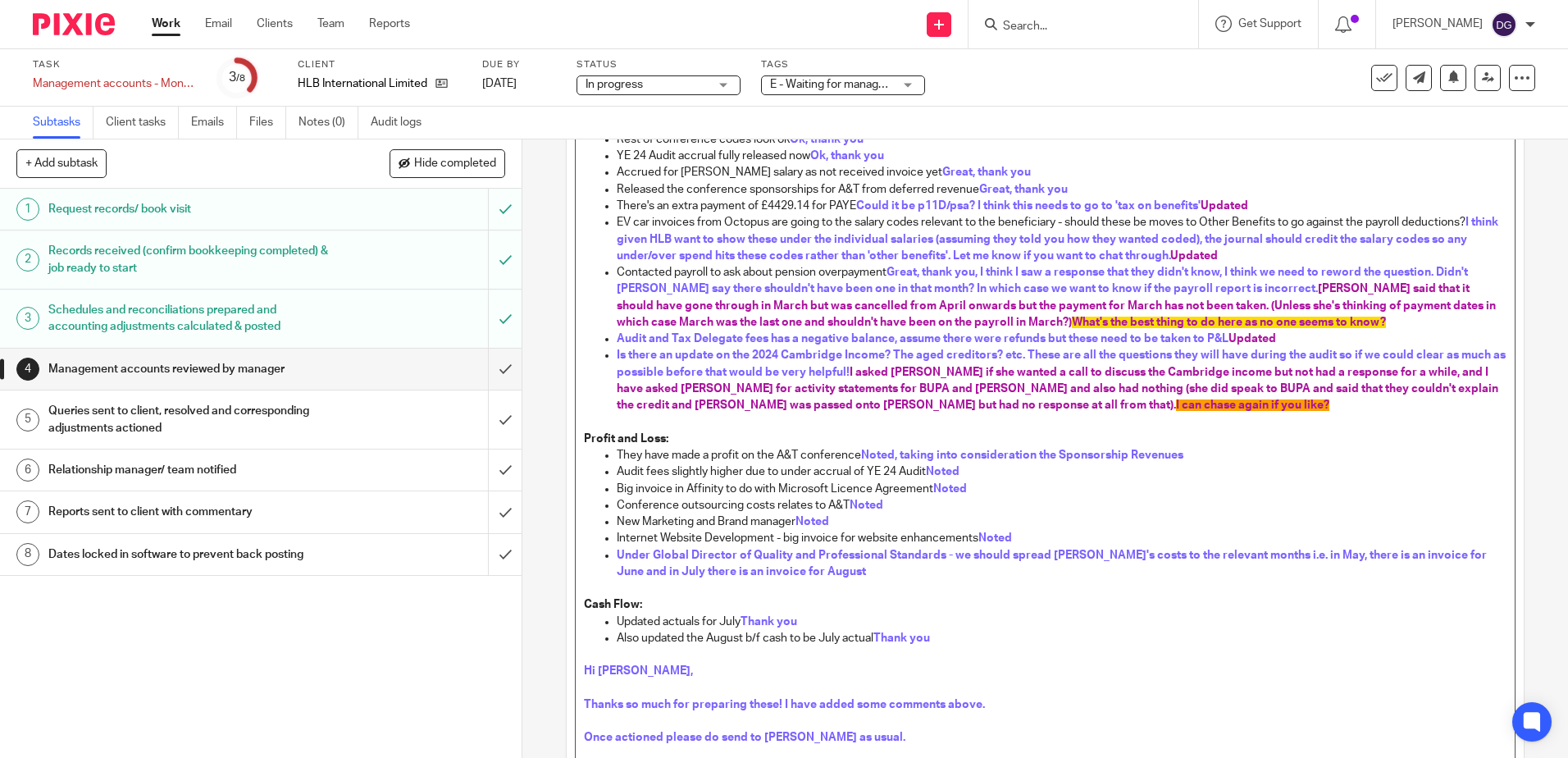
scroll to position [371, 0]
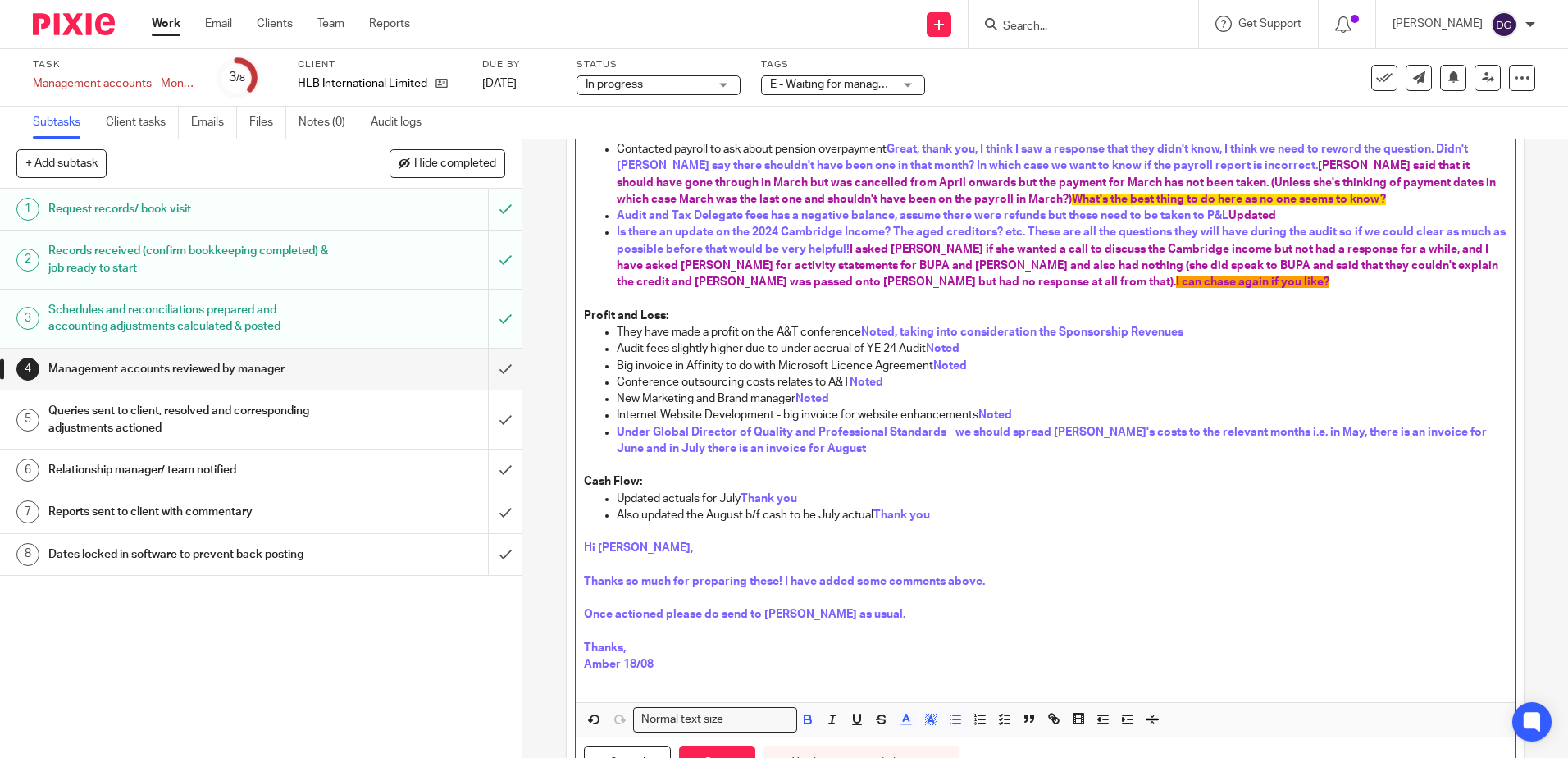
drag, startPoint x: 1143, startPoint y: 290, endPoint x: 996, endPoint y: 286, distance: 147.1
click at [996, 286] on p "Is there an update on the 2024 Cambridge Income? The aged creditors? etc. These…" at bounding box center [1061, 257] width 889 height 67
click at [929, 721] on line "button" at bounding box center [930, 721] width 4 height 0
click at [940, 738] on li "color:#FCDC00" at bounding box center [943, 740] width 12 height 12
click at [1142, 483] on p "Cash Flow:" at bounding box center [1045, 481] width 922 height 16
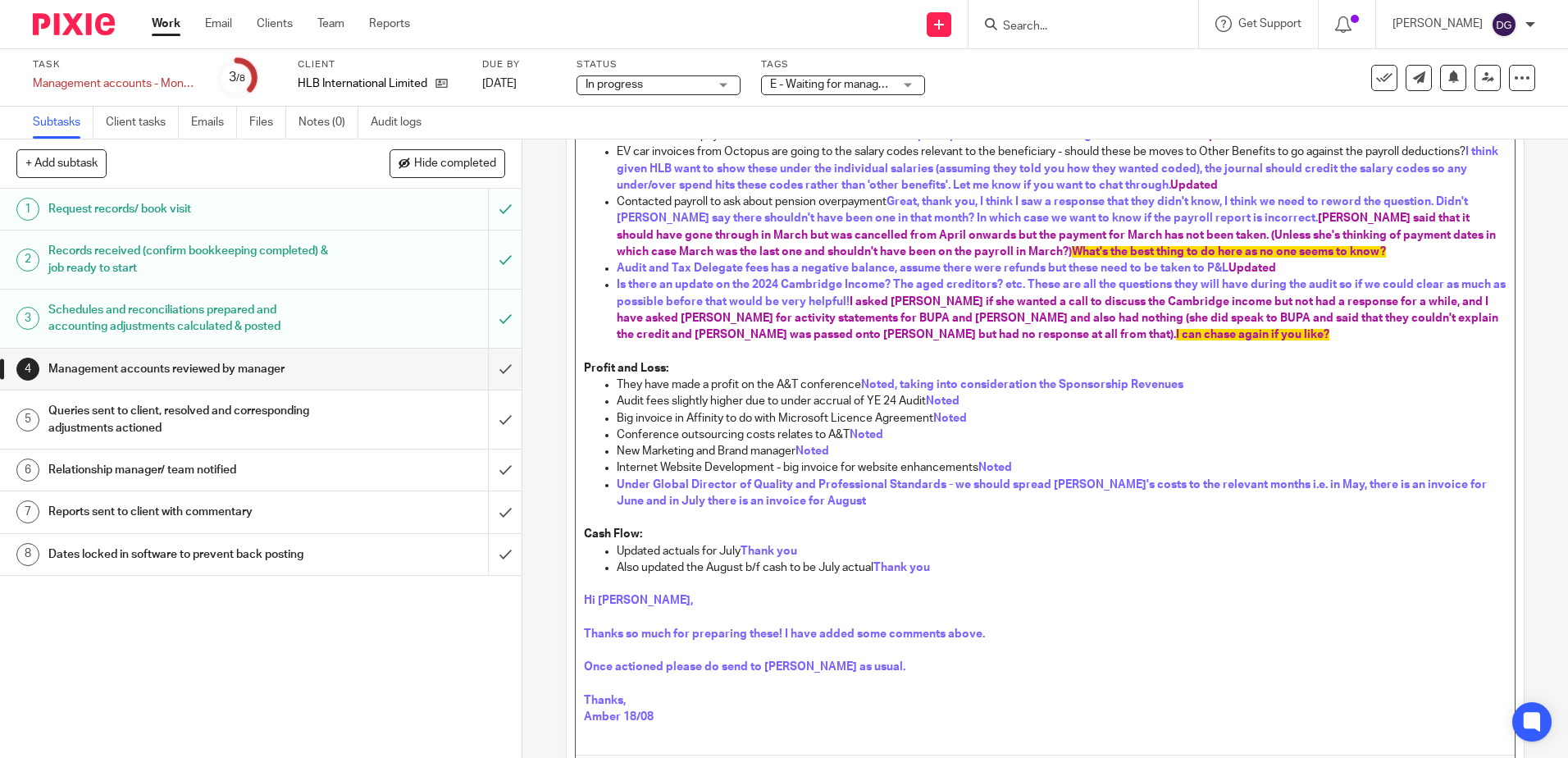
scroll to position [290, 0]
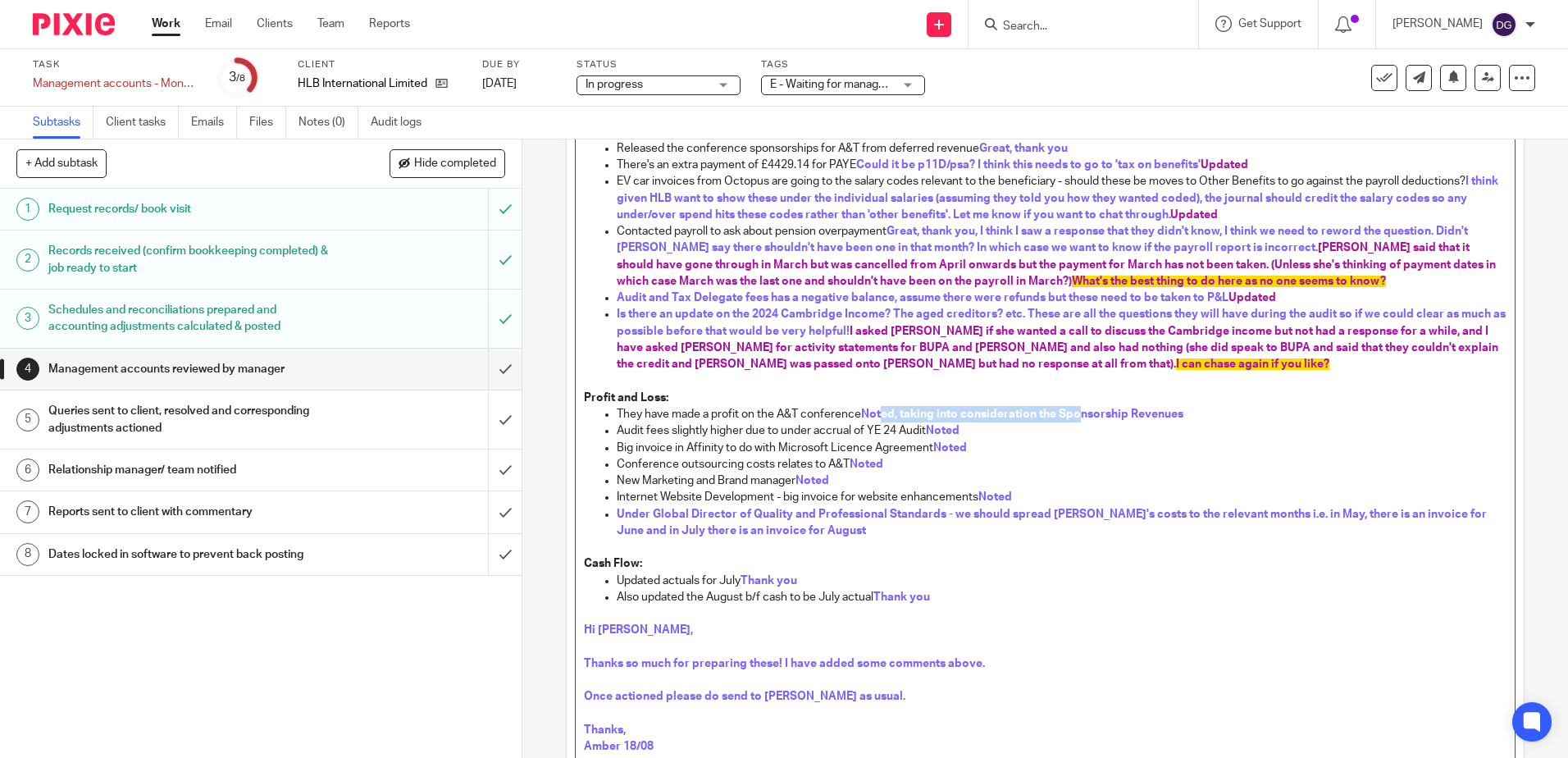
drag, startPoint x: 880, startPoint y: 409, endPoint x: 1075, endPoint y: 410, distance: 195.0
click at [1075, 410] on span "Noted, taking into consideration the Sponsorship Revenues" at bounding box center [1022, 414] width 322 height 12
click at [943, 429] on span "Noted" at bounding box center [942, 430] width 34 height 12
click at [940, 451] on span "Noted" at bounding box center [950, 447] width 34 height 12
click at [881, 464] on p "Conference outsourcing costs relates to A&T Noted" at bounding box center [1061, 464] width 889 height 16
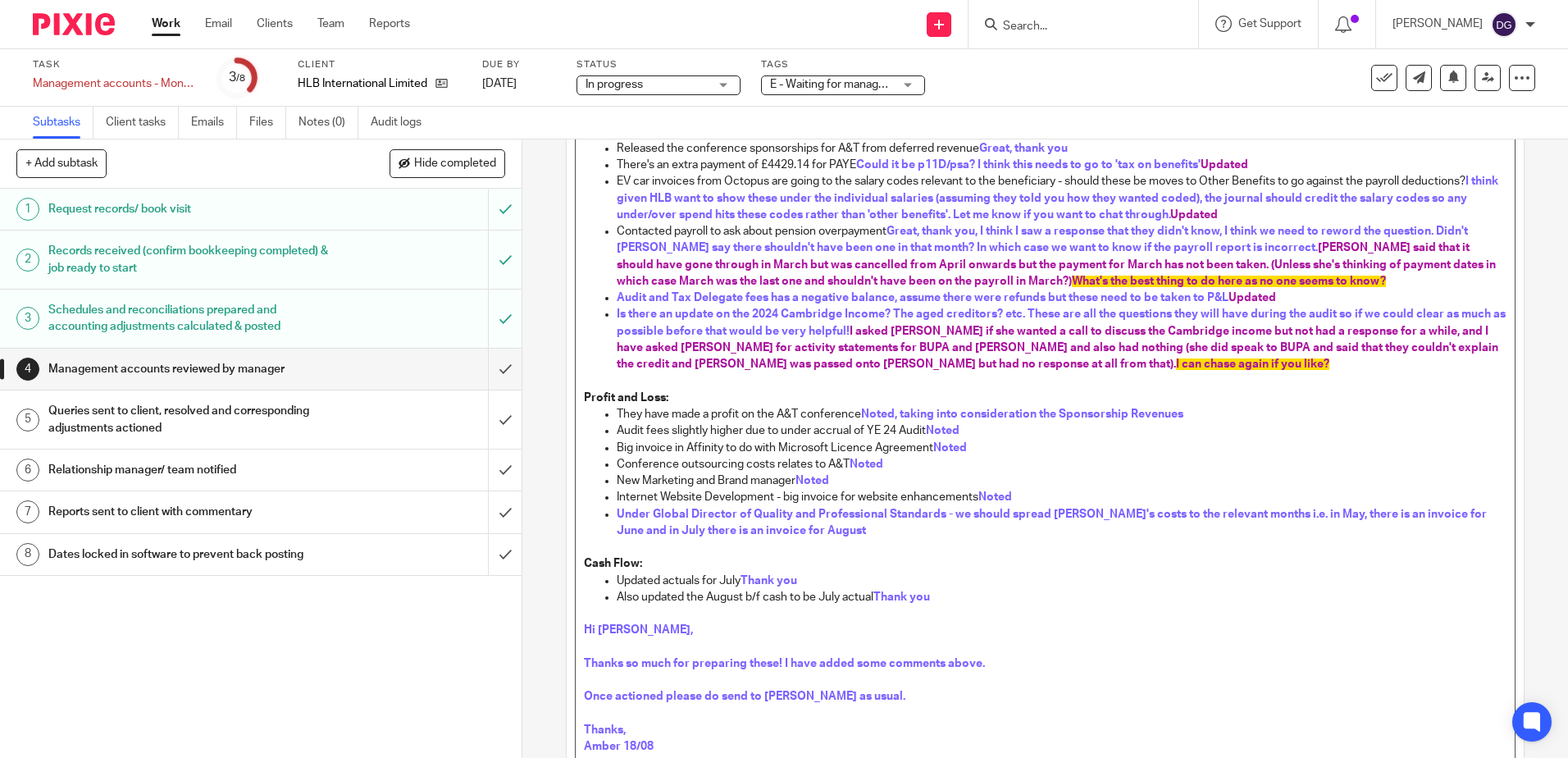
click at [810, 479] on span "Noted" at bounding box center [812, 480] width 34 height 12
click at [998, 493] on span "Noted" at bounding box center [995, 496] width 34 height 12
click at [911, 519] on p "Under Global Director of Quality and Professional Standards - we should spread …" at bounding box center [1061, 522] width 889 height 34
click at [938, 599] on p "Also updated the August b/f cash to be July actual Thank you" at bounding box center [1061, 597] width 889 height 16
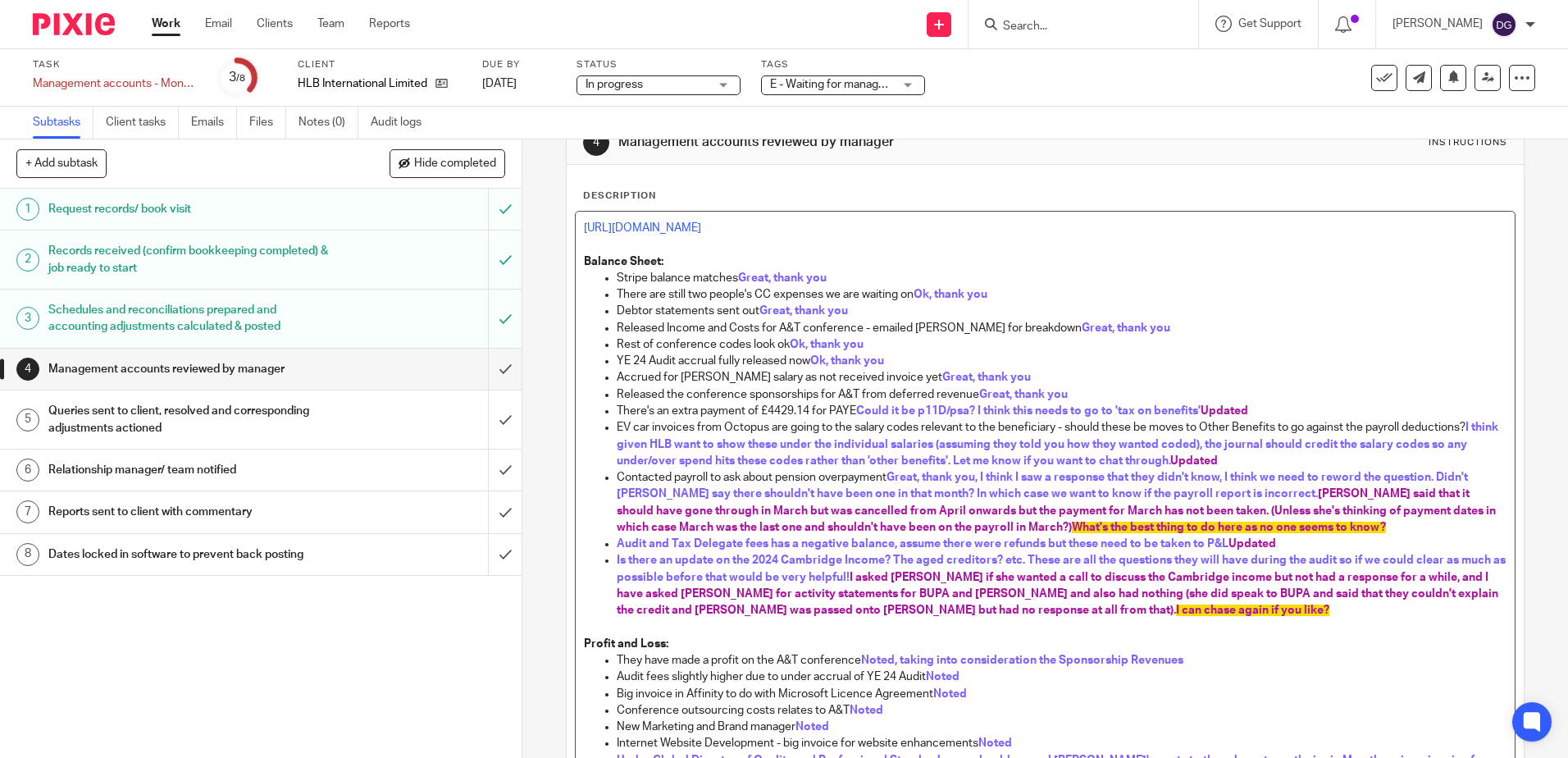
scroll to position [125, 0]
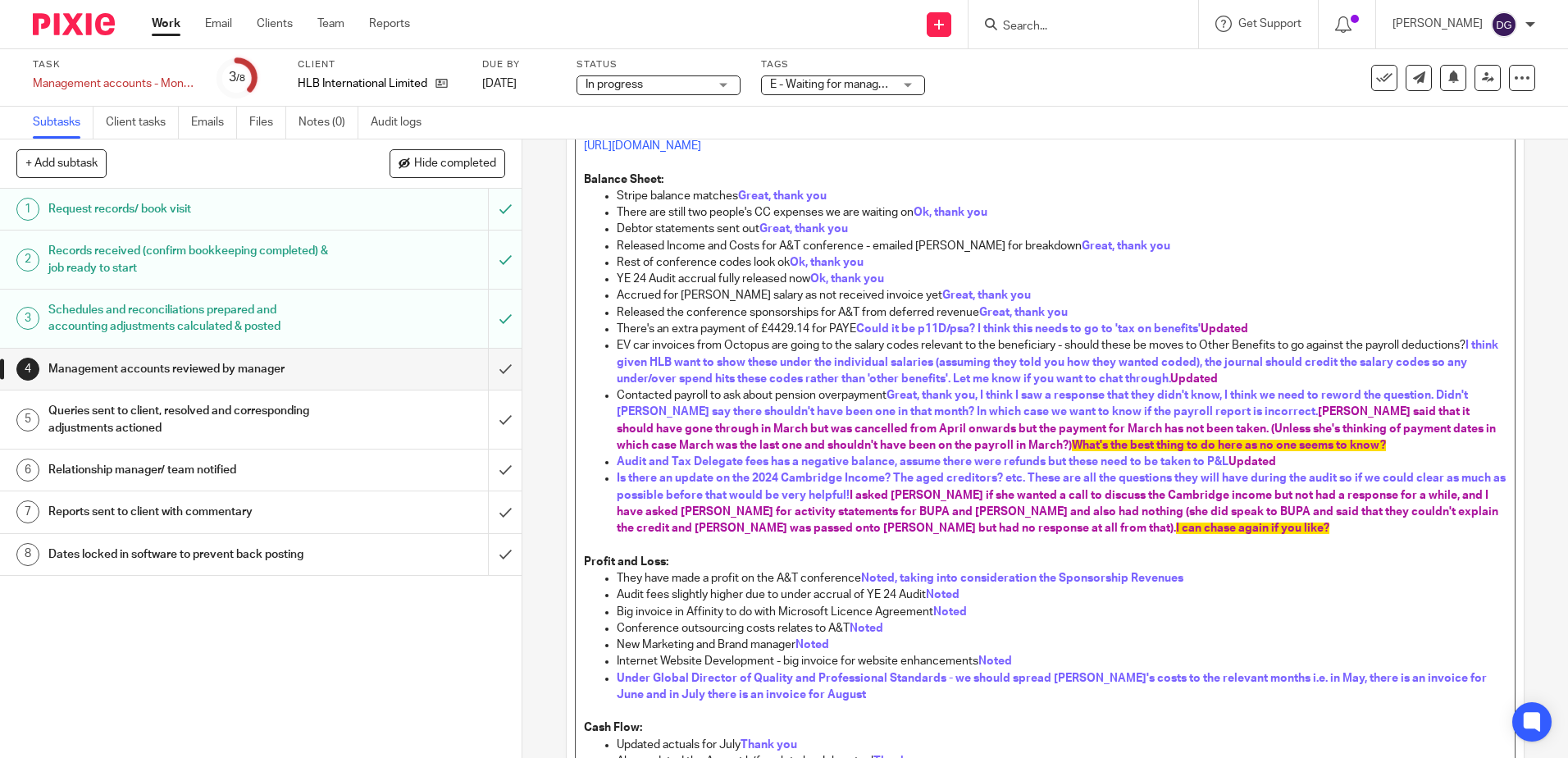
click at [928, 575] on span "Noted, taking into consideration the Sponsorship Revenues" at bounding box center [1022, 578] width 322 height 12
click at [977, 594] on p "Audit fees slightly higher due to under accrual of YE 24 Audit Noted" at bounding box center [1061, 594] width 889 height 16
click at [982, 614] on p "Big invoice in Affinity to do with Microsoft Licence Agreement Noted" at bounding box center [1061, 612] width 889 height 16
click at [908, 626] on p "Conference outsourcing costs relates to A&T Noted" at bounding box center [1061, 628] width 889 height 16
click at [843, 646] on p "New Marketing and Brand manager Noted" at bounding box center [1061, 645] width 889 height 16
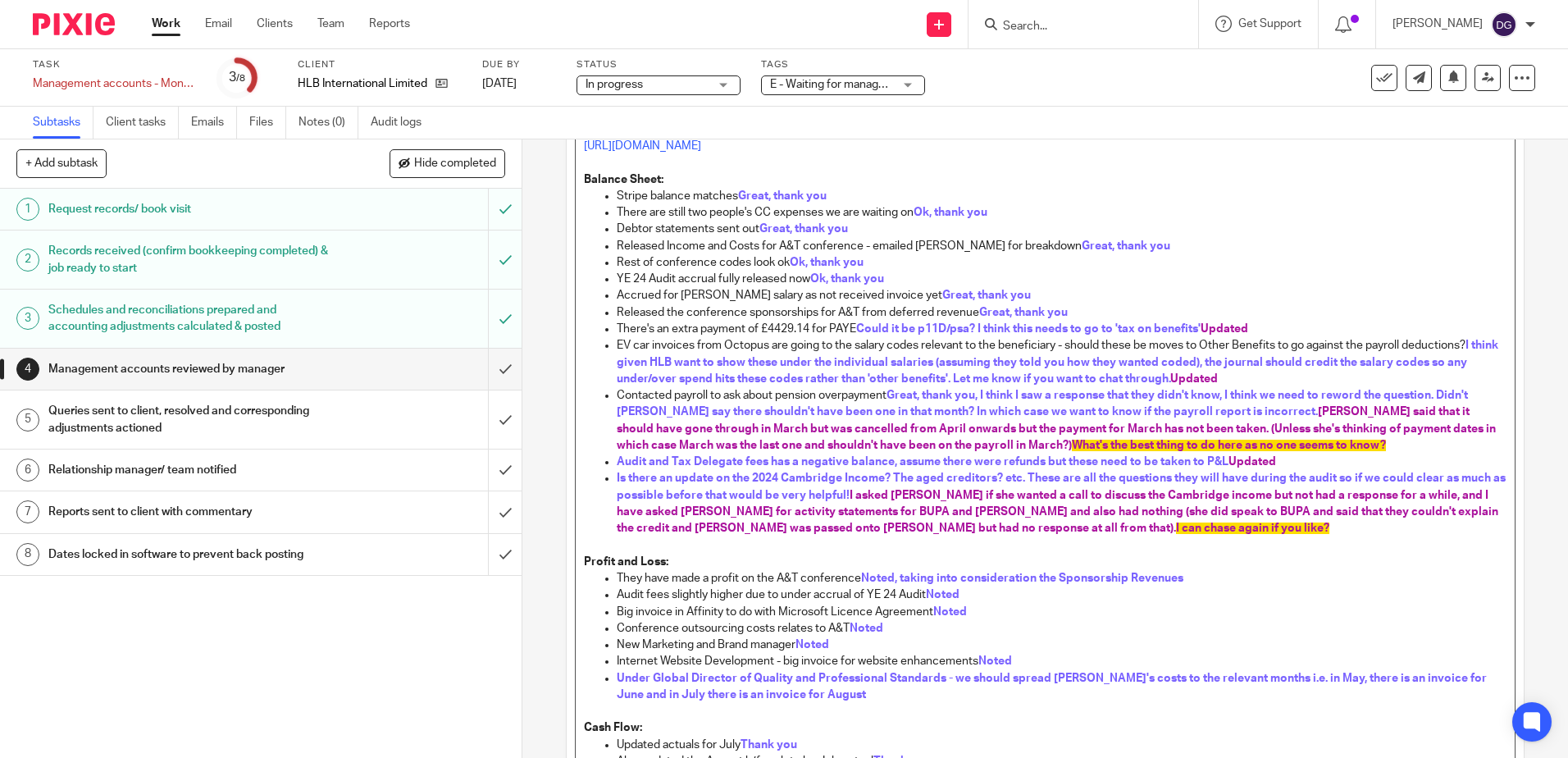
click at [1019, 655] on p "Internet Website Development - big invoice for website enhancements Noted" at bounding box center [1061, 661] width 889 height 16
click at [988, 673] on span "Under Global Director of Quality and Professional Standards - we should spread …" at bounding box center [1053, 686] width 873 height 27
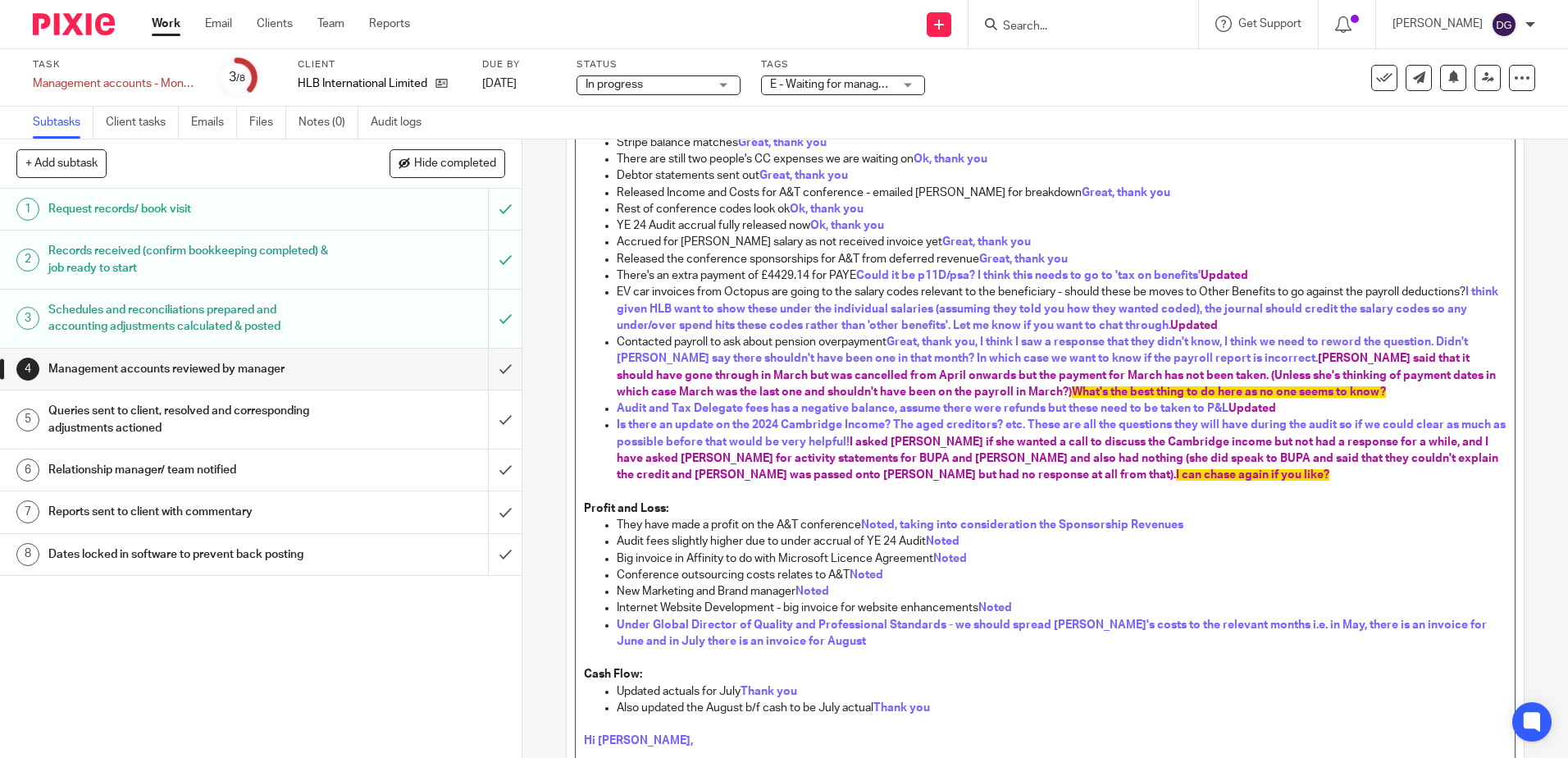
scroll to position [208, 0]
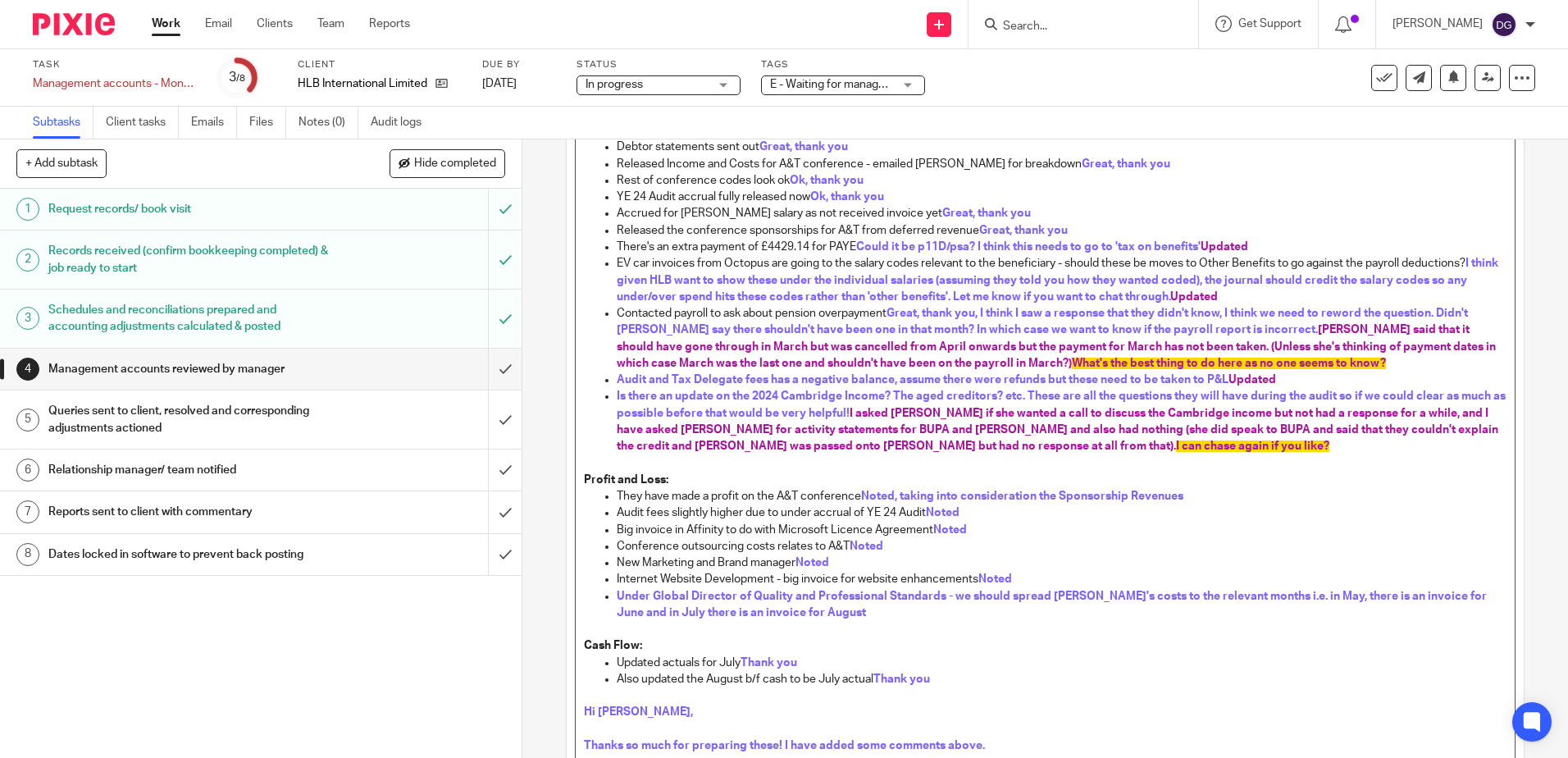
click at [986, 614] on p "Under Global Director of Quality and Professional Standards - we should spread …" at bounding box center [1061, 604] width 889 height 34
drag, startPoint x: 1045, startPoint y: 618, endPoint x: 812, endPoint y: 607, distance: 233.3
click at [812, 607] on p "Under Global Director of Quality and Professional Standards - we should spread …" at bounding box center [1061, 604] width 889 height 34
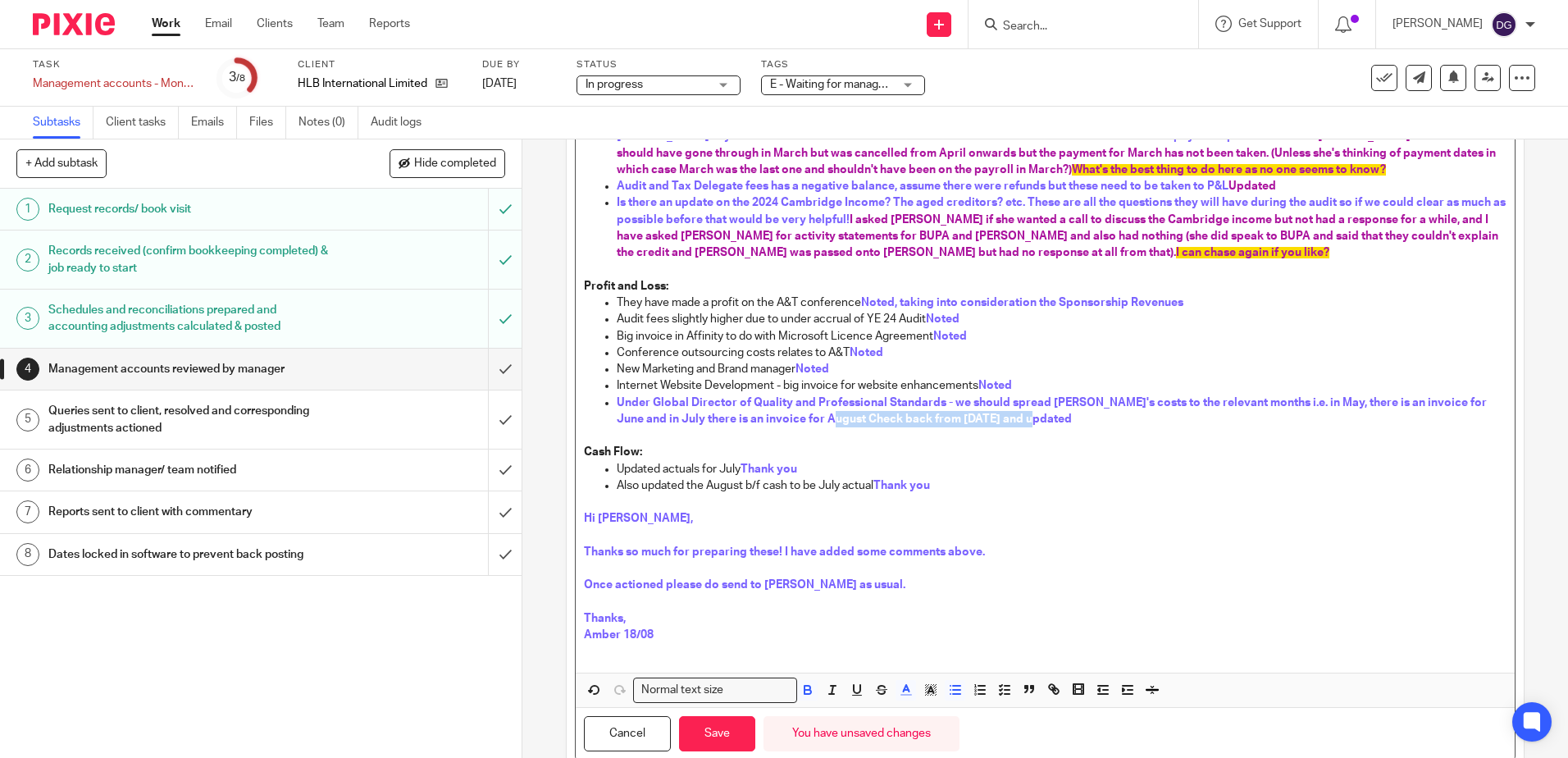
scroll to position [454, 0]
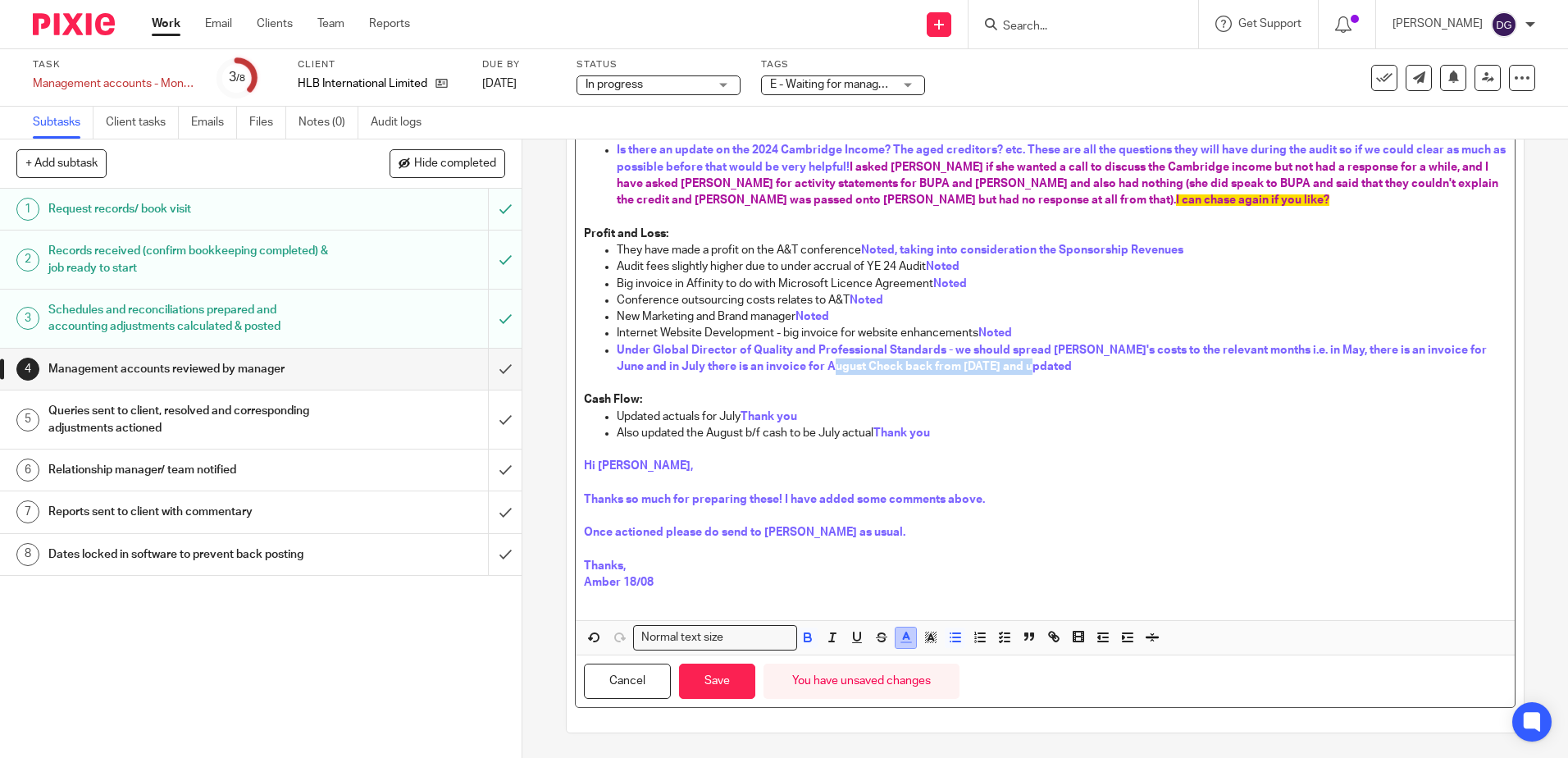
click at [899, 638] on icon "button" at bounding box center [907, 637] width 15 height 15
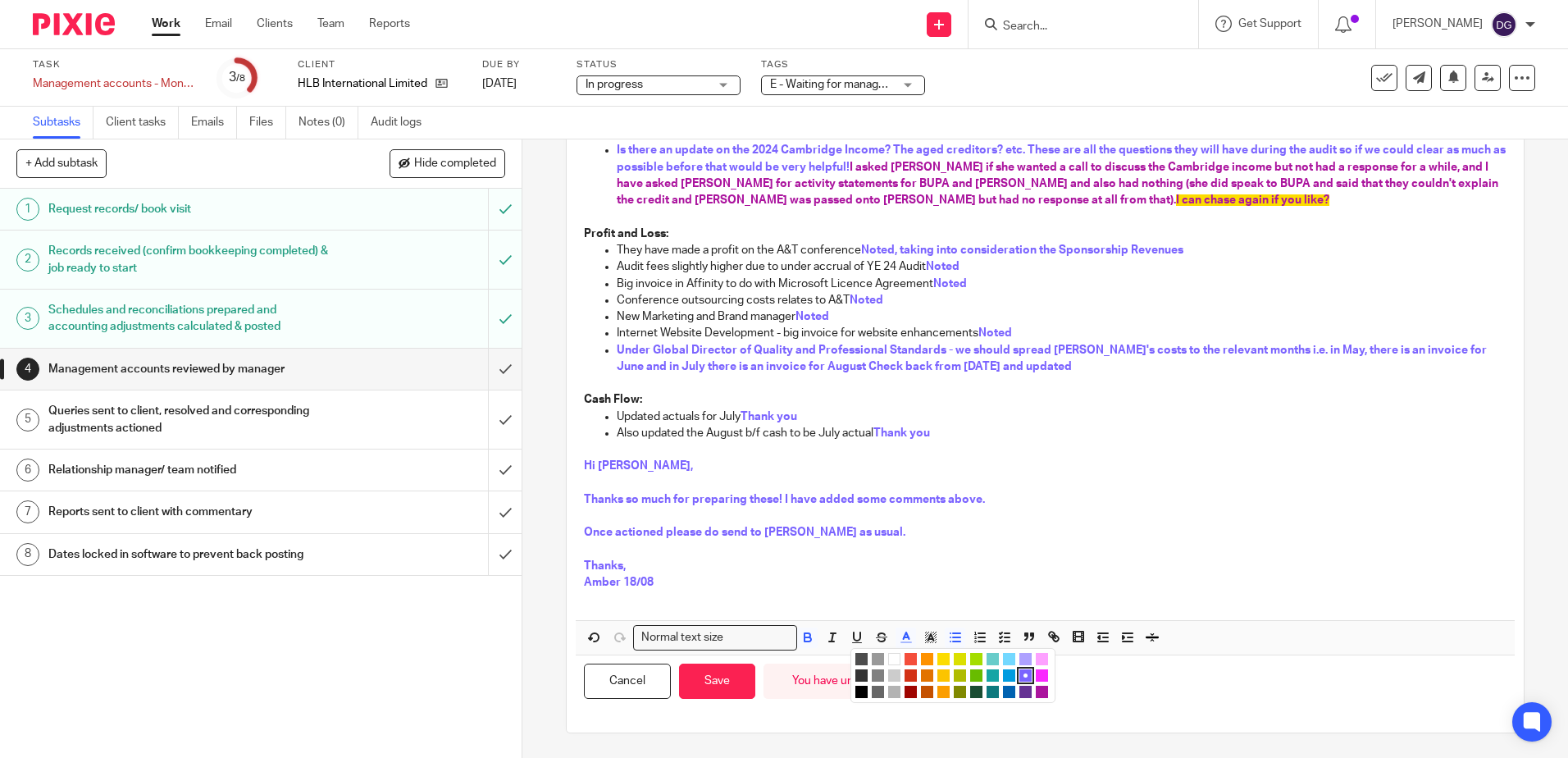
click at [1036, 692] on li "color:#AB149E" at bounding box center [1041, 691] width 12 height 12
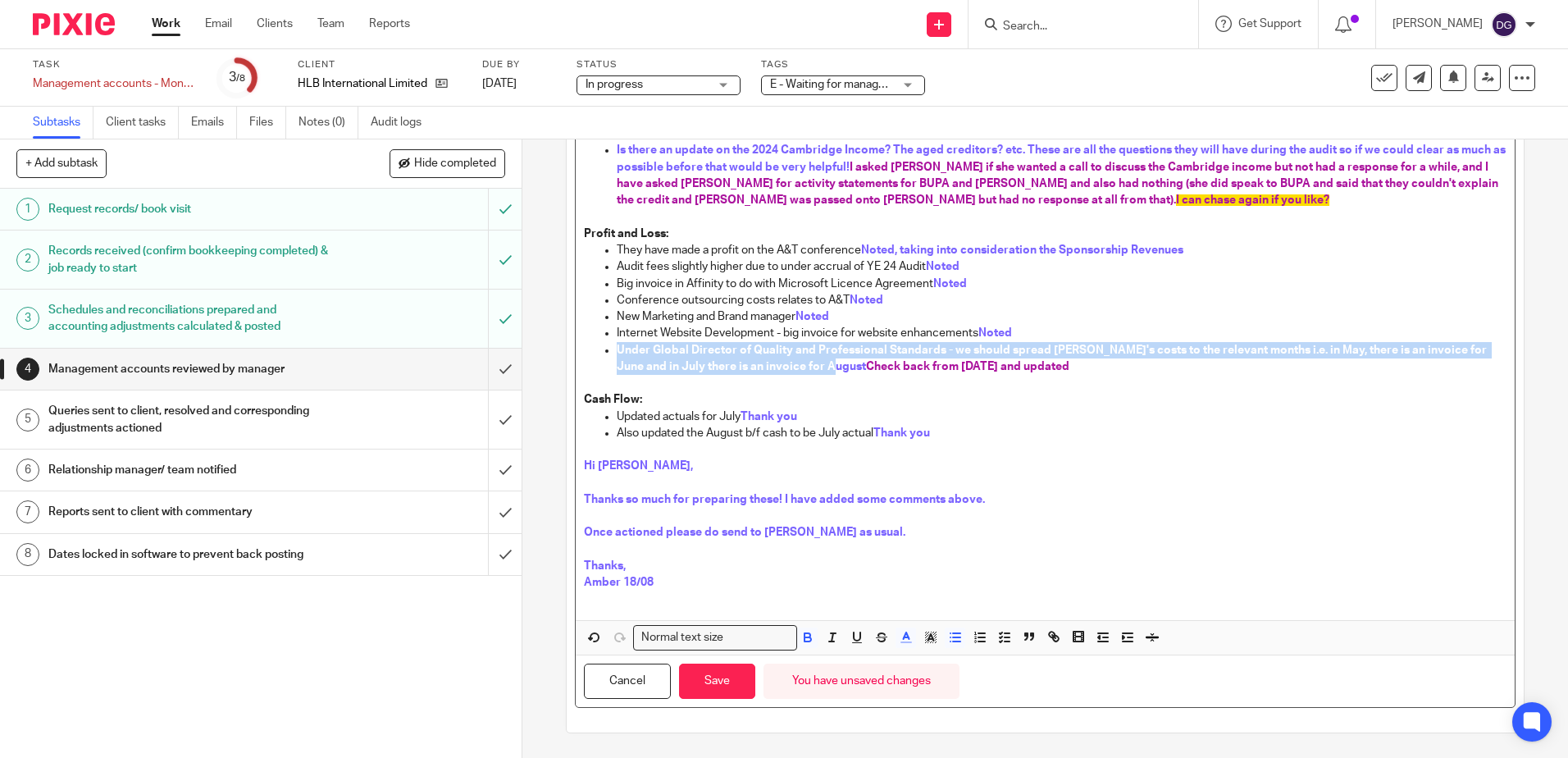
click at [866, 371] on span "Check back from [DATE] and updated" at bounding box center [968, 367] width 203 height 12
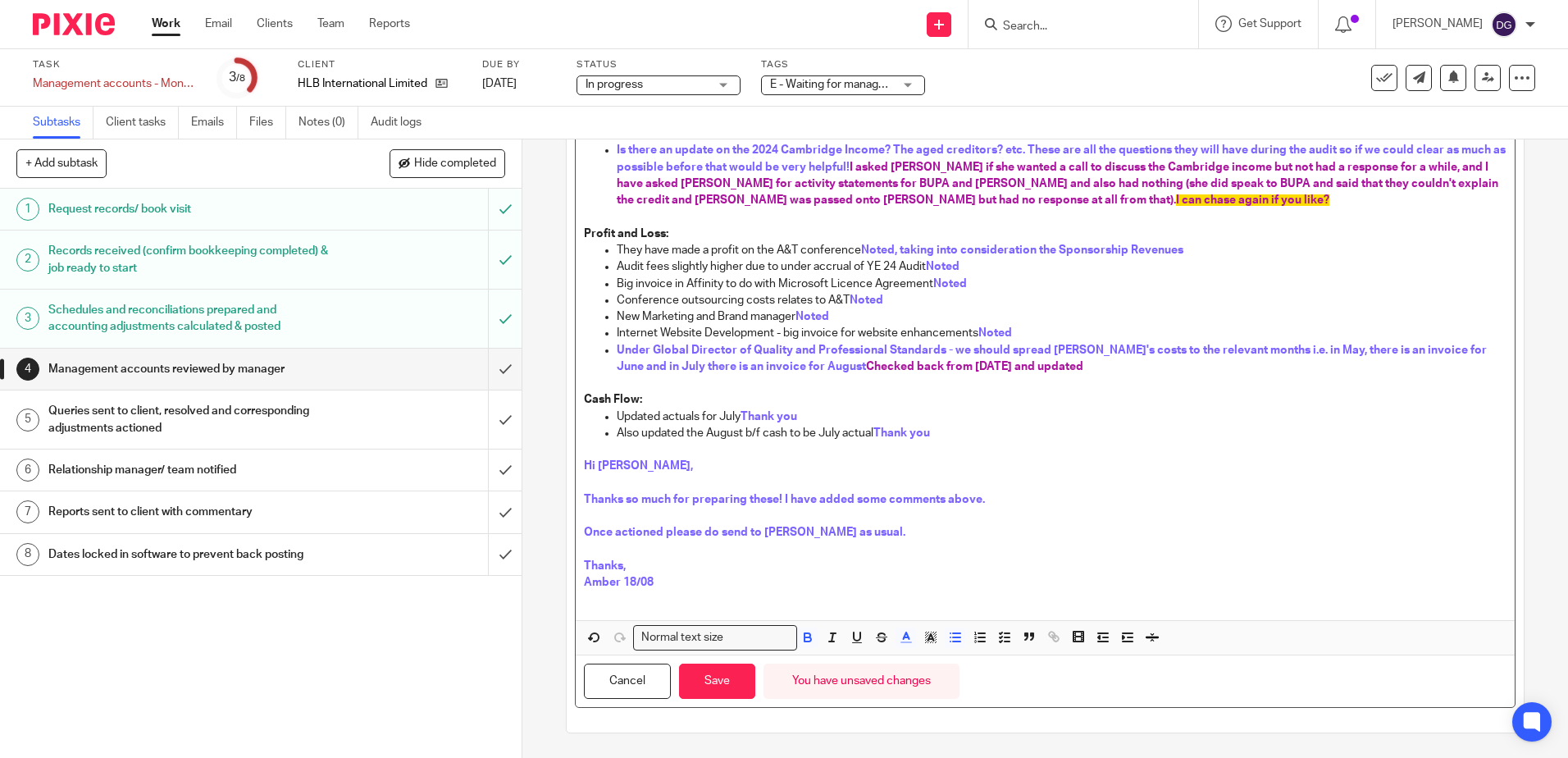
click at [1086, 434] on p "Also updated the August b/f cash to be July actual Thank you" at bounding box center [1061, 432] width 889 height 16
click at [734, 690] on button "Save" at bounding box center [716, 680] width 76 height 36
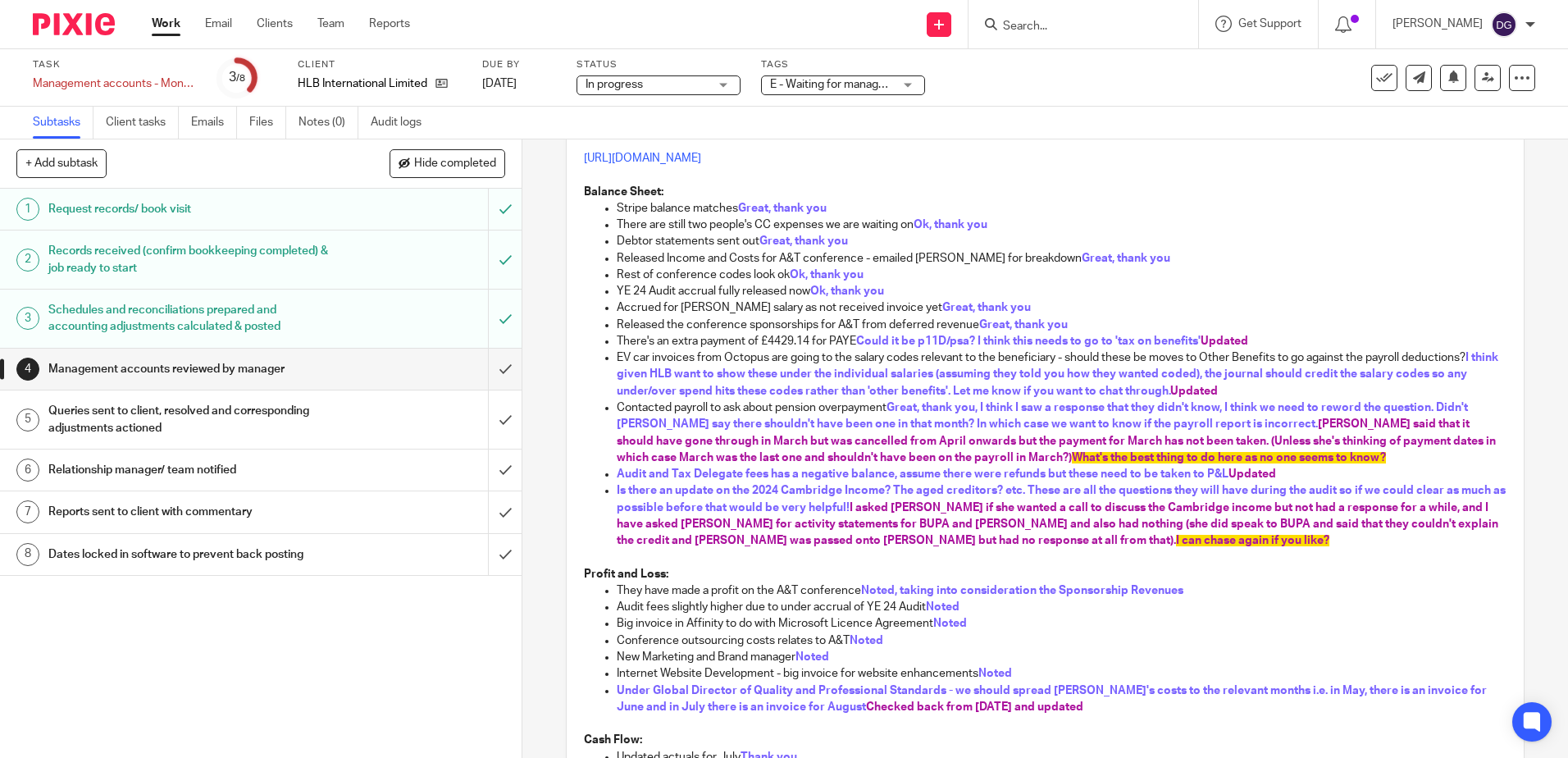
scroll to position [164, 0]
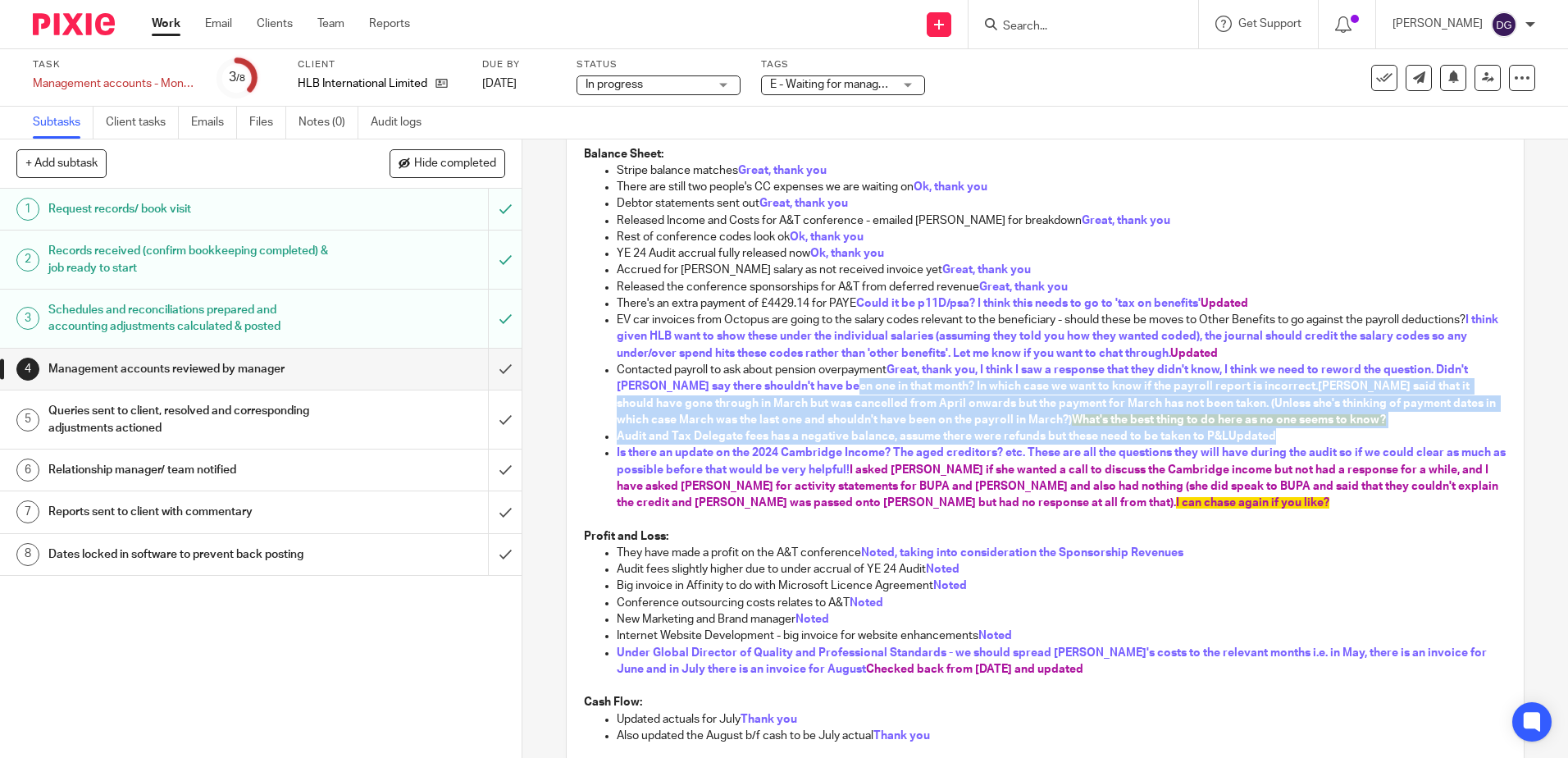
drag, startPoint x: 844, startPoint y: 385, endPoint x: 1424, endPoint y: 440, distance: 582.6
click at [1424, 440] on ul "Stripe balance matches Great, thank you There are still two people's CC expense…" at bounding box center [1045, 337] width 922 height 349
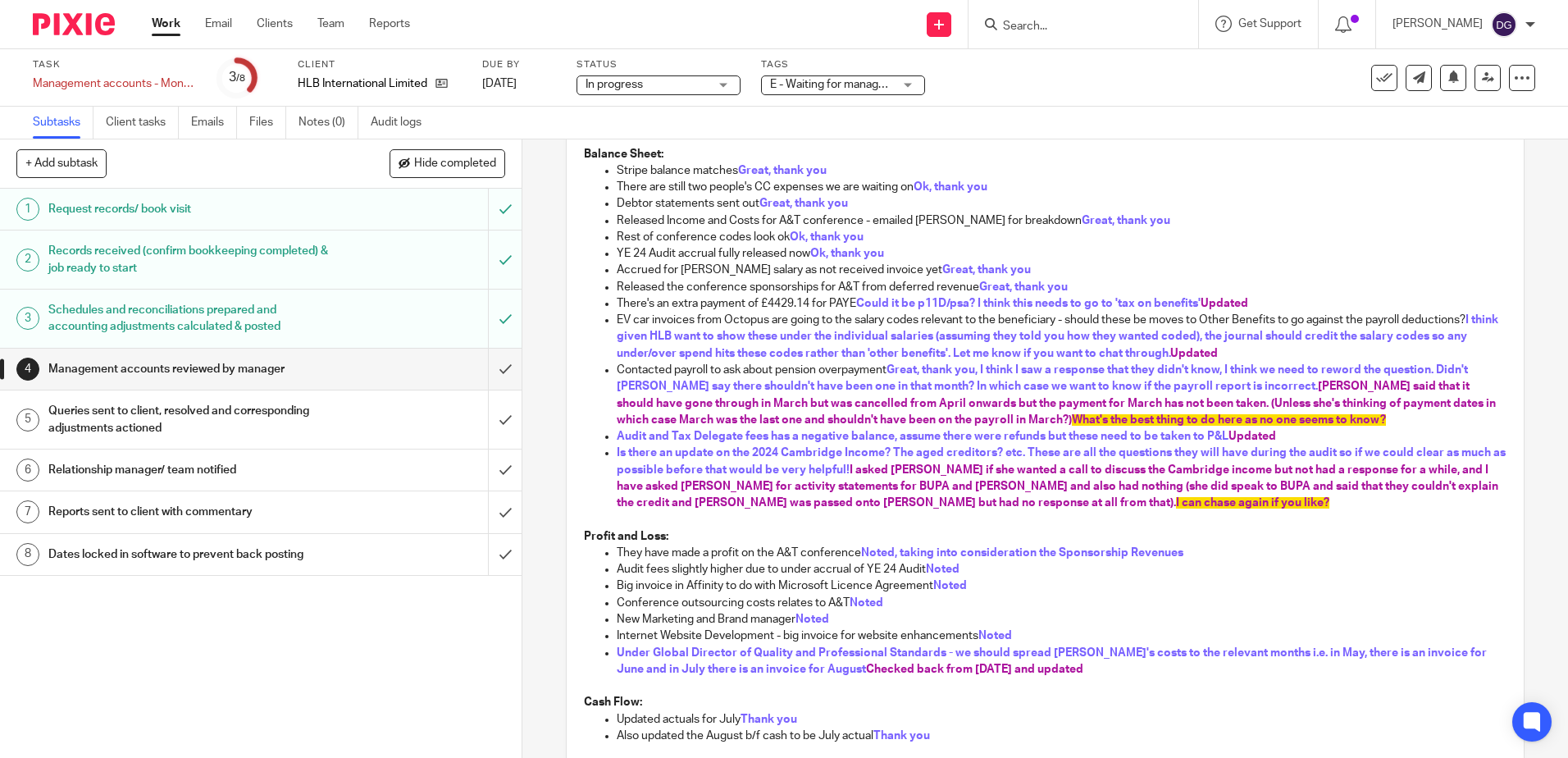
drag, startPoint x: 1424, startPoint y: 440, endPoint x: 1266, endPoint y: 486, distance: 164.6
click at [1326, 484] on span "I asked [PERSON_NAME] if she wanted a call to discuss the Cambridge income but …" at bounding box center [1058, 486] width 885 height 45
drag, startPoint x: 747, startPoint y: 457, endPoint x: 1187, endPoint y: 507, distance: 442.8
click at [1187, 507] on p "Is there an update on the 2024 Cambridge Income? The aged creditors? etc. These…" at bounding box center [1061, 477] width 889 height 67
drag, startPoint x: 1187, startPoint y: 507, endPoint x: 1265, endPoint y: 590, distance: 113.9
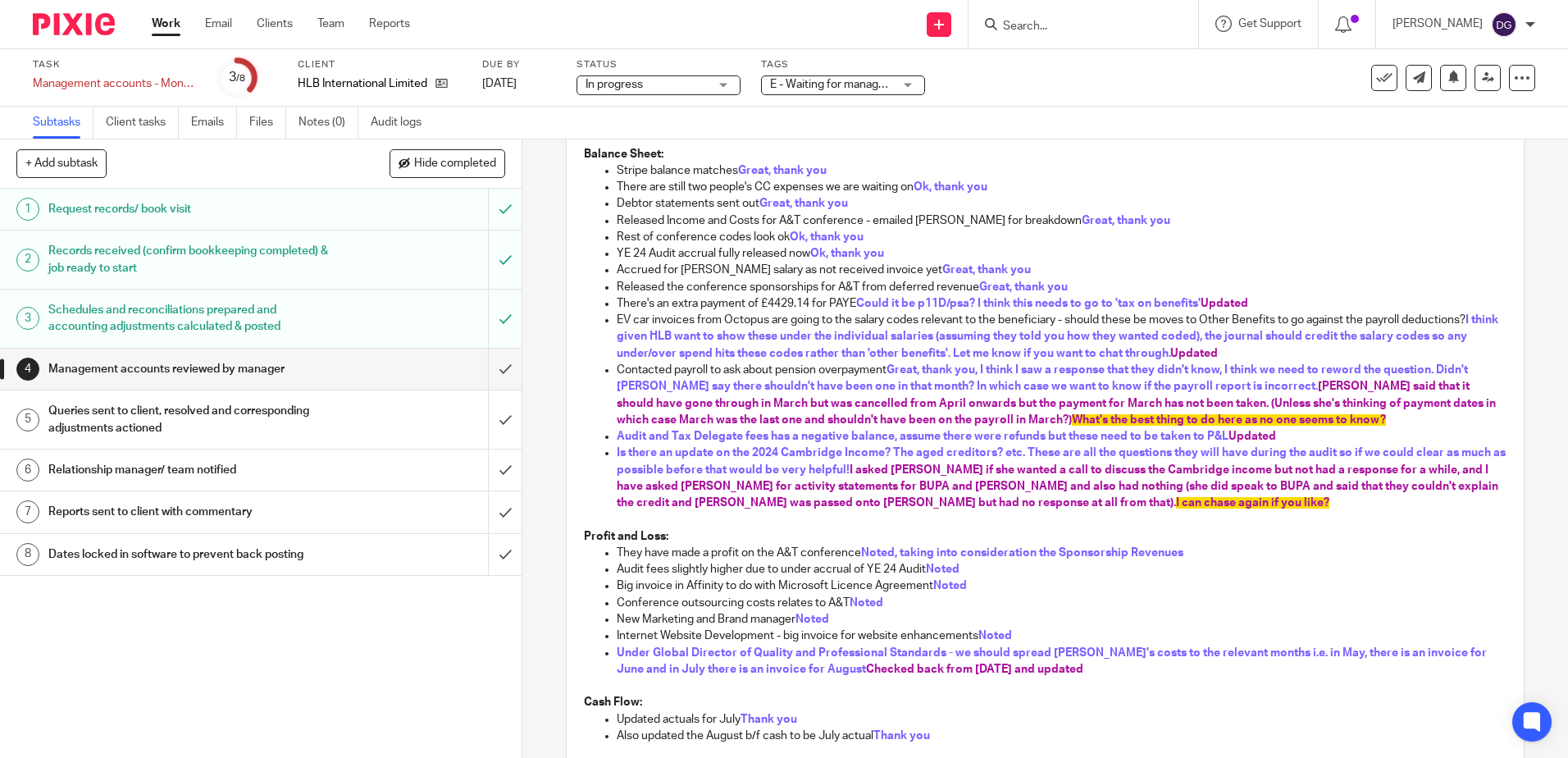
click at [1265, 590] on p "Big invoice in Affinity to do with Microsoft Licence Agreement Noted" at bounding box center [1061, 585] width 889 height 16
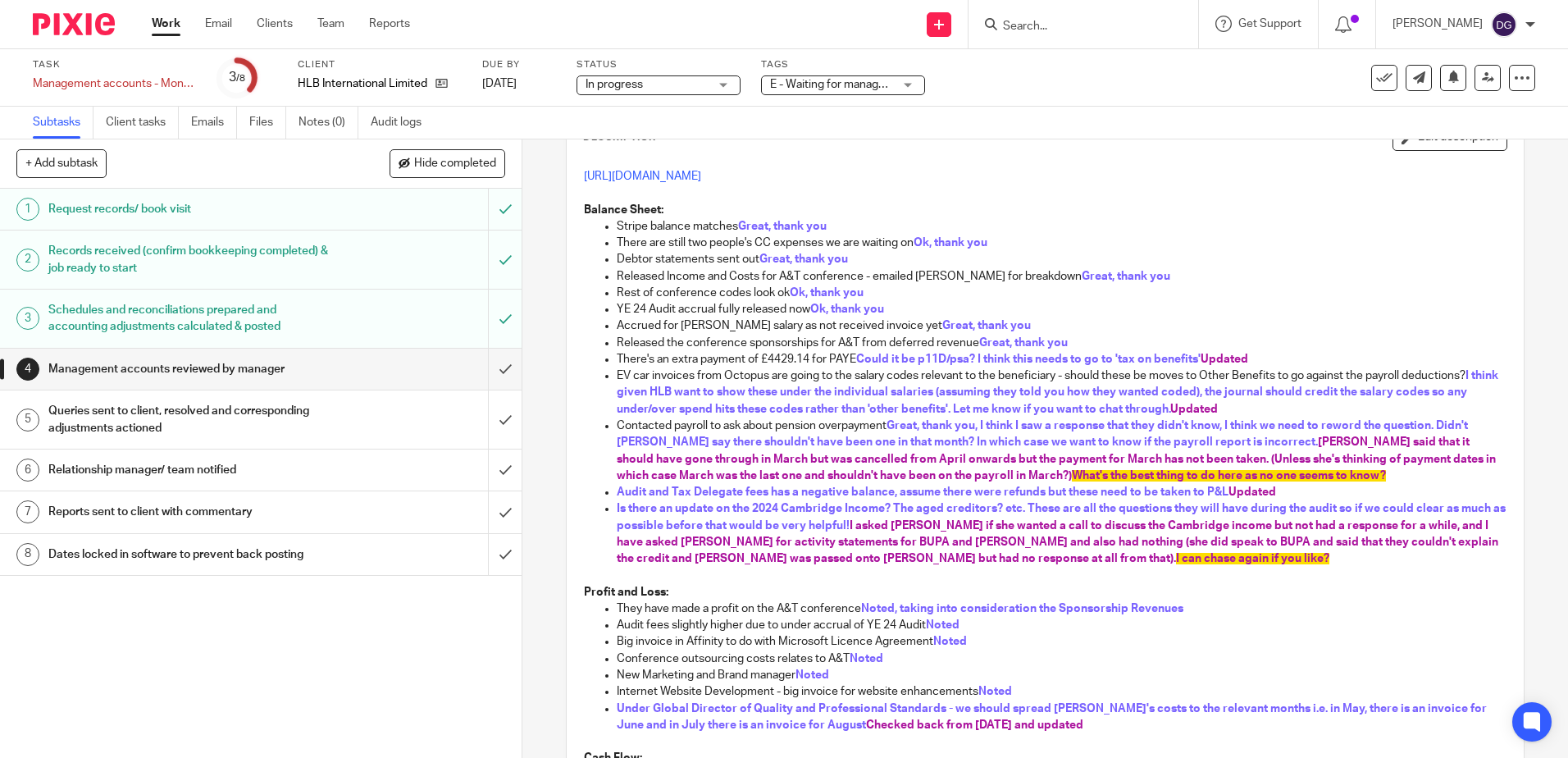
scroll to position [0, 0]
